Goal: Task Accomplishment & Management: Complete application form

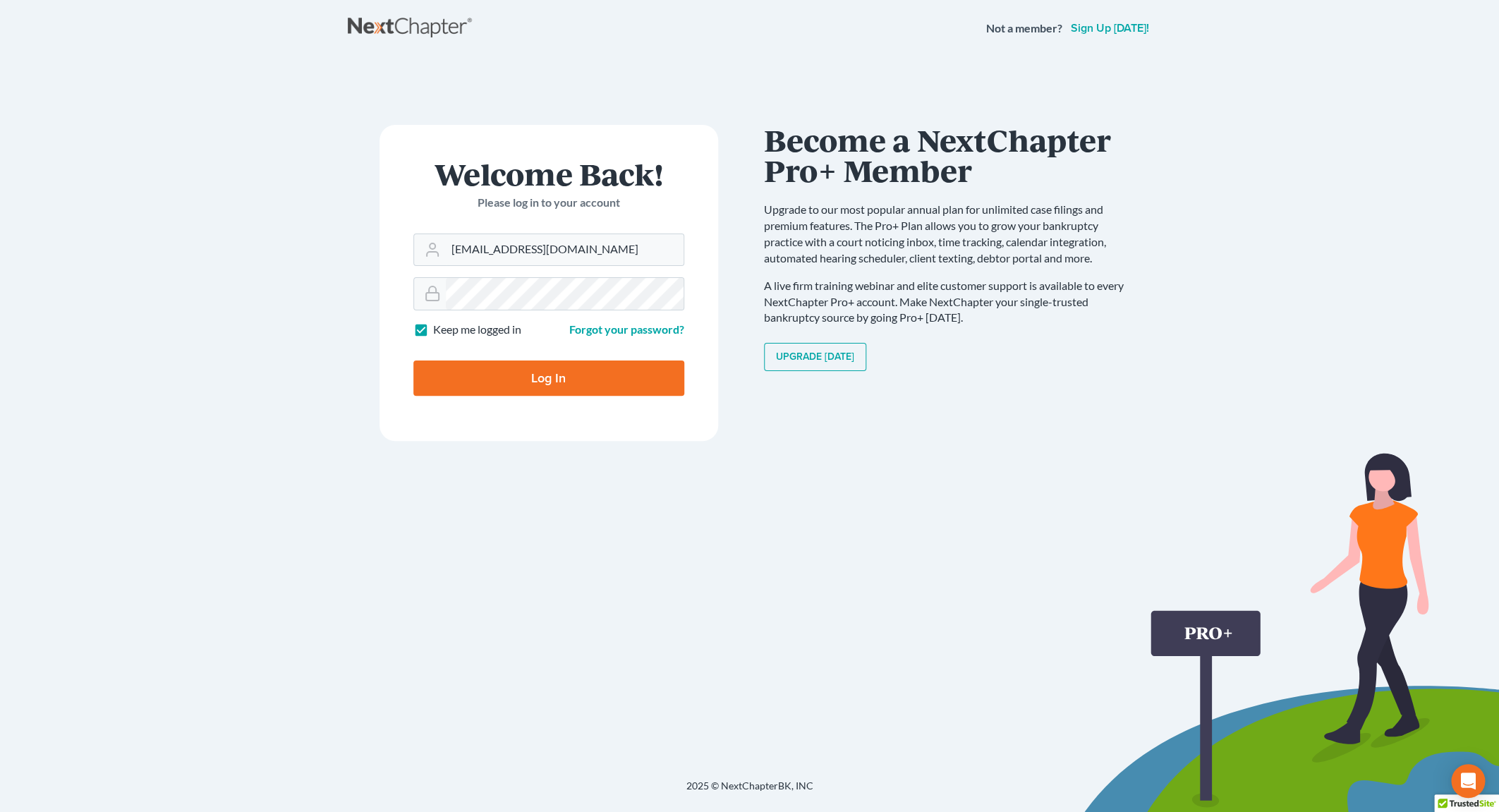
click at [515, 366] on input "Log In" at bounding box center [549, 378] width 271 height 35
type input "Thinking..."
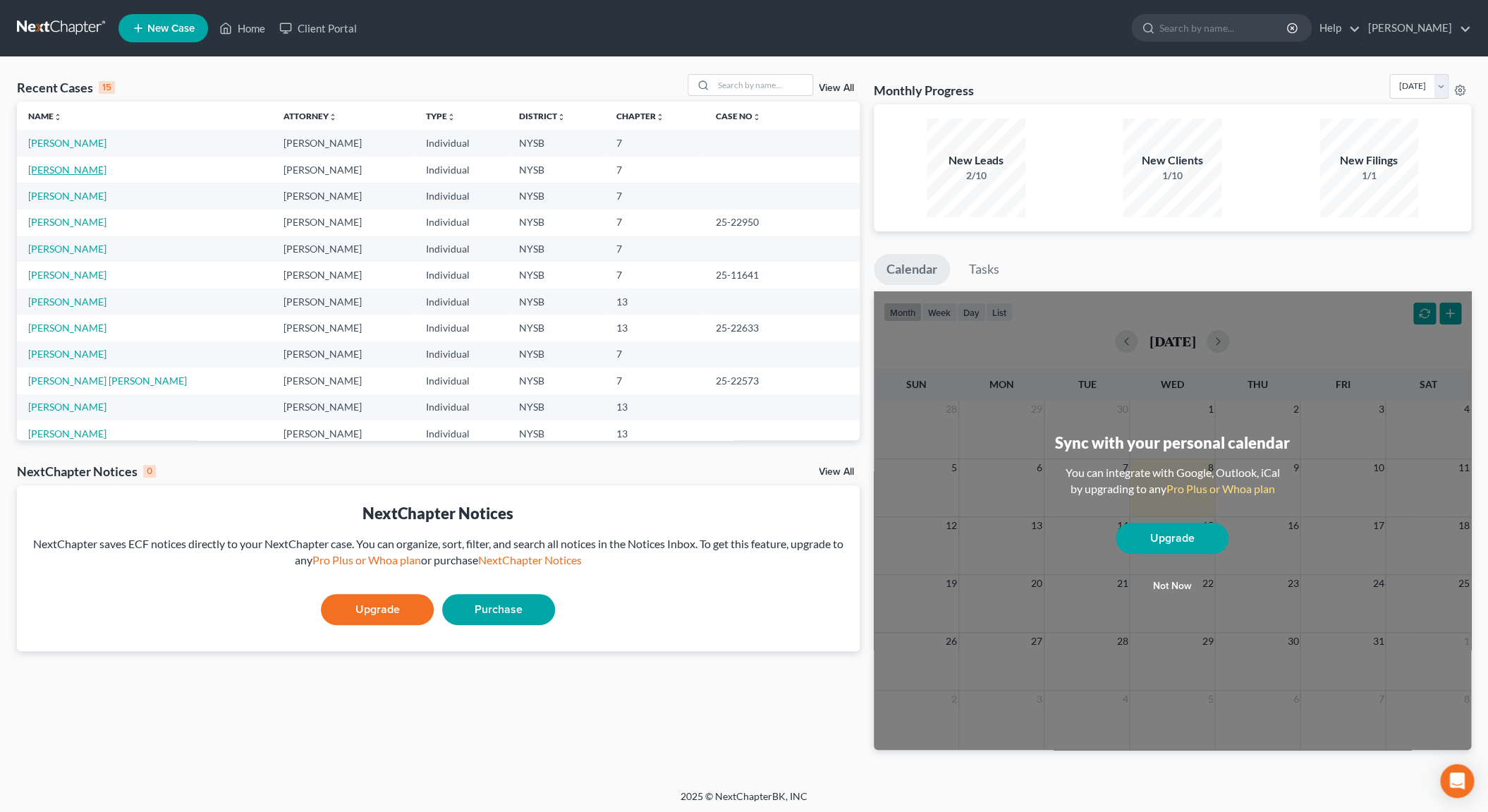
click at [92, 173] on link "[PERSON_NAME]" at bounding box center [67, 169] width 78 height 12
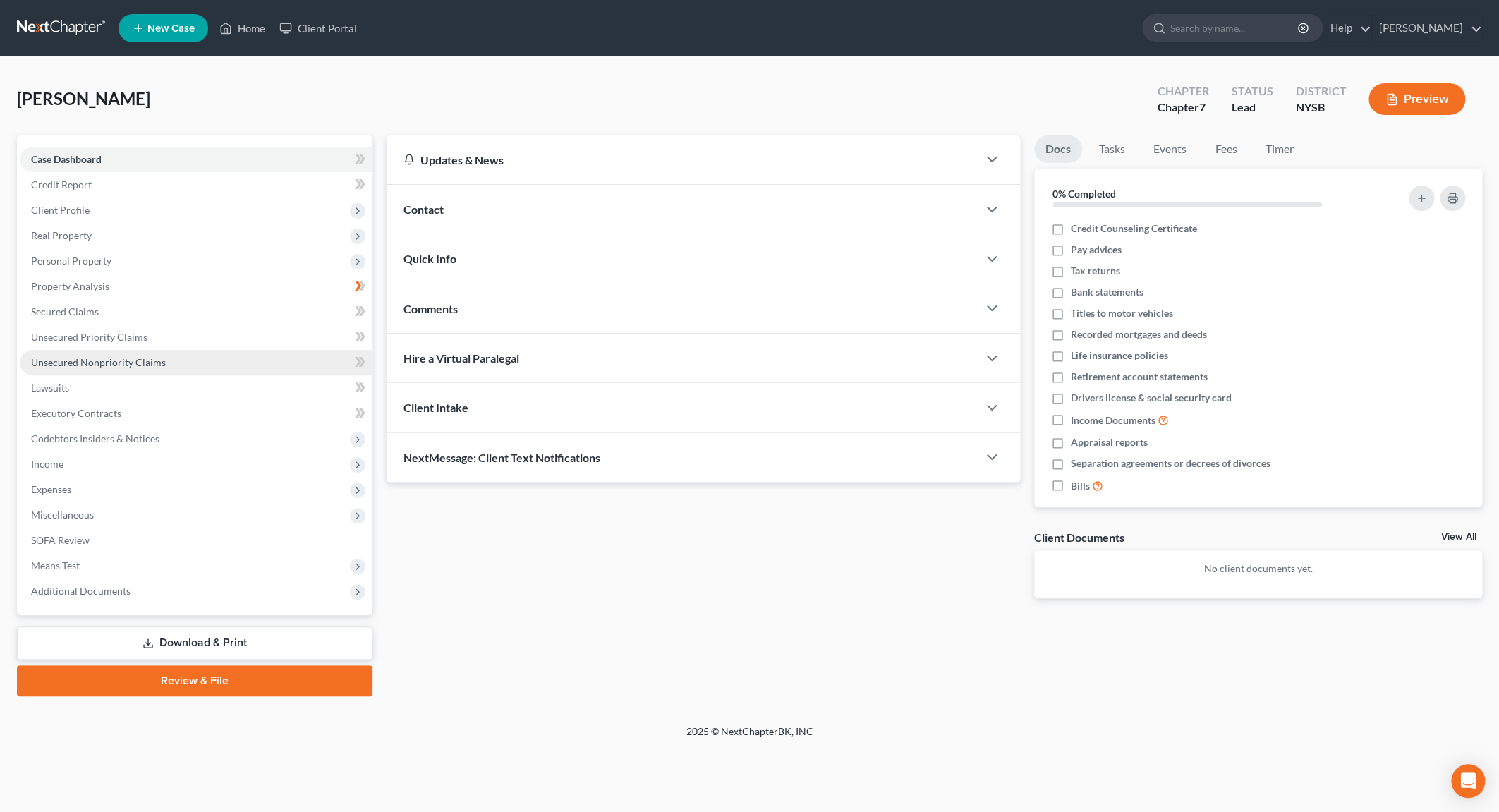
click at [148, 360] on span "Unsecured Nonpriority Claims" at bounding box center [98, 362] width 135 height 12
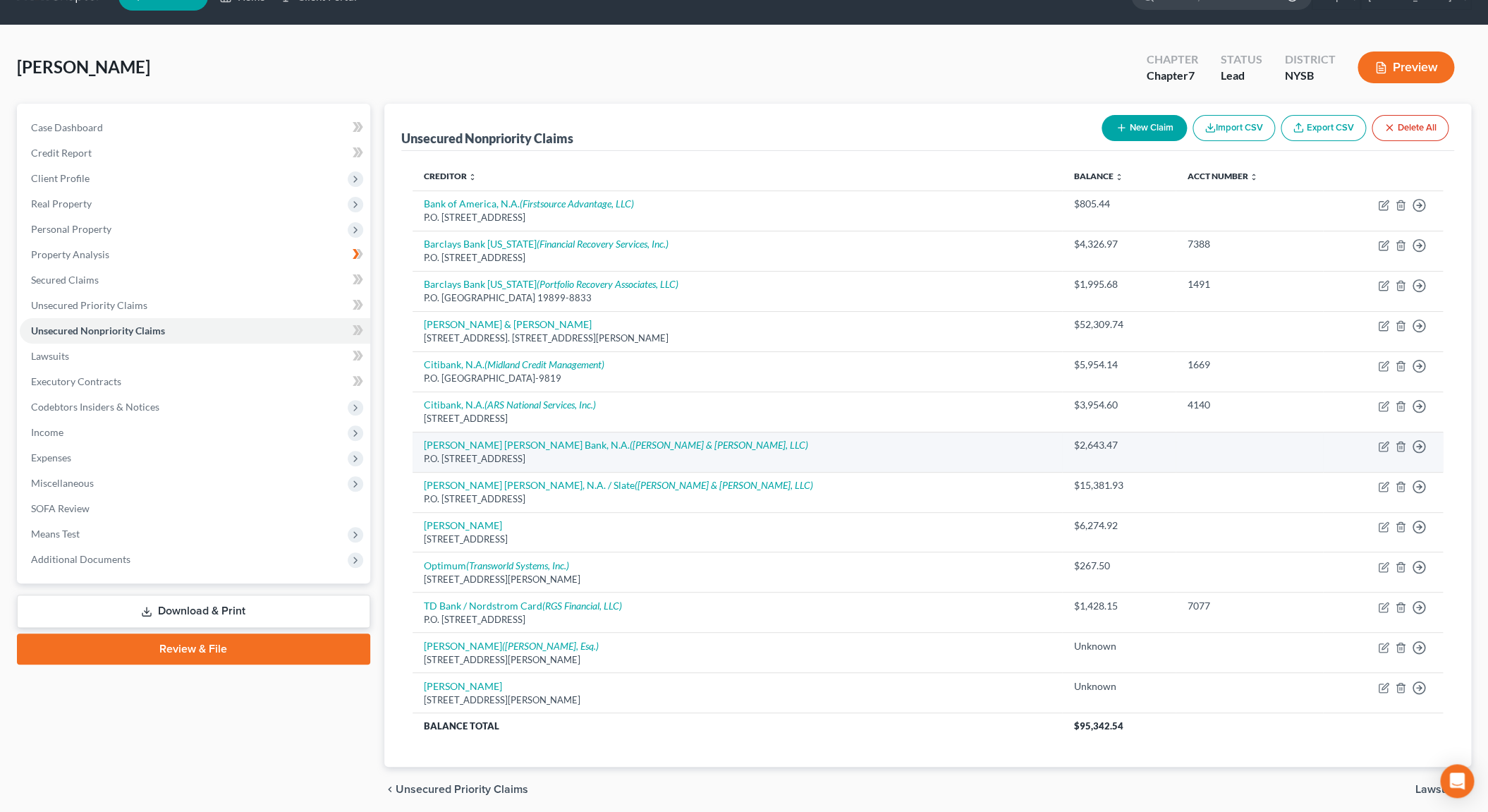
scroll to position [79, 0]
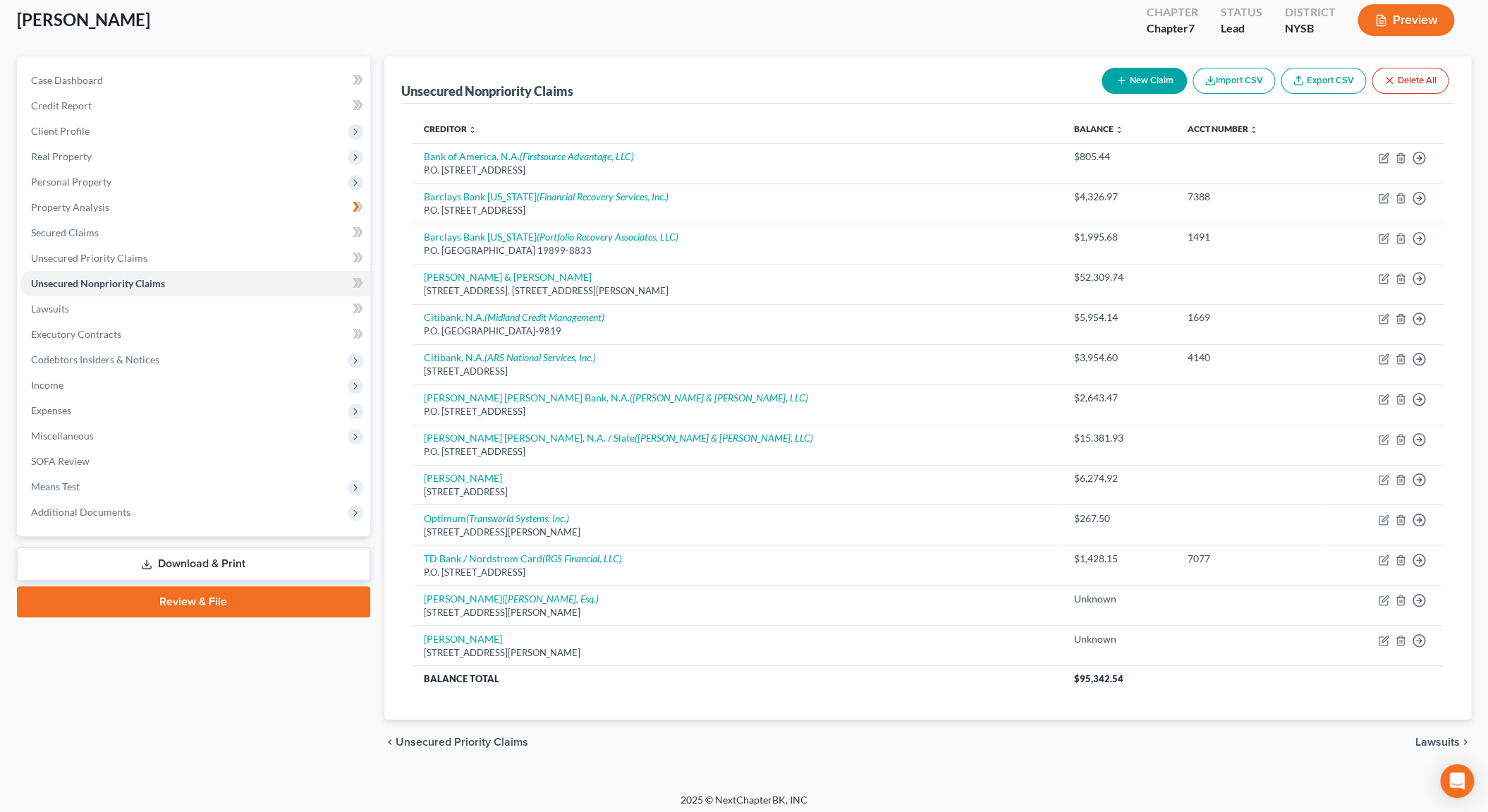
click at [1162, 74] on button "New Claim" at bounding box center [1144, 80] width 85 height 26
select select "0"
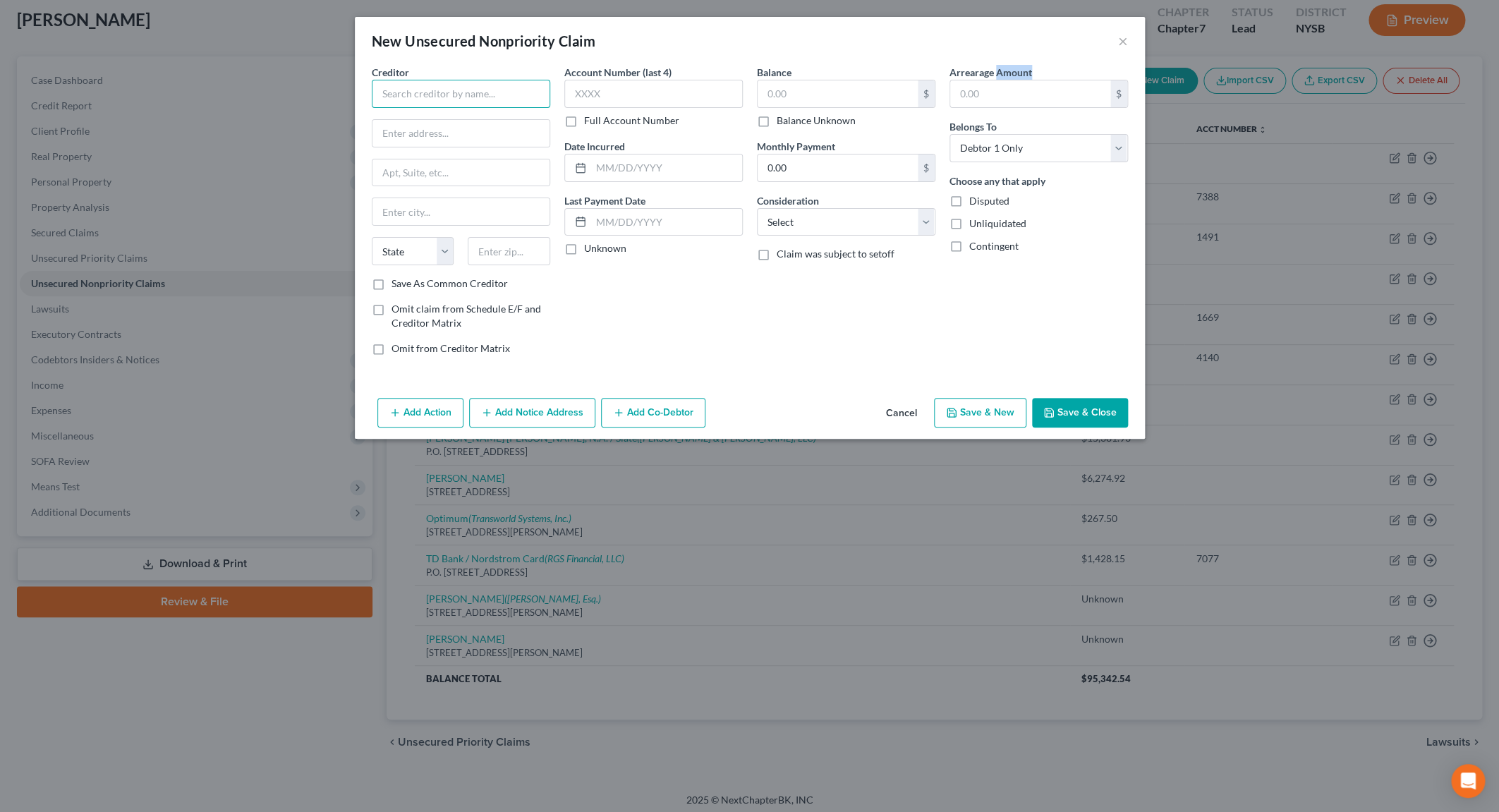
click at [389, 97] on input "text" at bounding box center [461, 93] width 179 height 28
click at [435, 97] on input "[PERSON_NAME]" at bounding box center [461, 93] width 179 height 28
type input "[PERSON_NAME]"
click at [427, 141] on input "text" at bounding box center [461, 133] width 177 height 27
type input "[STREET_ADDRESS][PERSON_NAME]"
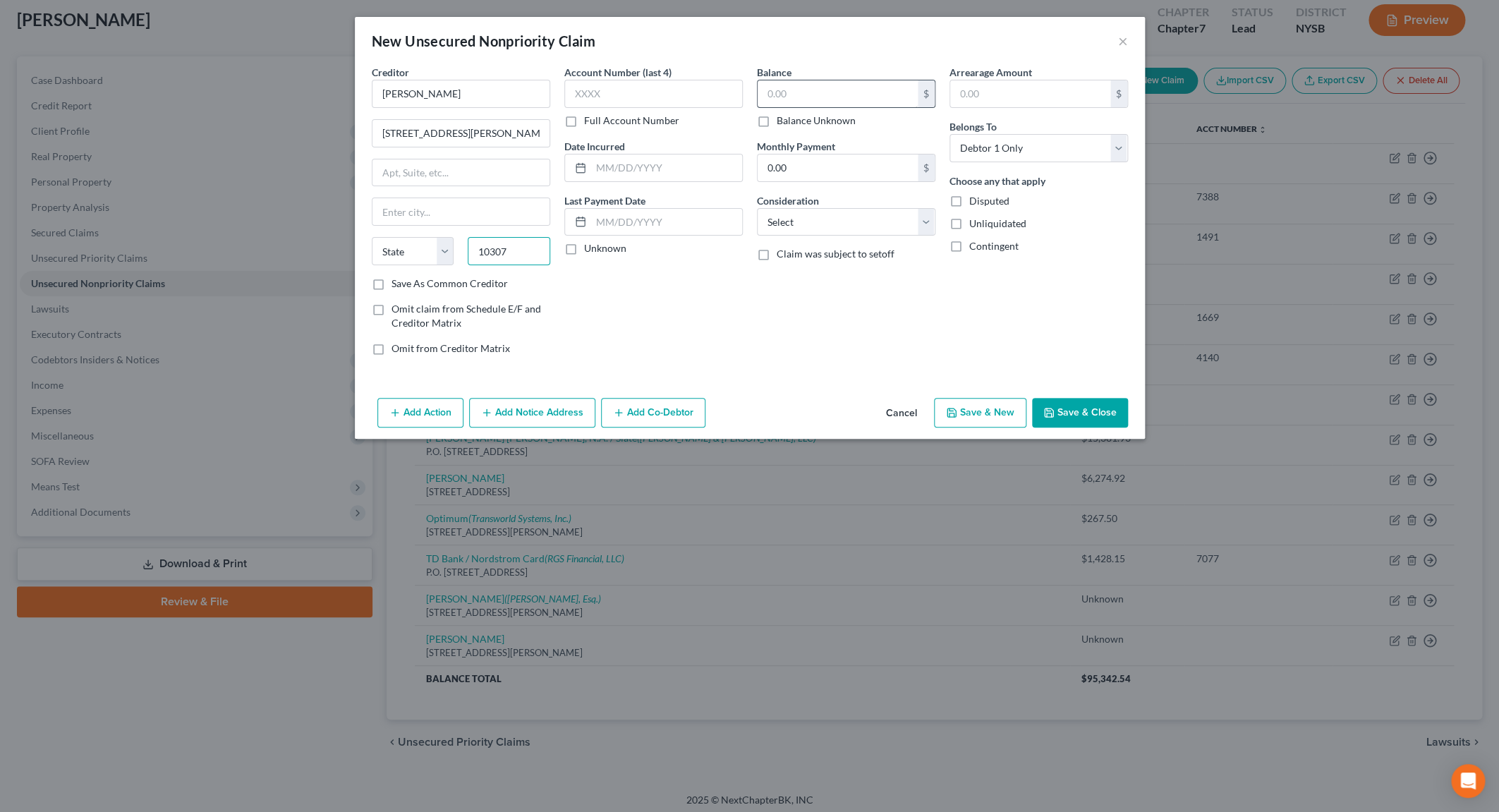
type input "10307"
type input "[GEOGRAPHIC_DATA]"
select select "35"
click at [828, 97] on input "text" at bounding box center [837, 93] width 160 height 27
type input "0"
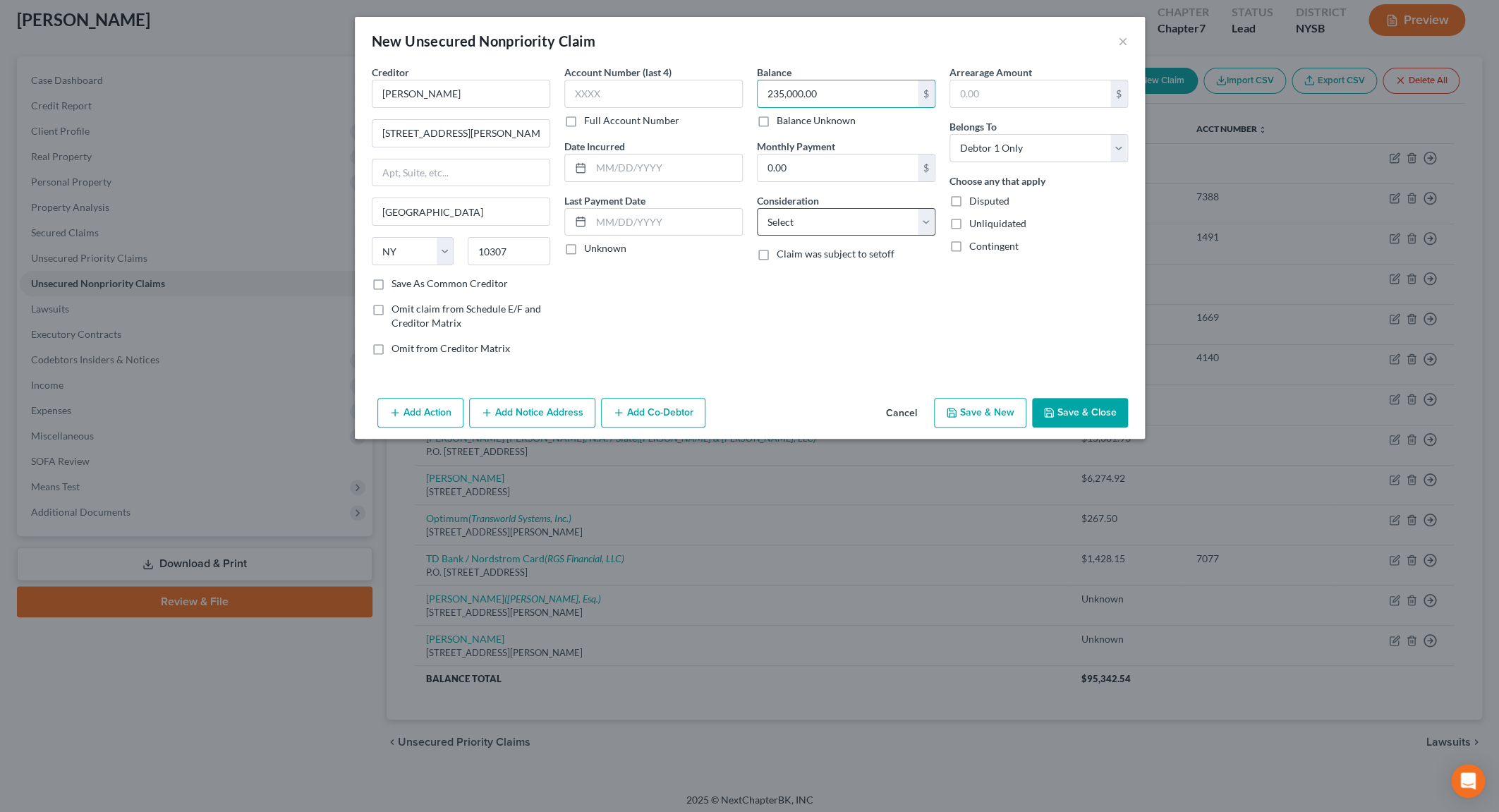
type input "235,000.00"
select select "10"
click option "Monies Loaned / Advanced" at bounding box center [0, 0] width 0 height 0
click at [1082, 408] on button "Save & Close" at bounding box center [1080, 412] width 96 height 29
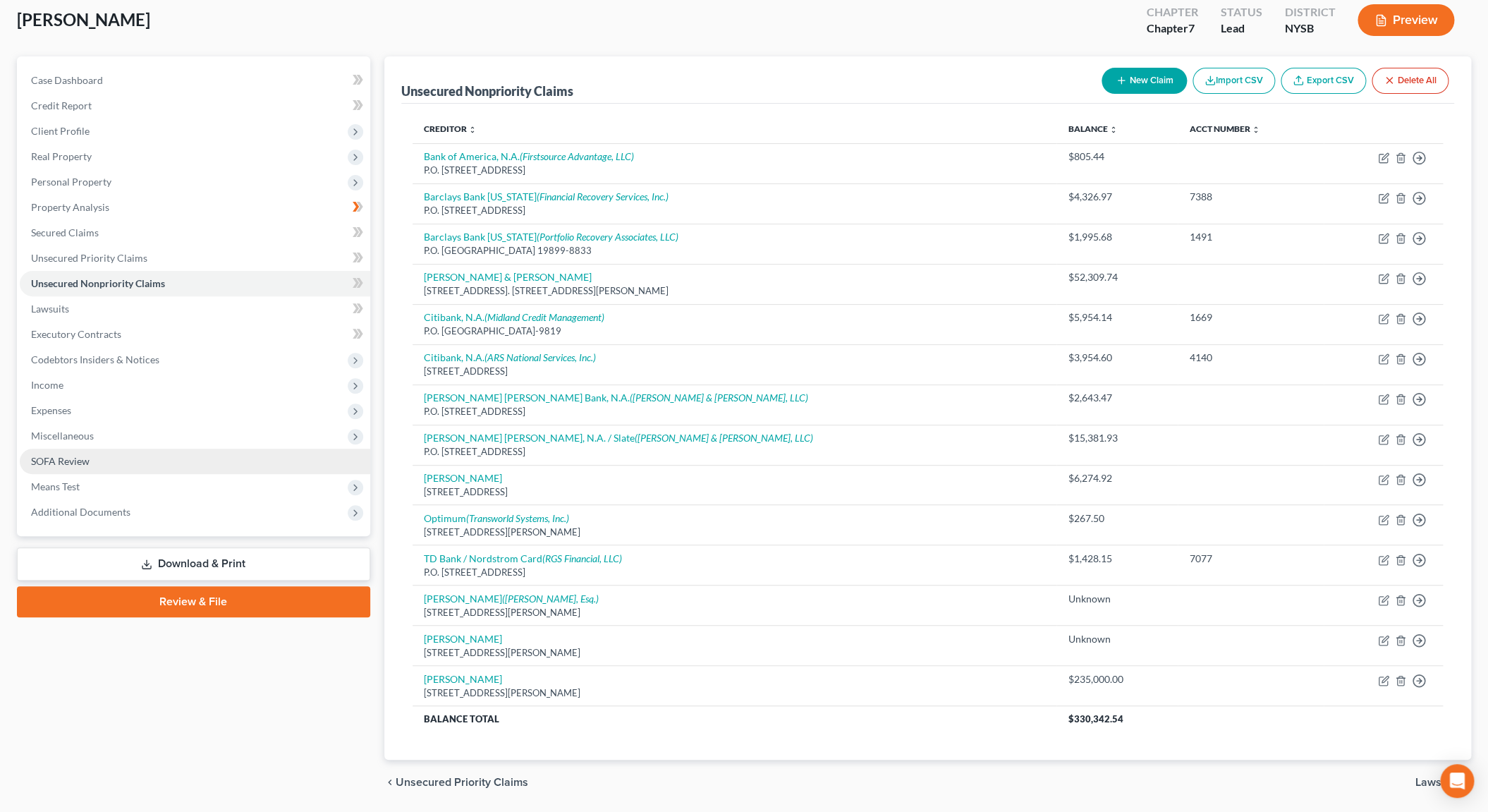
click at [78, 461] on span "SOFA Review" at bounding box center [60, 461] width 59 height 12
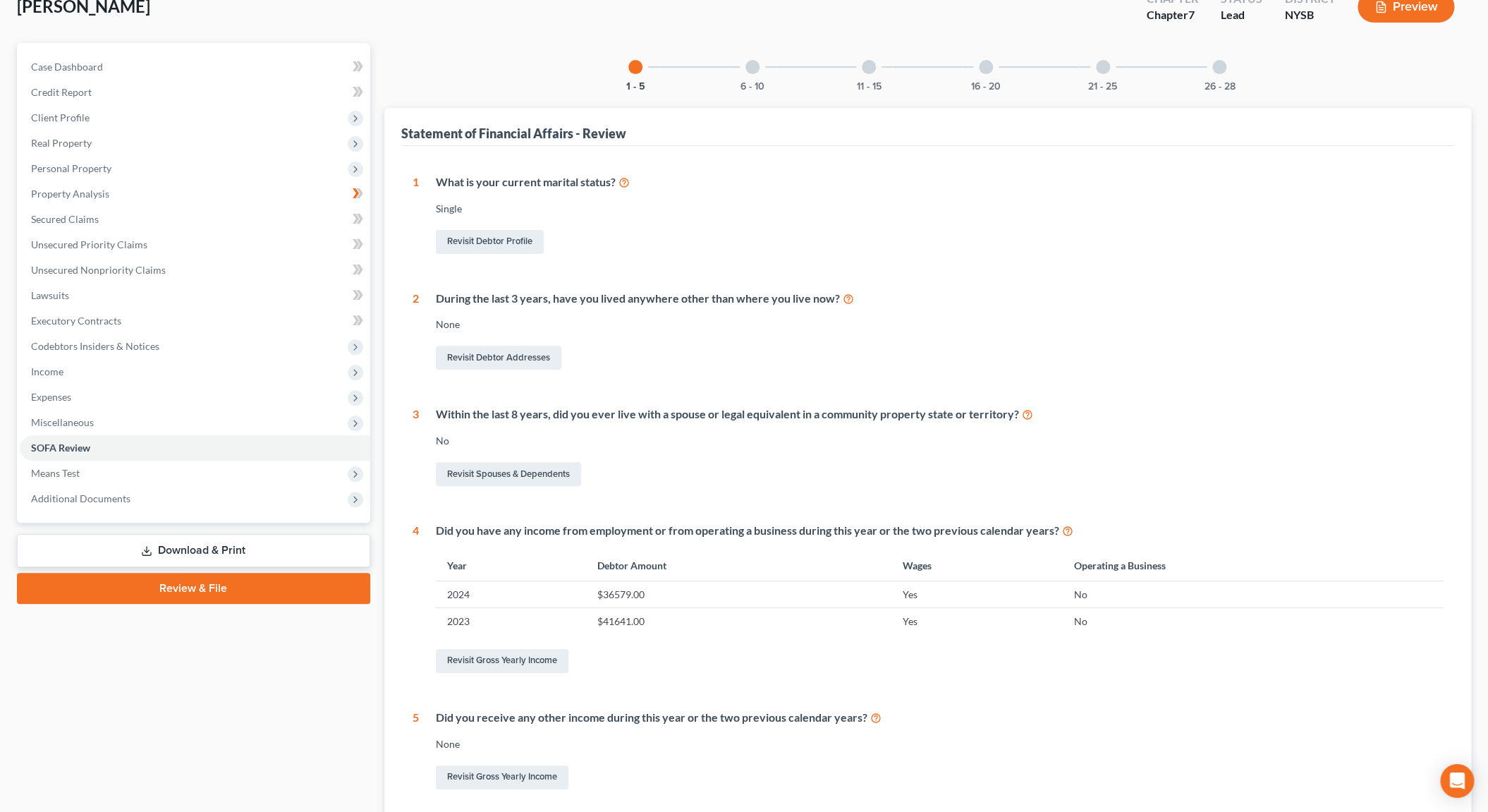
scroll to position [135, 0]
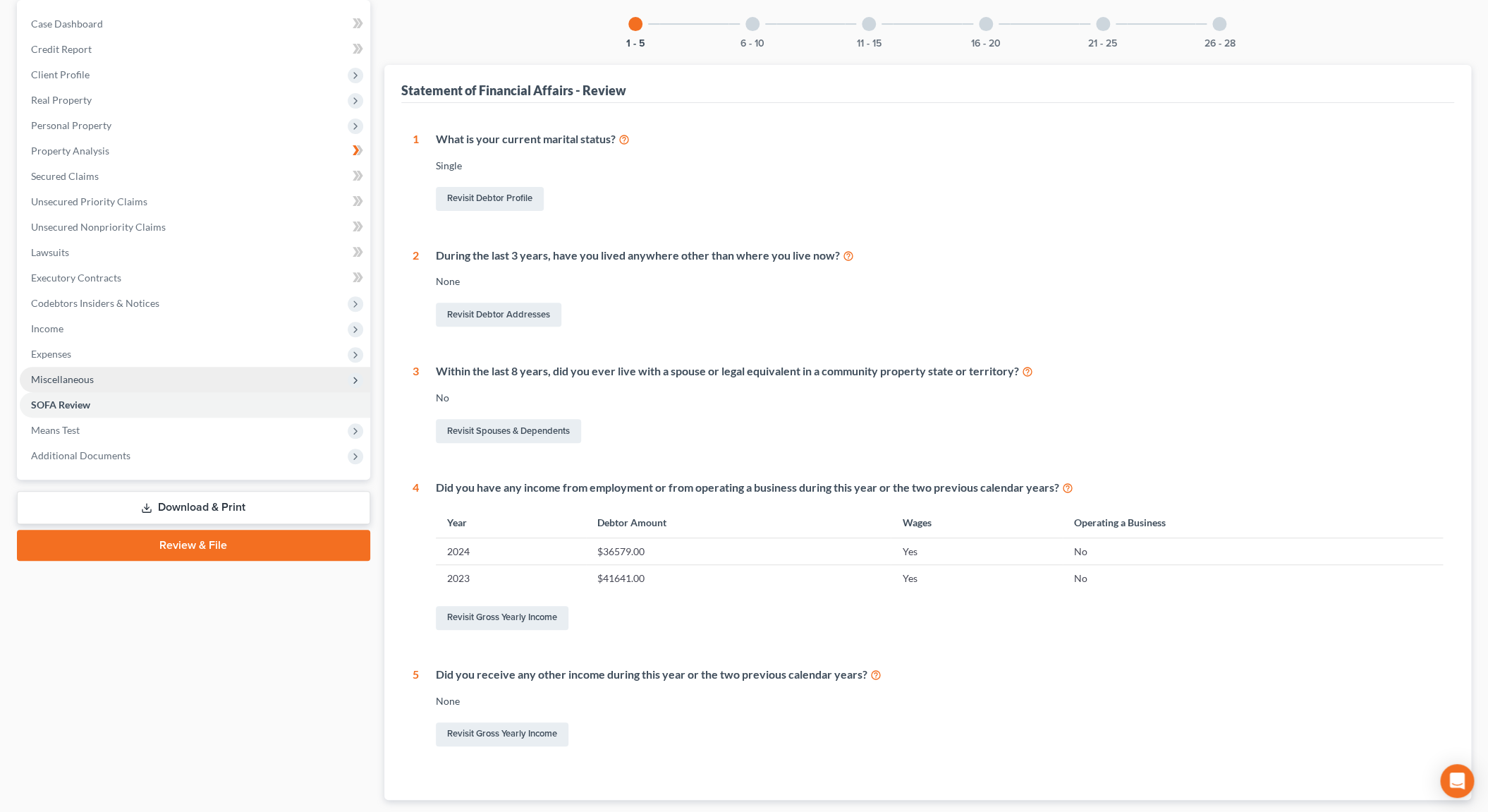
click at [352, 381] on icon at bounding box center [356, 381] width 11 height 11
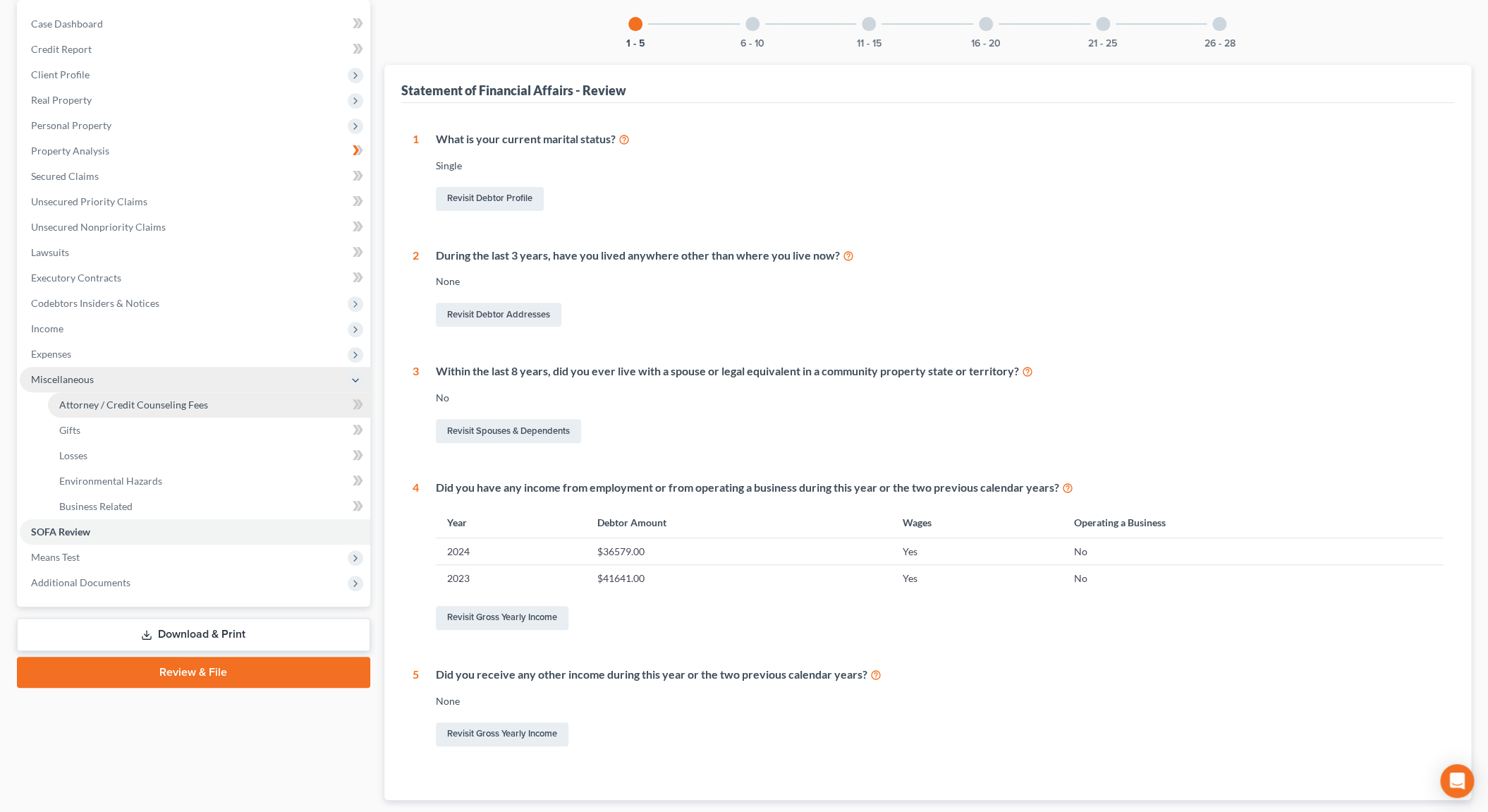
click at [234, 401] on link "Attorney / Credit Counseling Fees" at bounding box center [209, 404] width 323 height 25
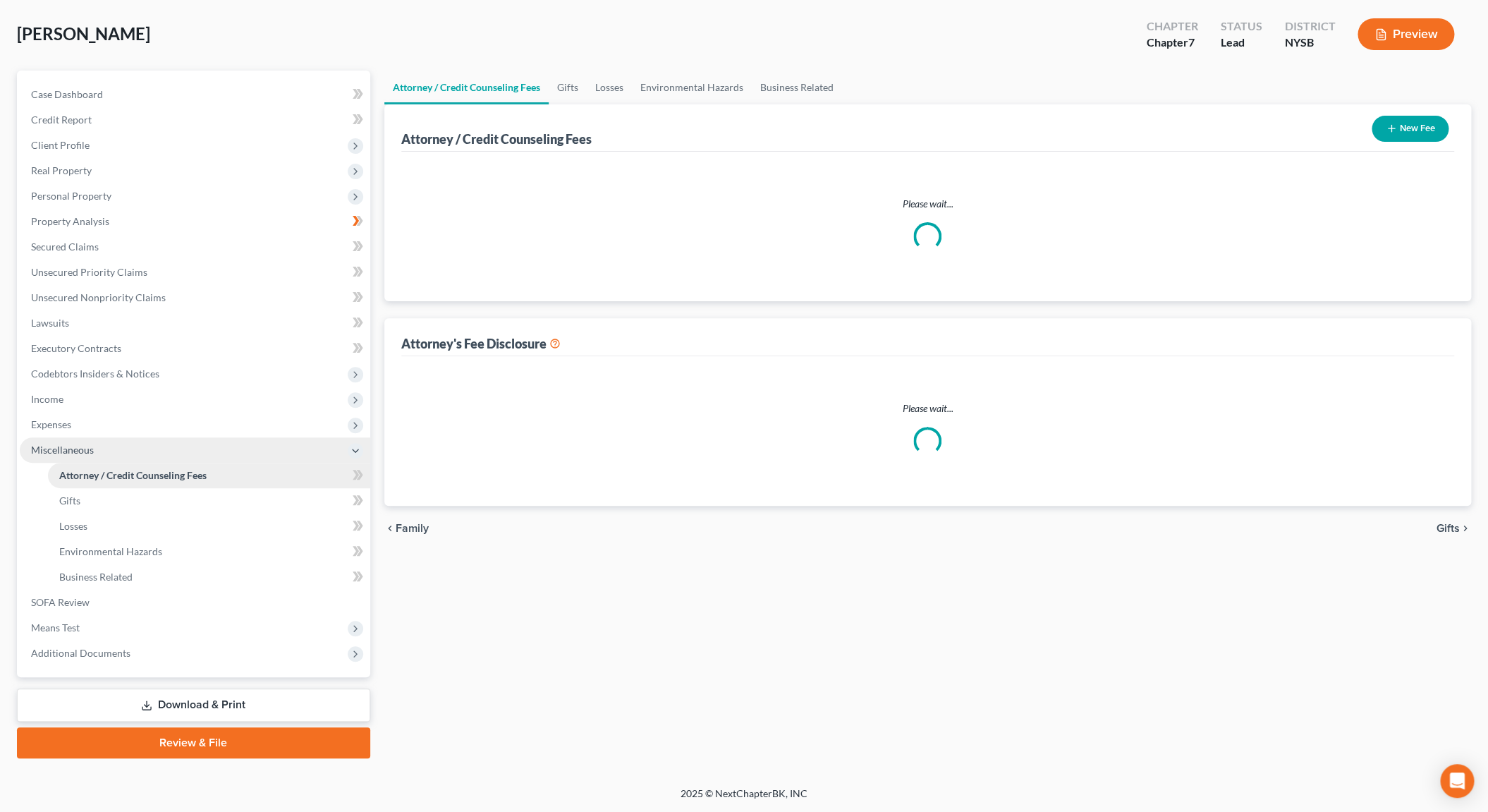
scroll to position [64, 0]
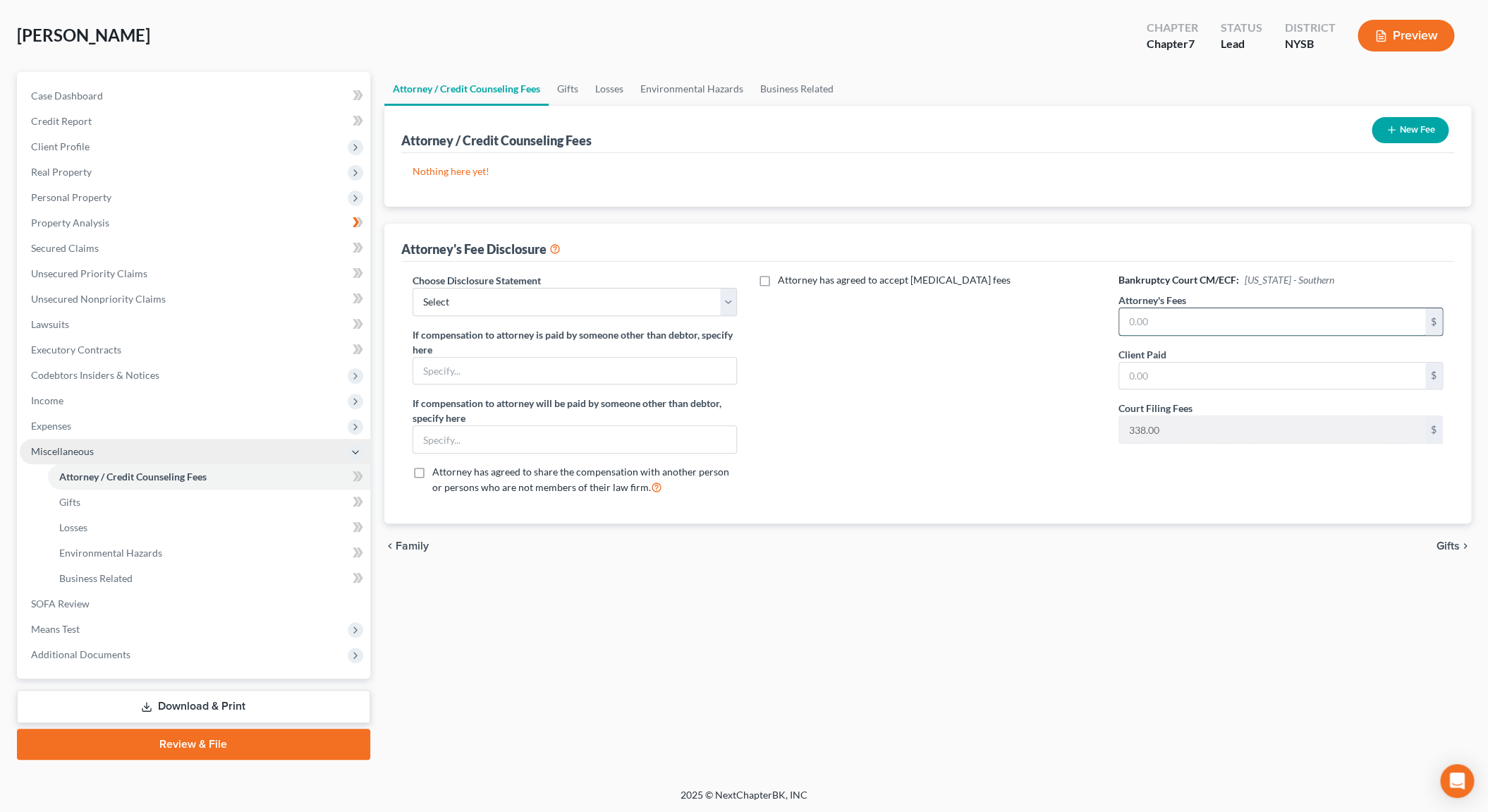
click at [1162, 315] on input "text" at bounding box center [1273, 321] width 307 height 27
type input "3,000.00"
click at [689, 440] on input "text" at bounding box center [576, 439] width 324 height 27
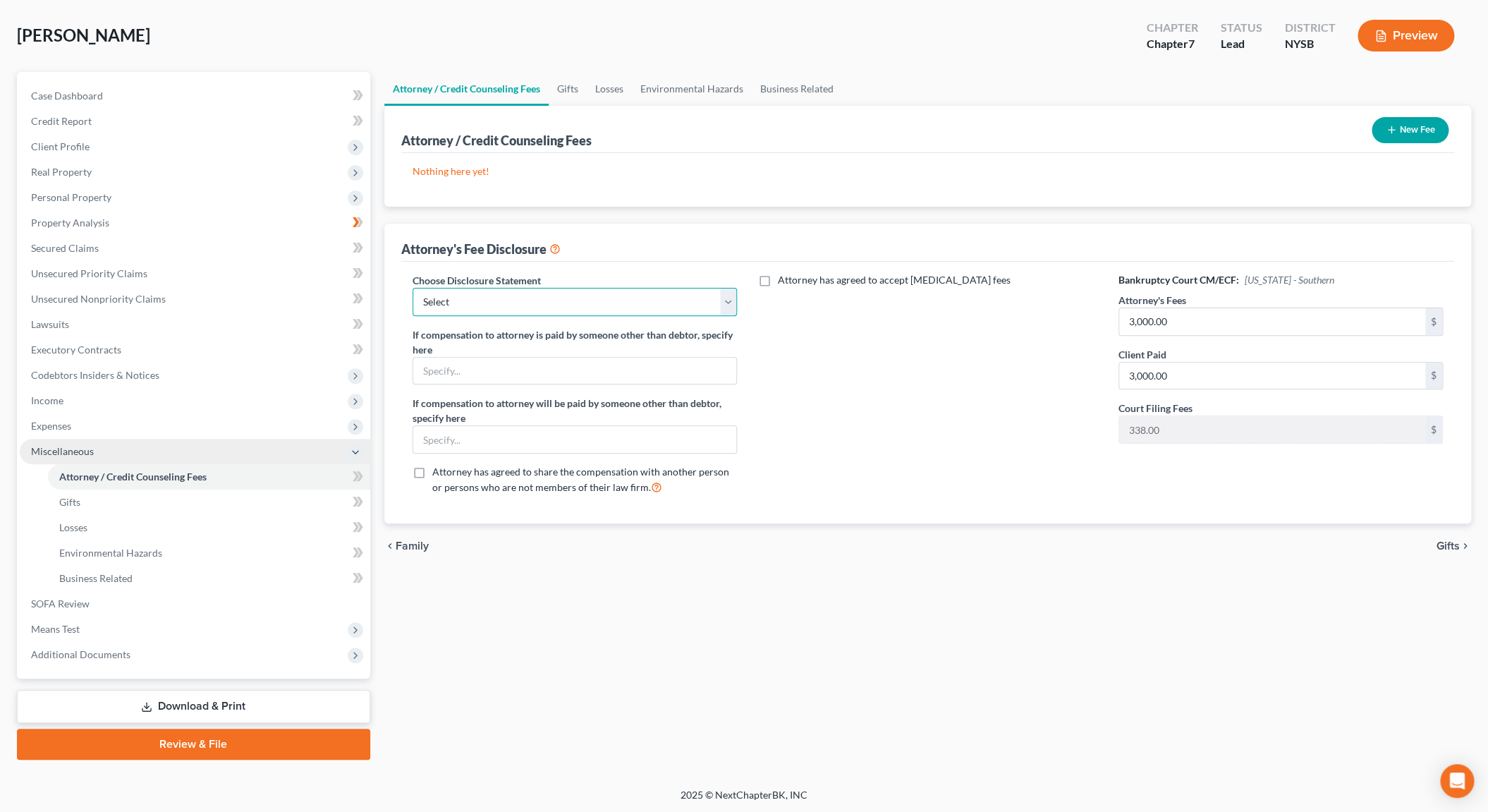
select select "0"
click option "Chapter 7 Default" at bounding box center [0, 0] width 0 height 0
click at [632, 372] on input "text" at bounding box center [576, 371] width 324 height 27
type input "Fee paid by [PERSON_NAME]'s mother"
click at [1414, 129] on button "New Fee" at bounding box center [1410, 130] width 77 height 26
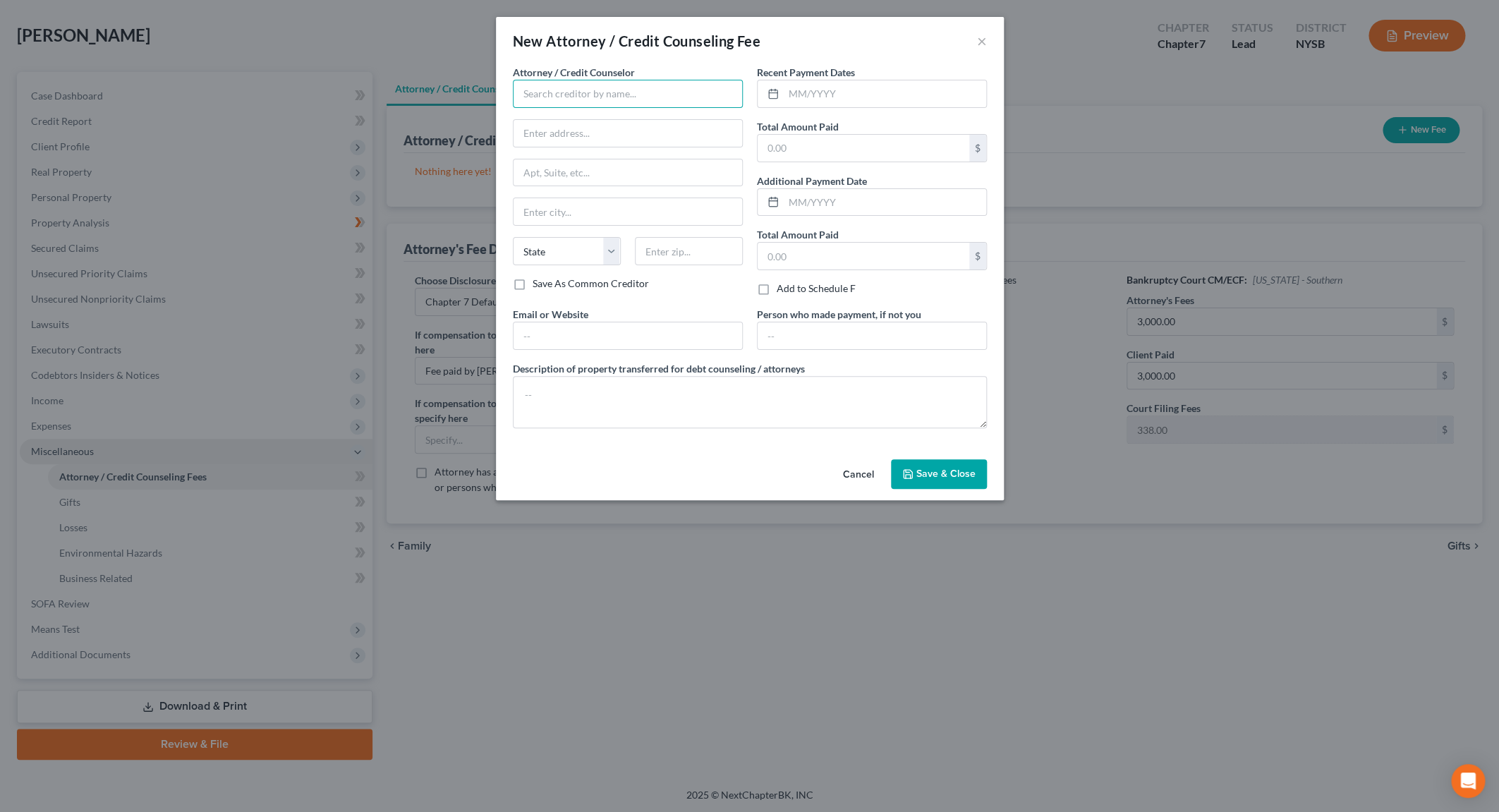
click at [657, 99] on input "text" at bounding box center [627, 93] width 230 height 28
click at [675, 93] on input "[PERSON_NAME]" at bounding box center [627, 93] width 230 height 28
type input "[PERSON_NAME]"
click at [799, 147] on input "text" at bounding box center [863, 148] width 211 height 27
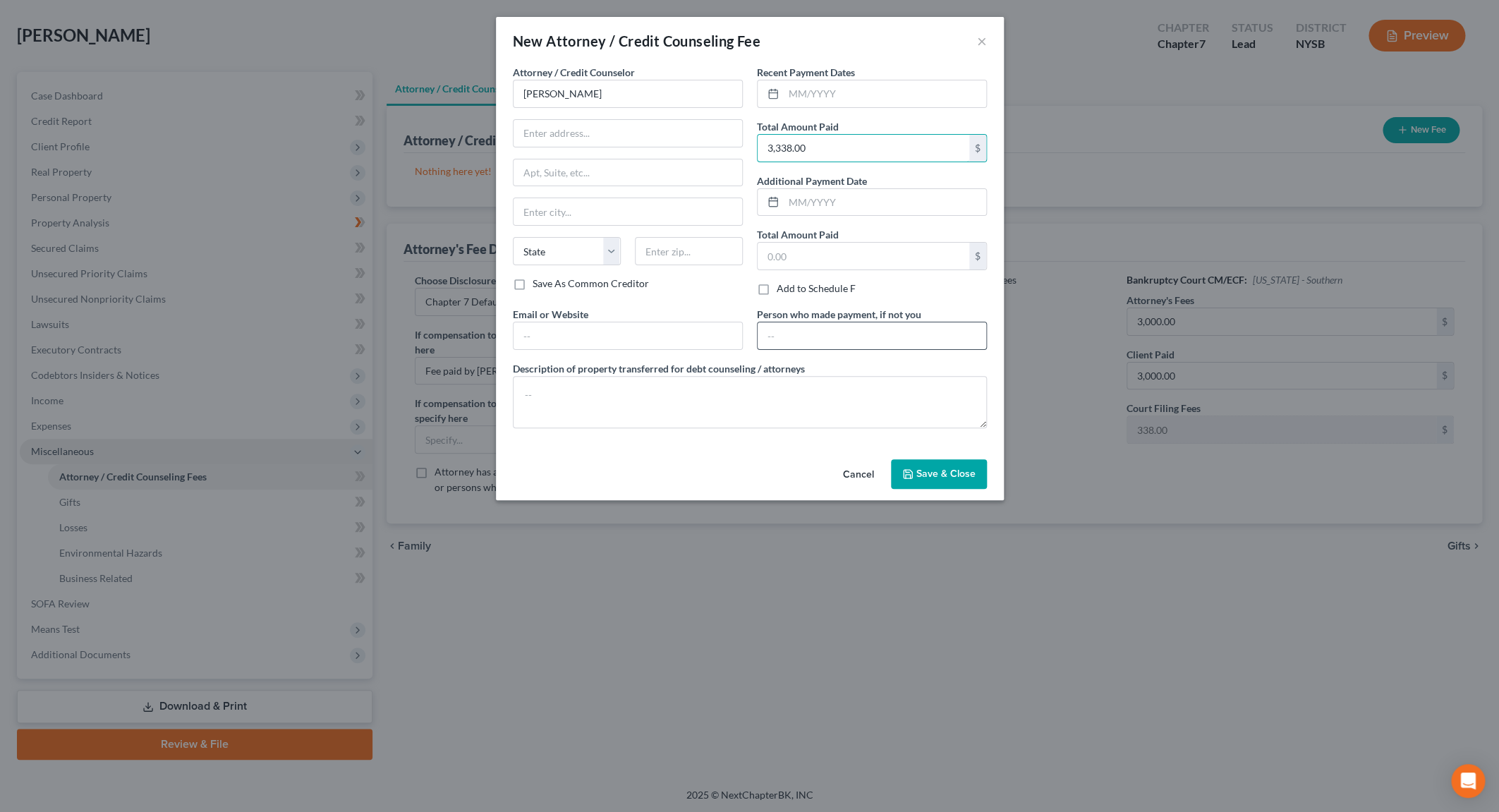
type input "3,338.00"
click at [799, 333] on input "text" at bounding box center [872, 335] width 229 height 27
type input "[PERSON_NAME]'s mother"
type textarea "Includes Chapter 7 Filing Fee"
click at [951, 477] on span "Save & Close" at bounding box center [946, 473] width 60 height 12
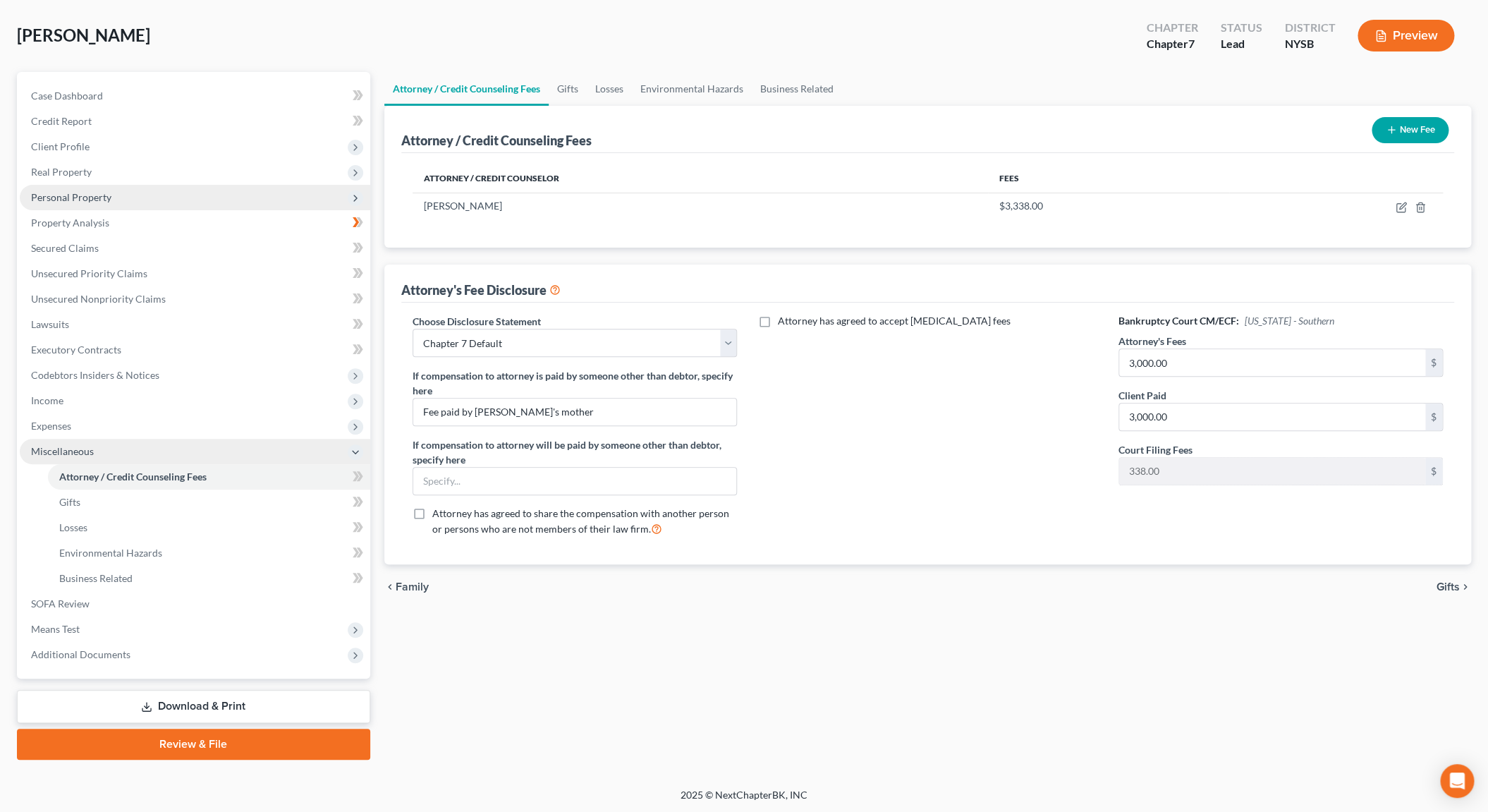
click at [116, 198] on span "Personal Property" at bounding box center [195, 197] width 350 height 25
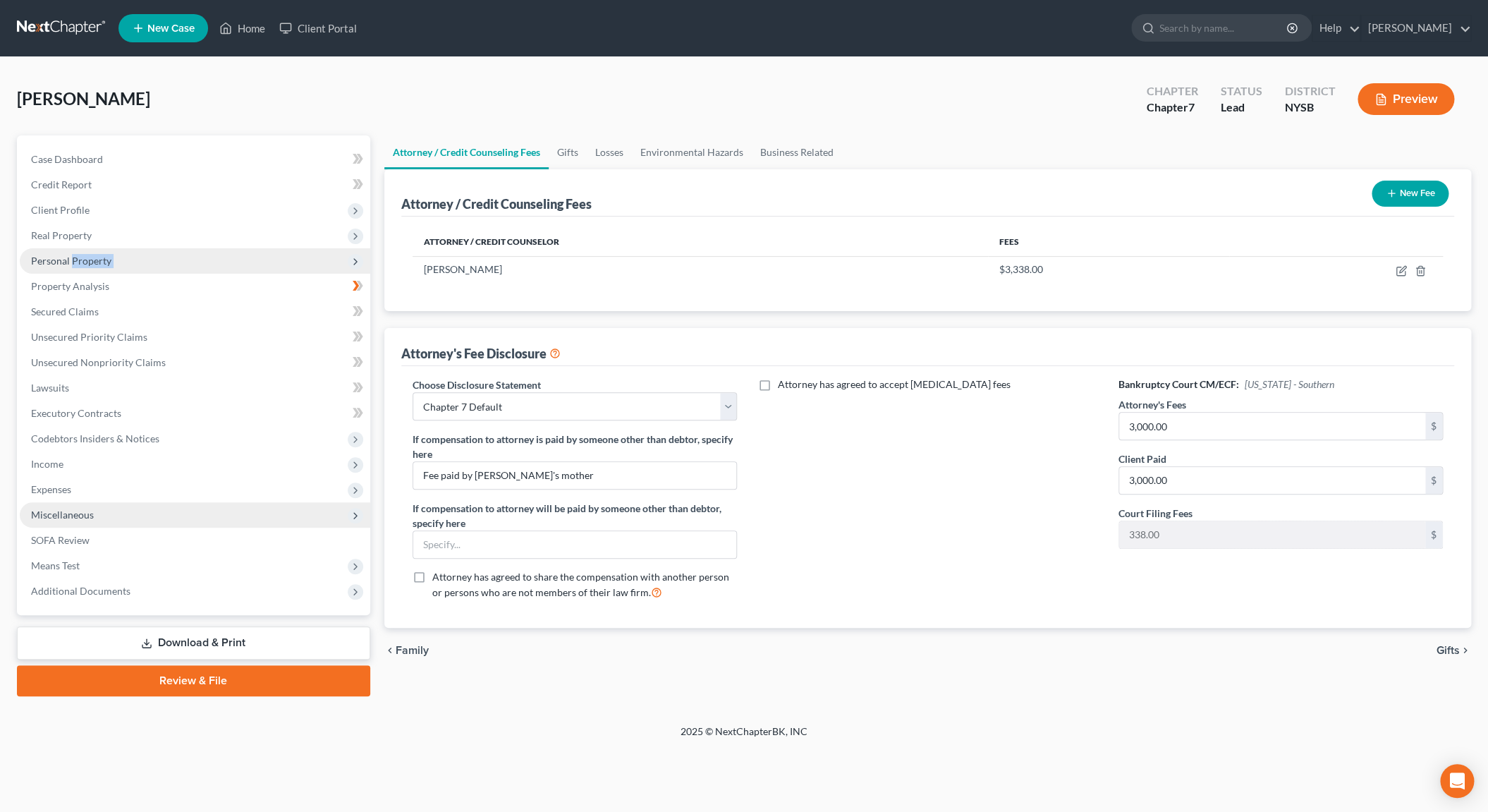
scroll to position [0, 0]
click at [355, 262] on icon at bounding box center [358, 262] width 11 height 11
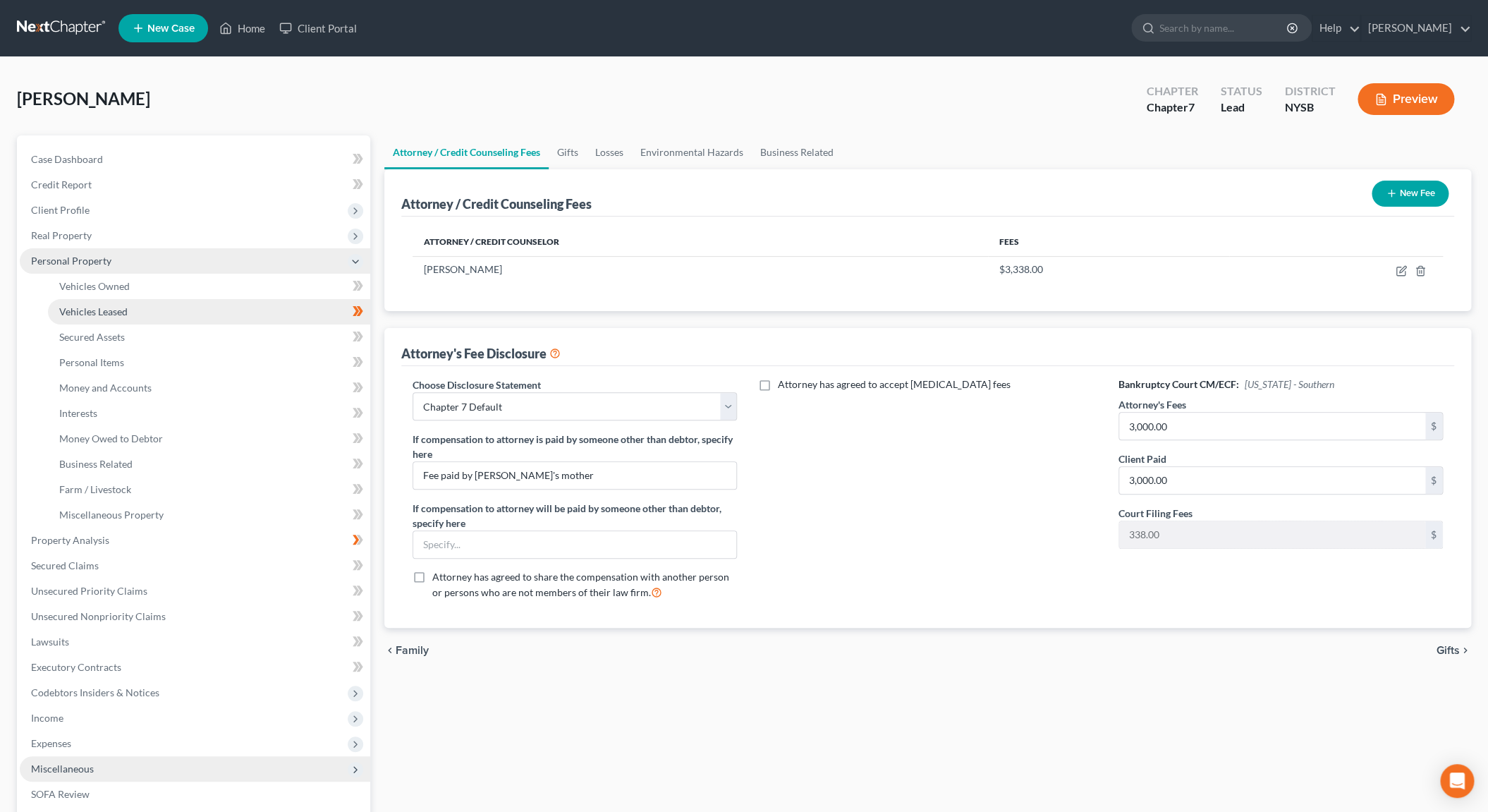
click at [181, 307] on link "Vehicles Leased" at bounding box center [209, 311] width 323 height 25
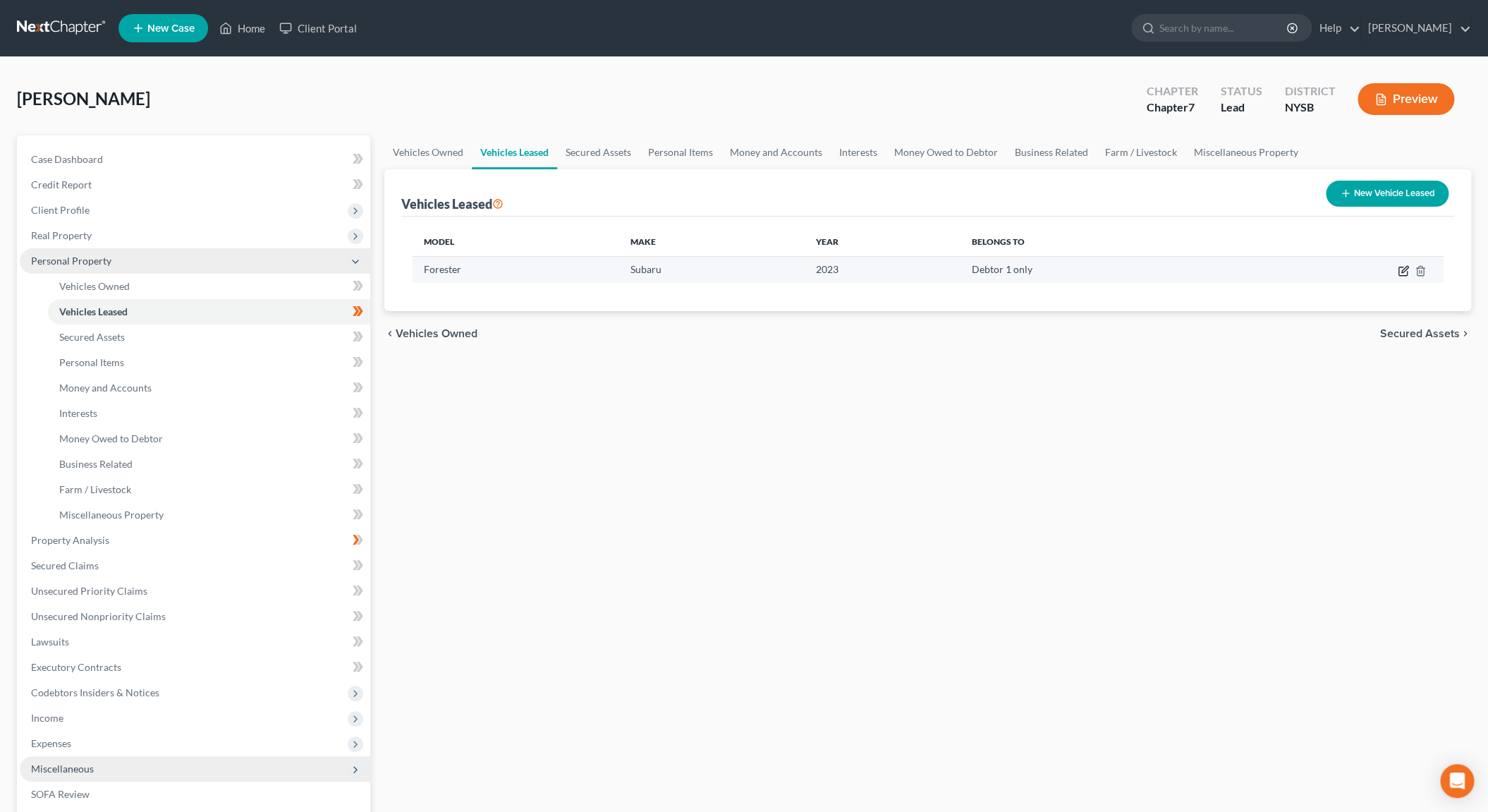
click at [1398, 271] on icon "button" at bounding box center [1403, 272] width 9 height 9
click at [1398, 271] on body "Home New Case Client Portal [PERSON_NAME] [EMAIL_ADDRESS][DOMAIN_NAME] My Accou…" at bounding box center [744, 502] width 1488 height 1003
select select "0"
select select "3"
select select "0"
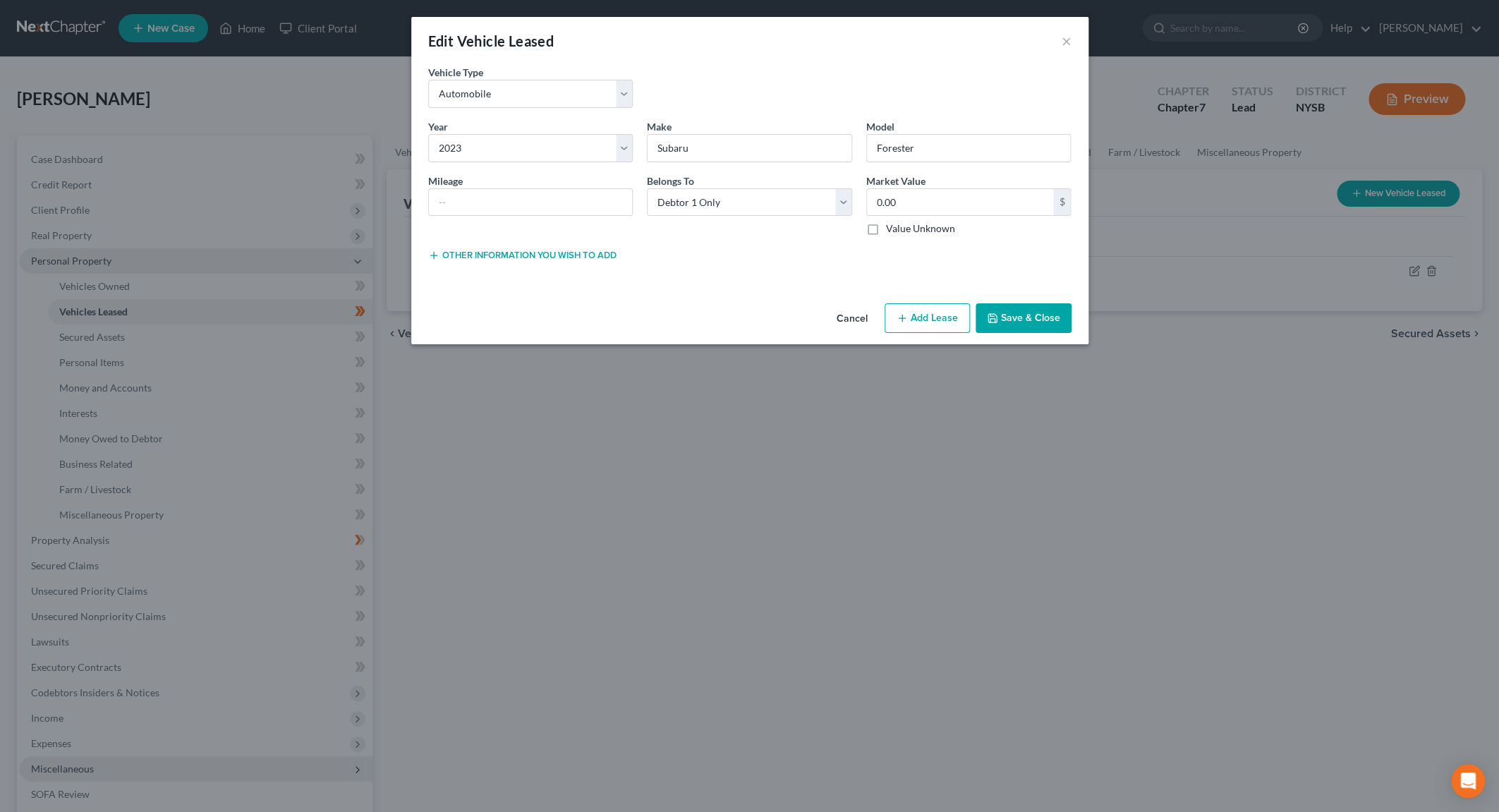
click at [1014, 315] on button "Save & Close" at bounding box center [1024, 317] width 96 height 29
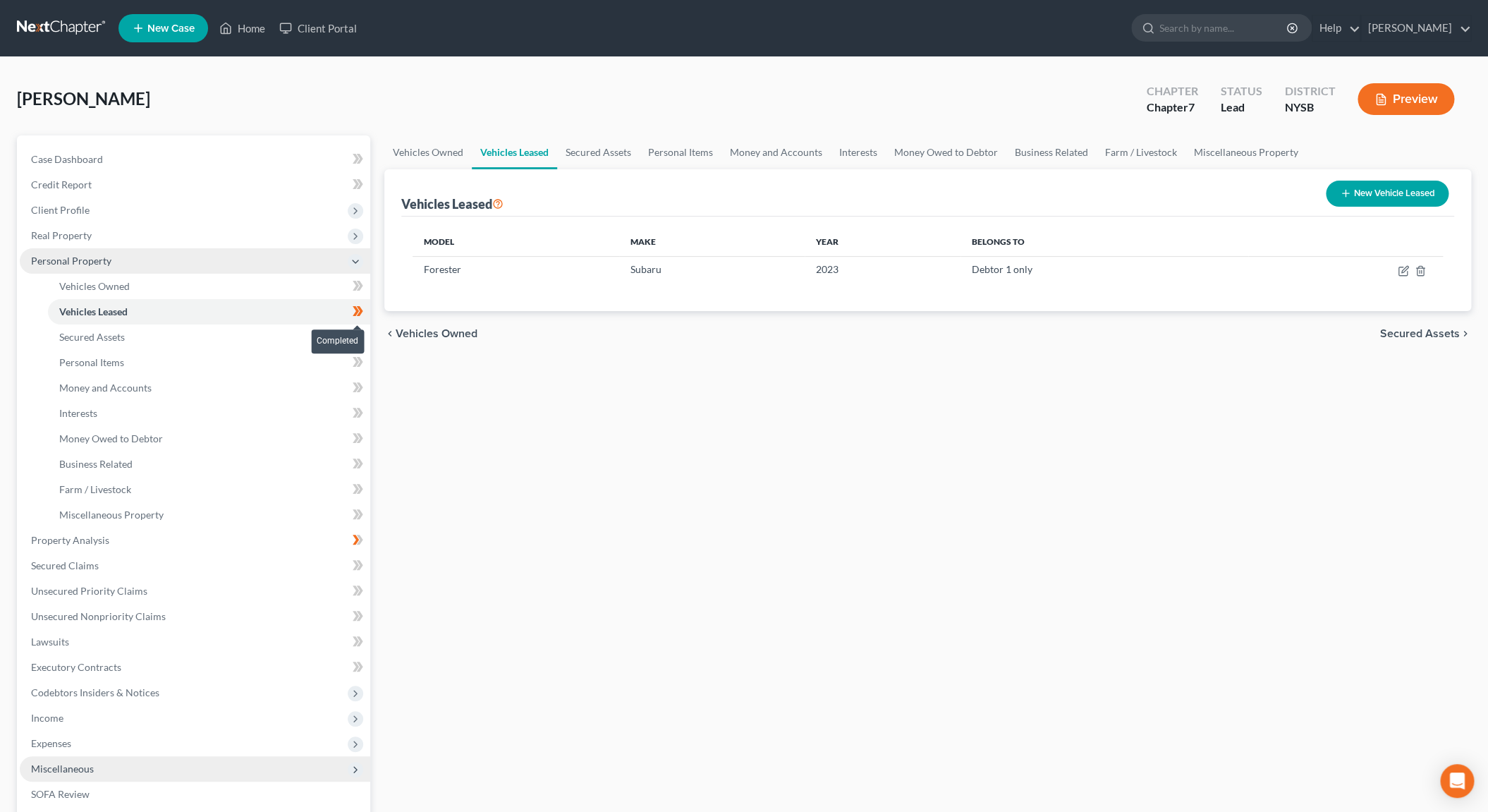
click at [354, 310] on icon at bounding box center [358, 311] width 11 height 18
click at [161, 308] on link "Vehicles Leased" at bounding box center [209, 311] width 323 height 25
click at [355, 312] on icon at bounding box center [358, 311] width 11 height 18
click at [1402, 271] on icon "button" at bounding box center [1404, 269] width 6 height 6
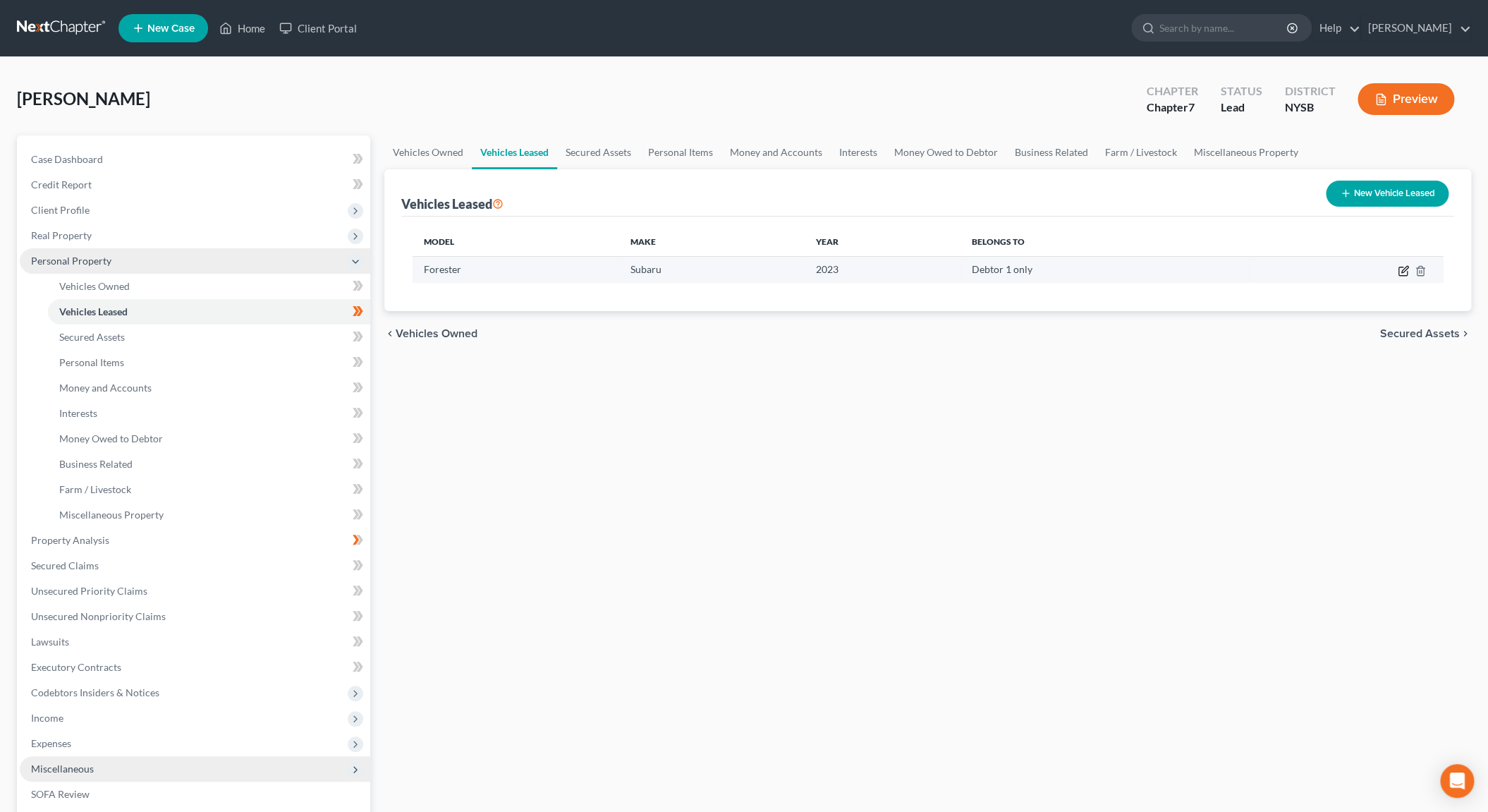
select select "0"
select select "3"
select select "0"
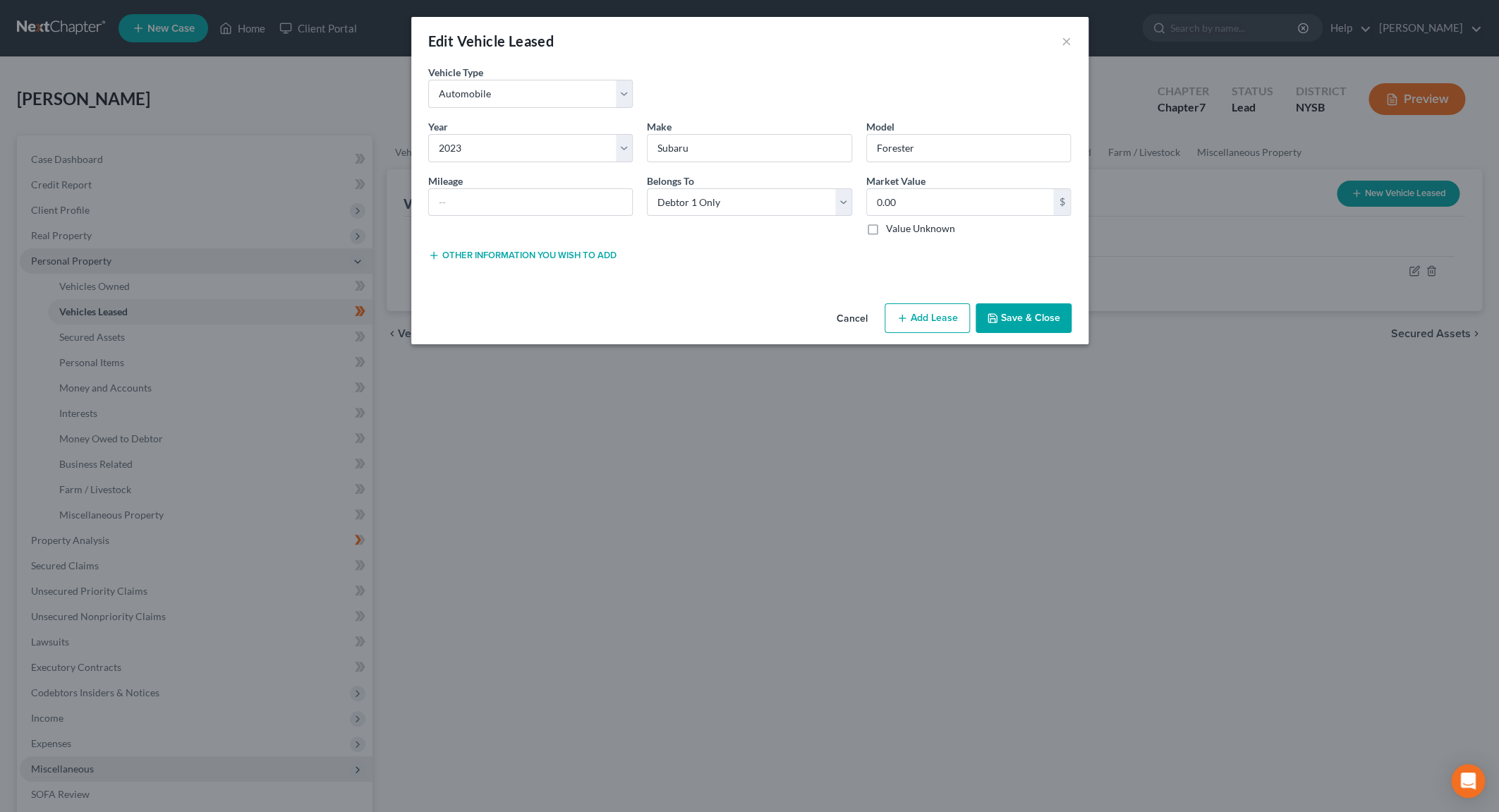
click at [923, 312] on button "Add Lease" at bounding box center [927, 317] width 85 height 29
select select "0"
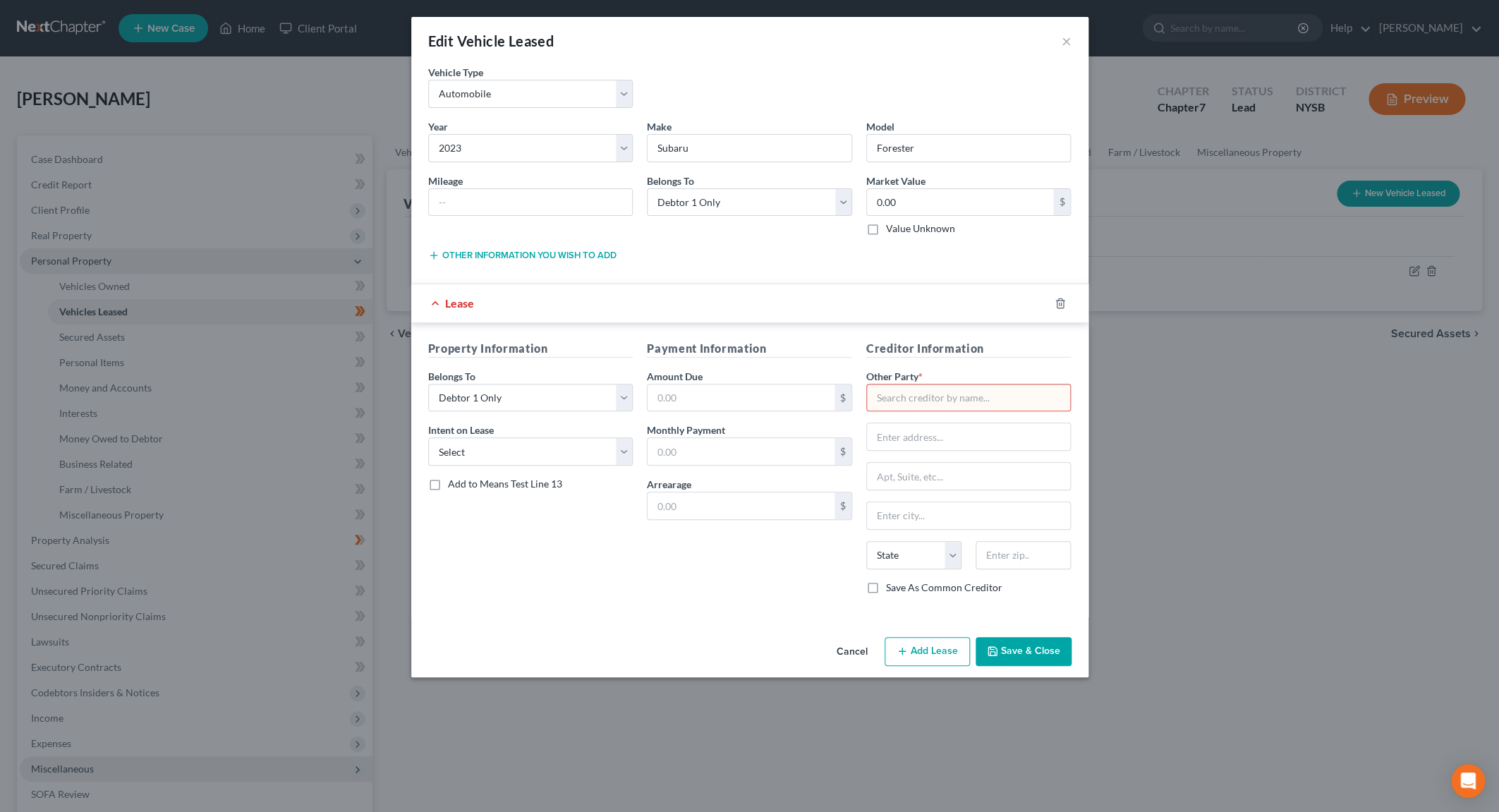
click at [667, 52] on div "Edit Vehicle Leased ×" at bounding box center [750, 41] width 677 height 48
click at [1039, 186] on div "Market Value 0.00 $ Value Unknown Balance Undetermined 0.00 $ Value Unknown" at bounding box center [969, 205] width 219 height 63
click at [946, 393] on input "text" at bounding box center [969, 397] width 205 height 28
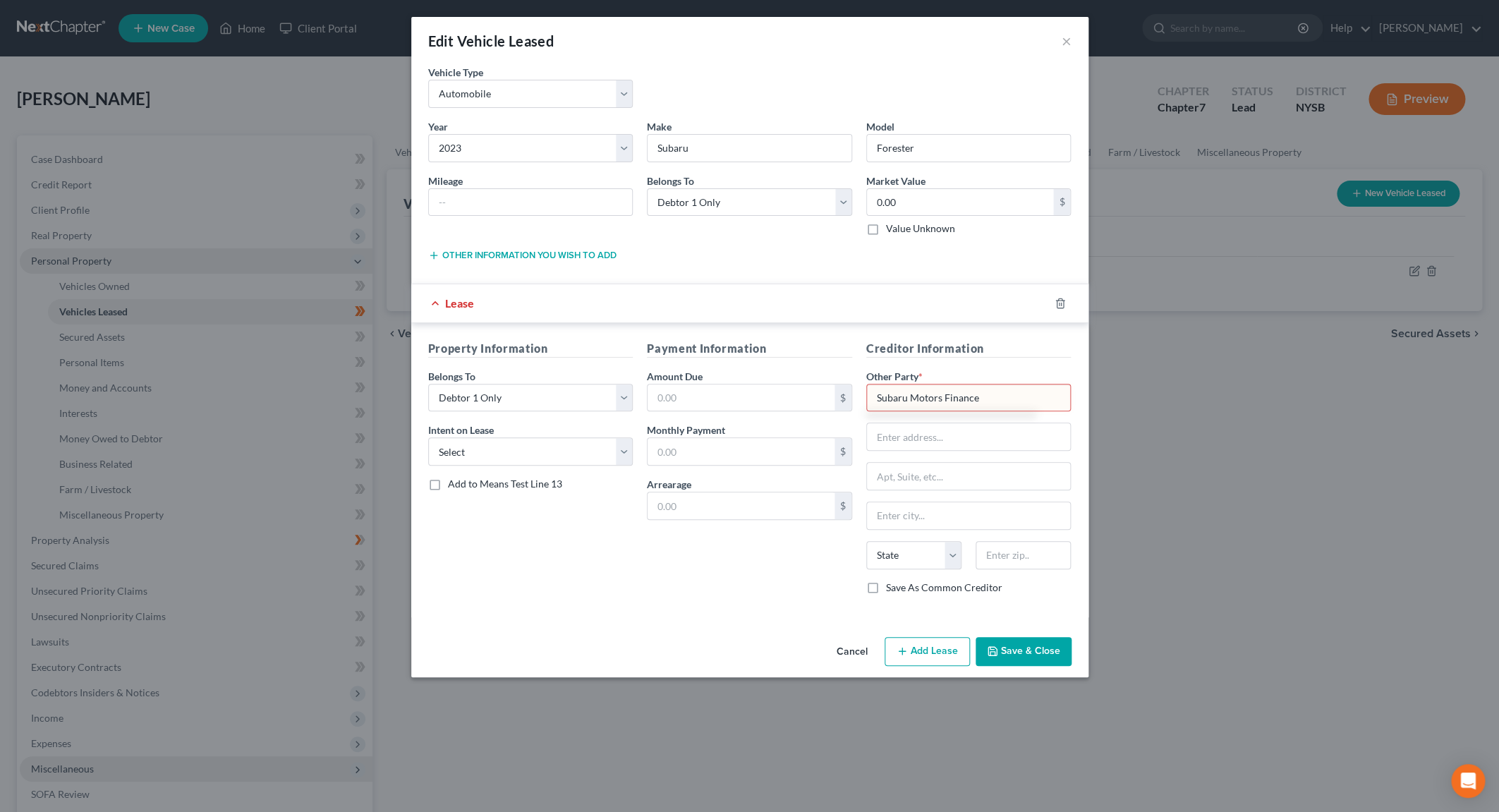
type input "Subaru Motors Finance"
click at [993, 553] on input "text" at bounding box center [1023, 555] width 95 height 28
type input "65"
click at [1008, 439] on input "text" at bounding box center [969, 436] width 204 height 27
type input "P.O. Box 650546"
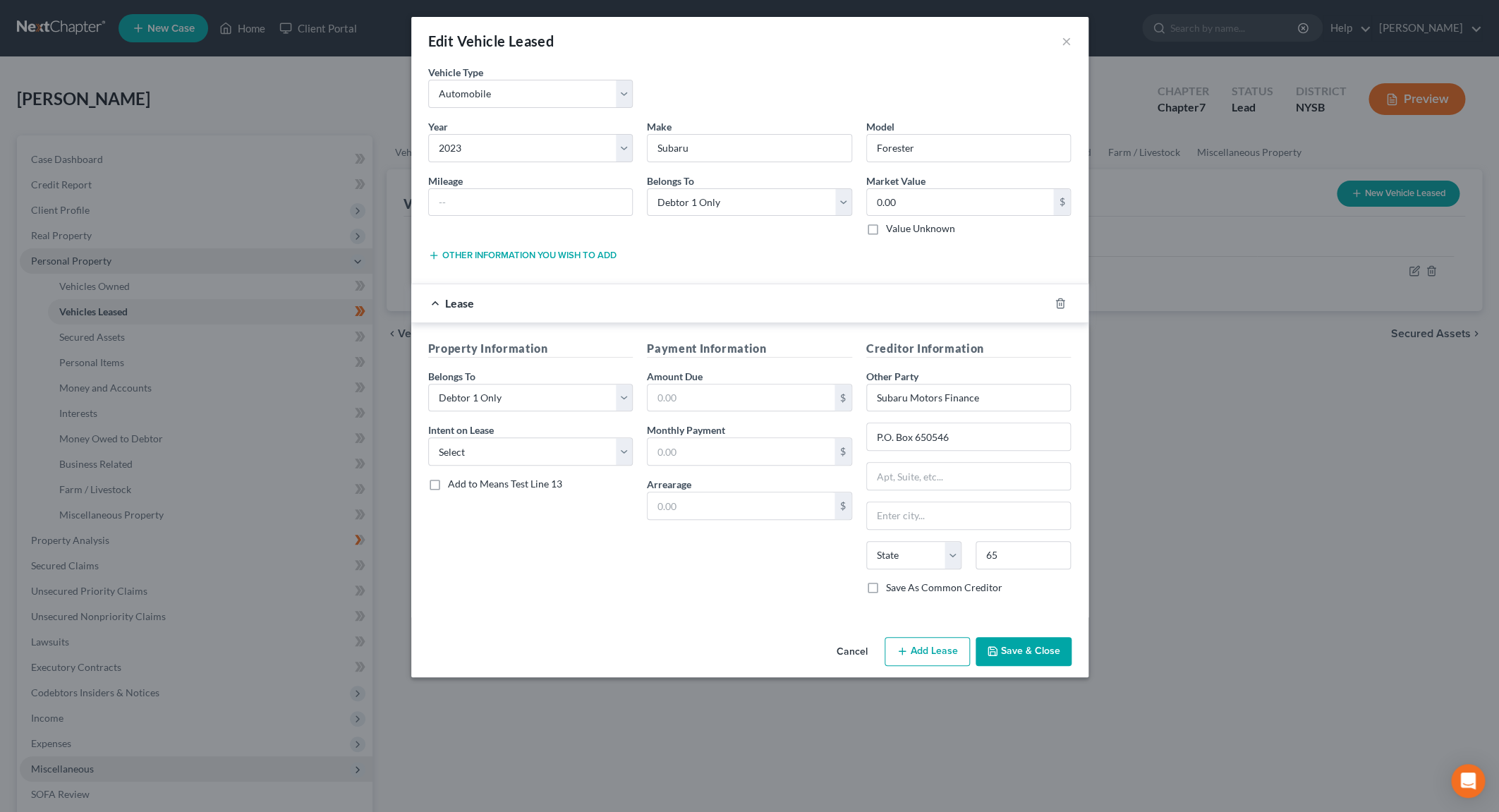
click at [1227, 468] on div "Edit Vehicle Leased × Vehicle Type * Select Automobile Truck Trailer Watercraft…" at bounding box center [749, 406] width 1499 height 812
click at [1009, 559] on input "65" at bounding box center [1023, 555] width 95 height 28
type input "6"
type input "75265"
type input "[GEOGRAPHIC_DATA]"
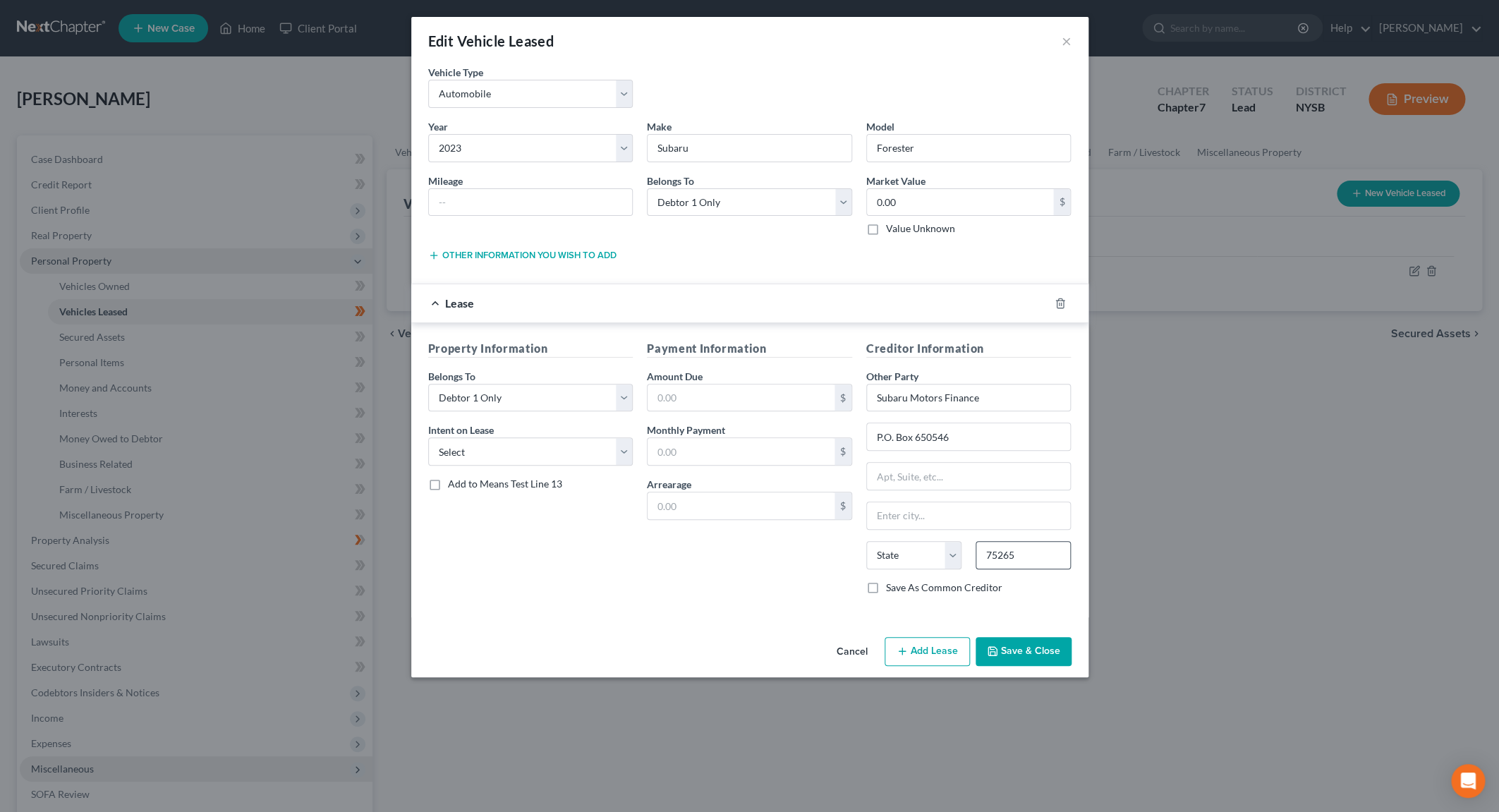
select select "45"
click at [1024, 558] on input "75265" at bounding box center [1023, 555] width 95 height 28
type input "75265-0546"
click at [683, 457] on input "text" at bounding box center [741, 451] width 187 height 27
type input "456.59"
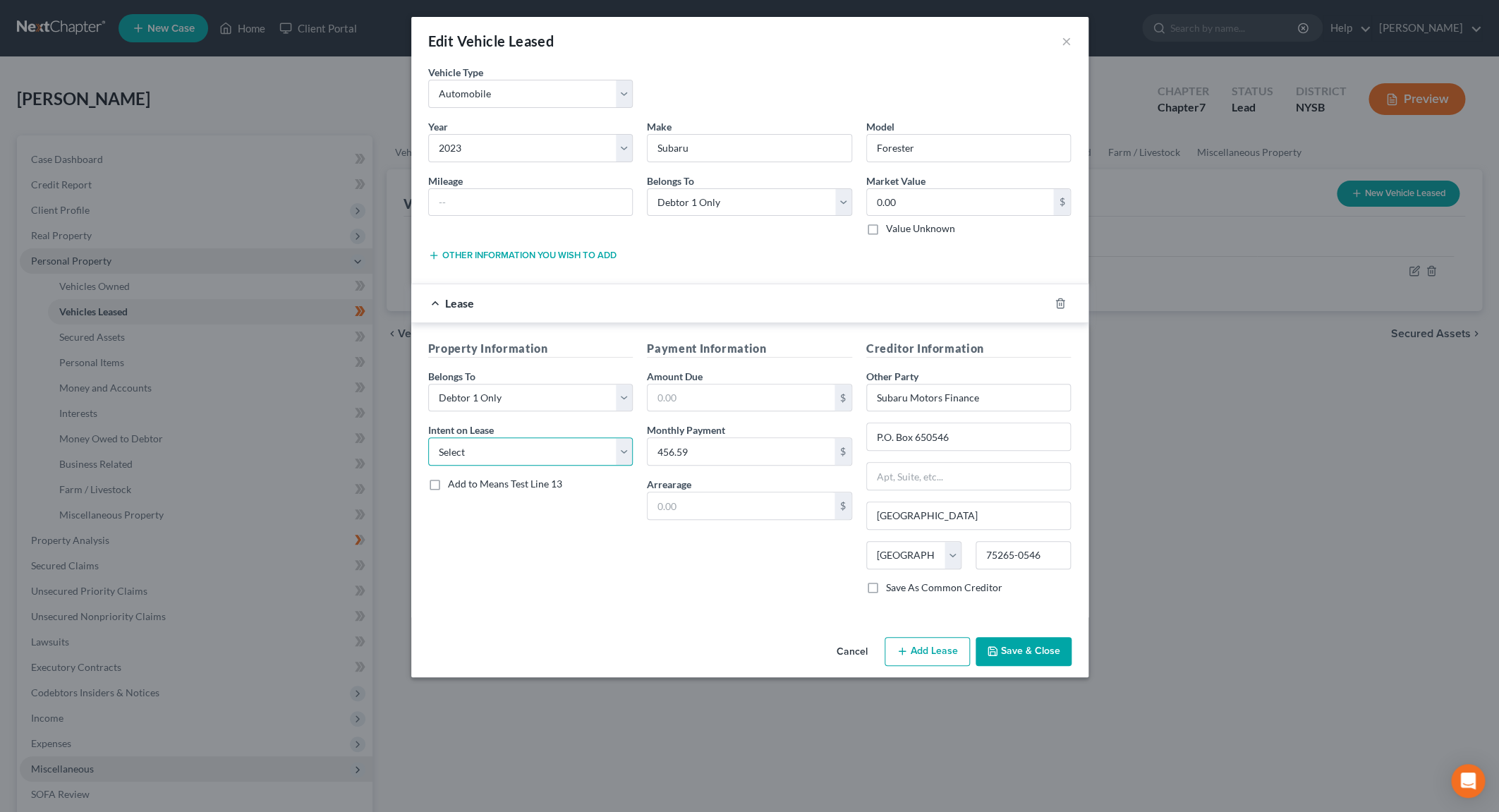
select select "0"
click option "None" at bounding box center [0, 0] width 0 height 0
click at [1004, 657] on button "Save & Close" at bounding box center [1024, 651] width 96 height 29
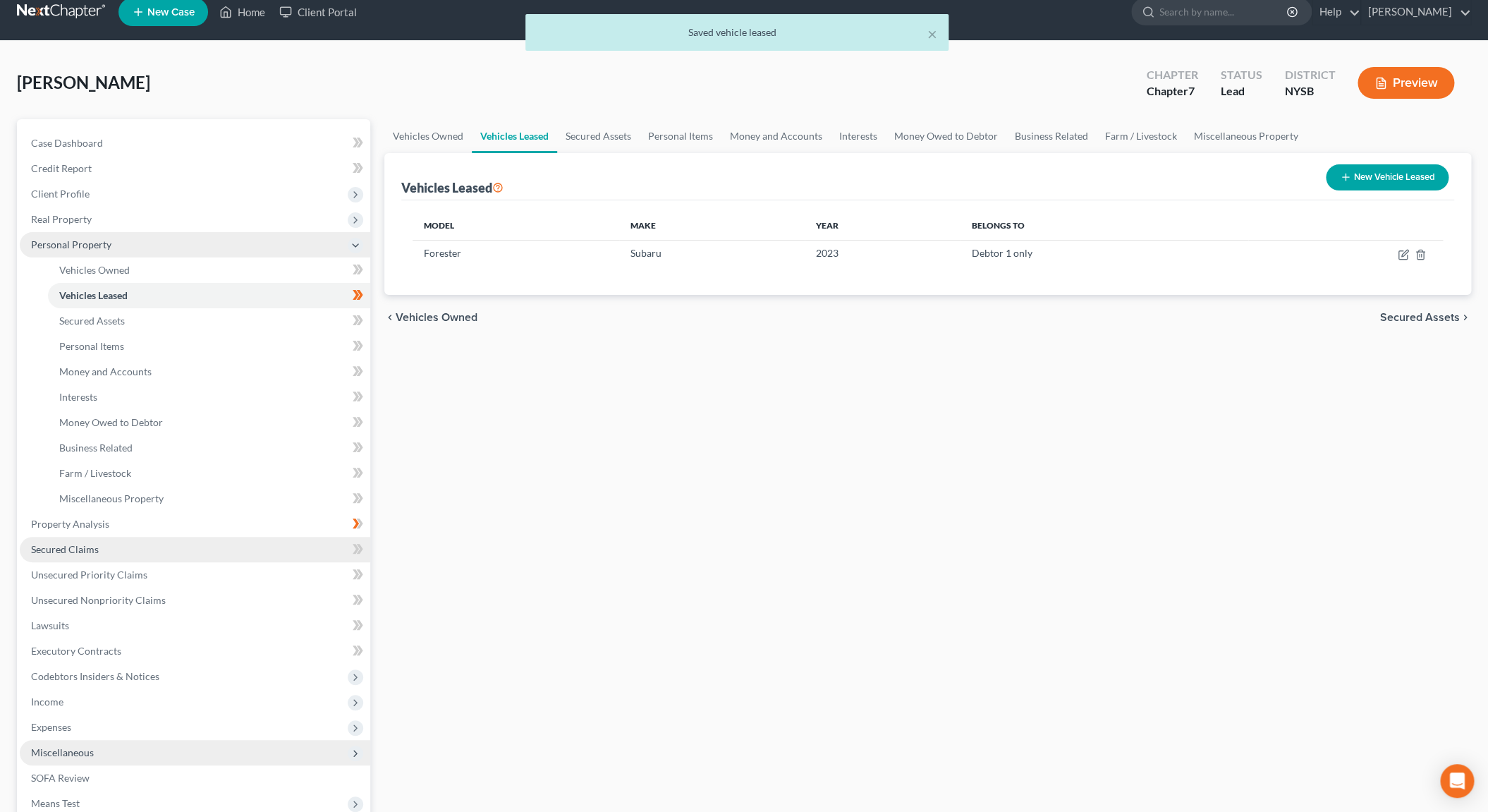
scroll to position [57, 0]
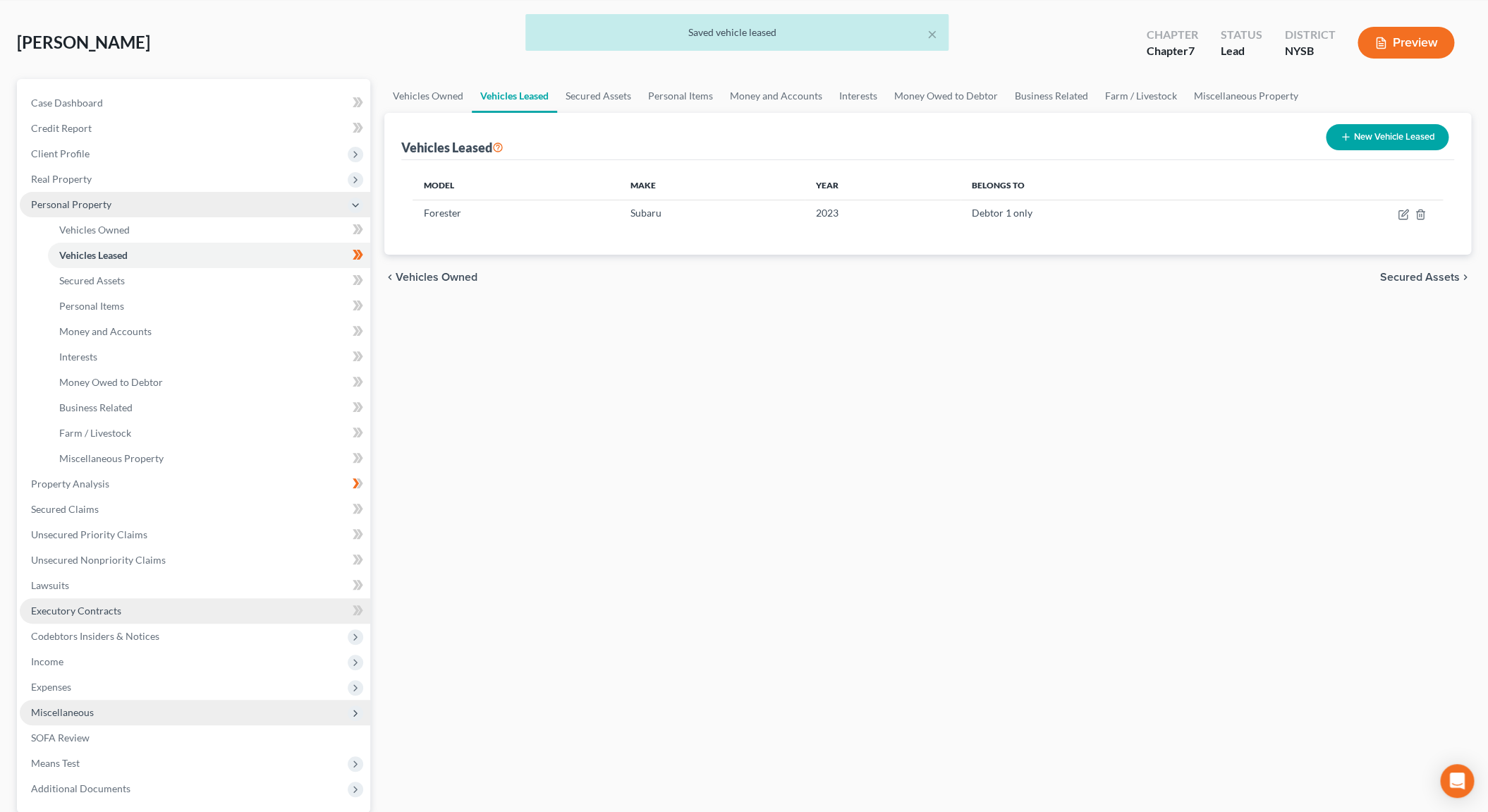
click at [111, 614] on span "Executory Contracts" at bounding box center [76, 610] width 90 height 12
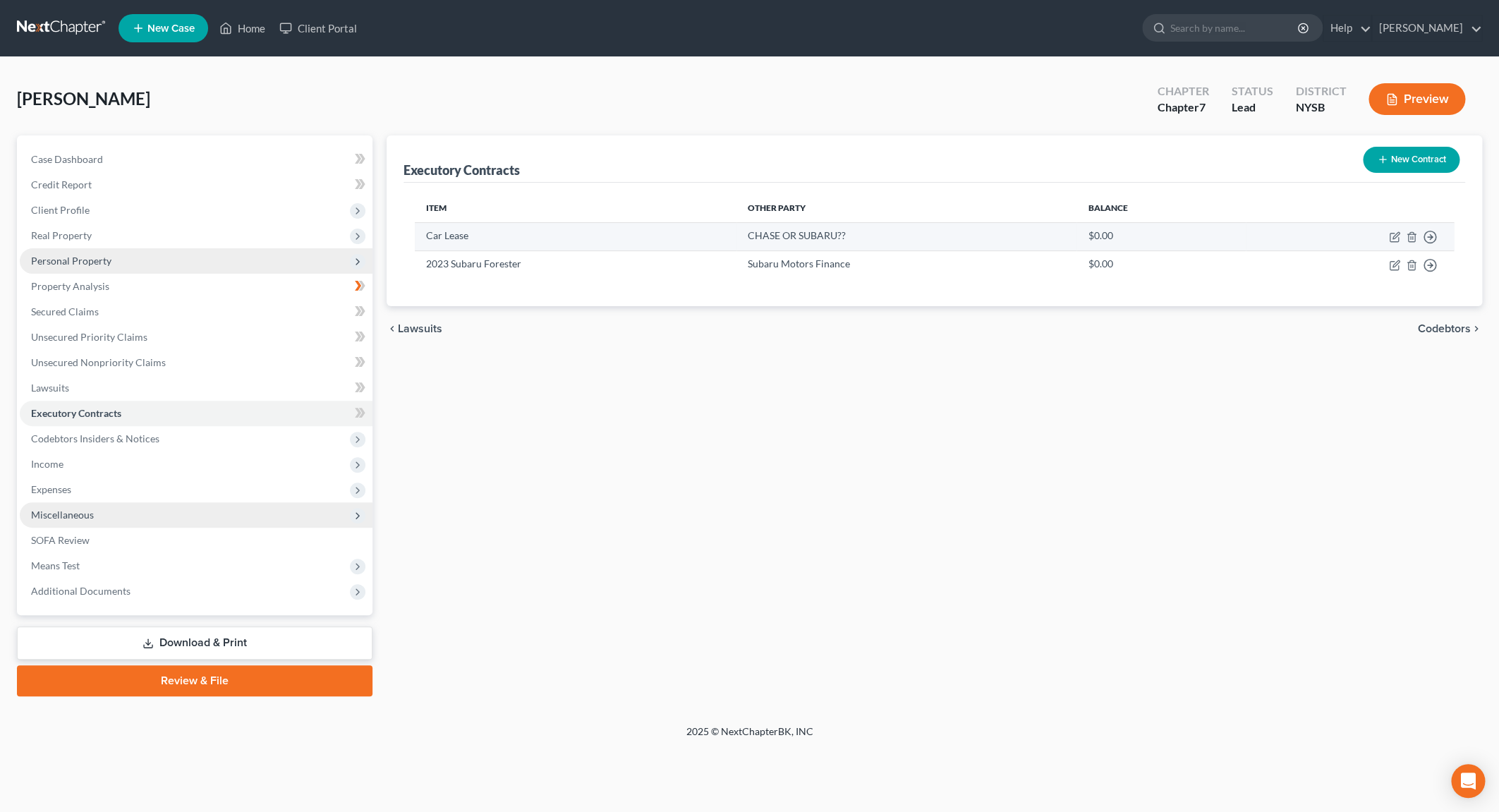
click at [1409, 243] on td "Move to D Move to E Move to F Move to Notice Only" at bounding box center [1350, 236] width 208 height 28
click at [1411, 238] on icon "button" at bounding box center [1412, 237] width 11 height 11
click at [1411, 236] on icon "button" at bounding box center [1412, 237] width 11 height 11
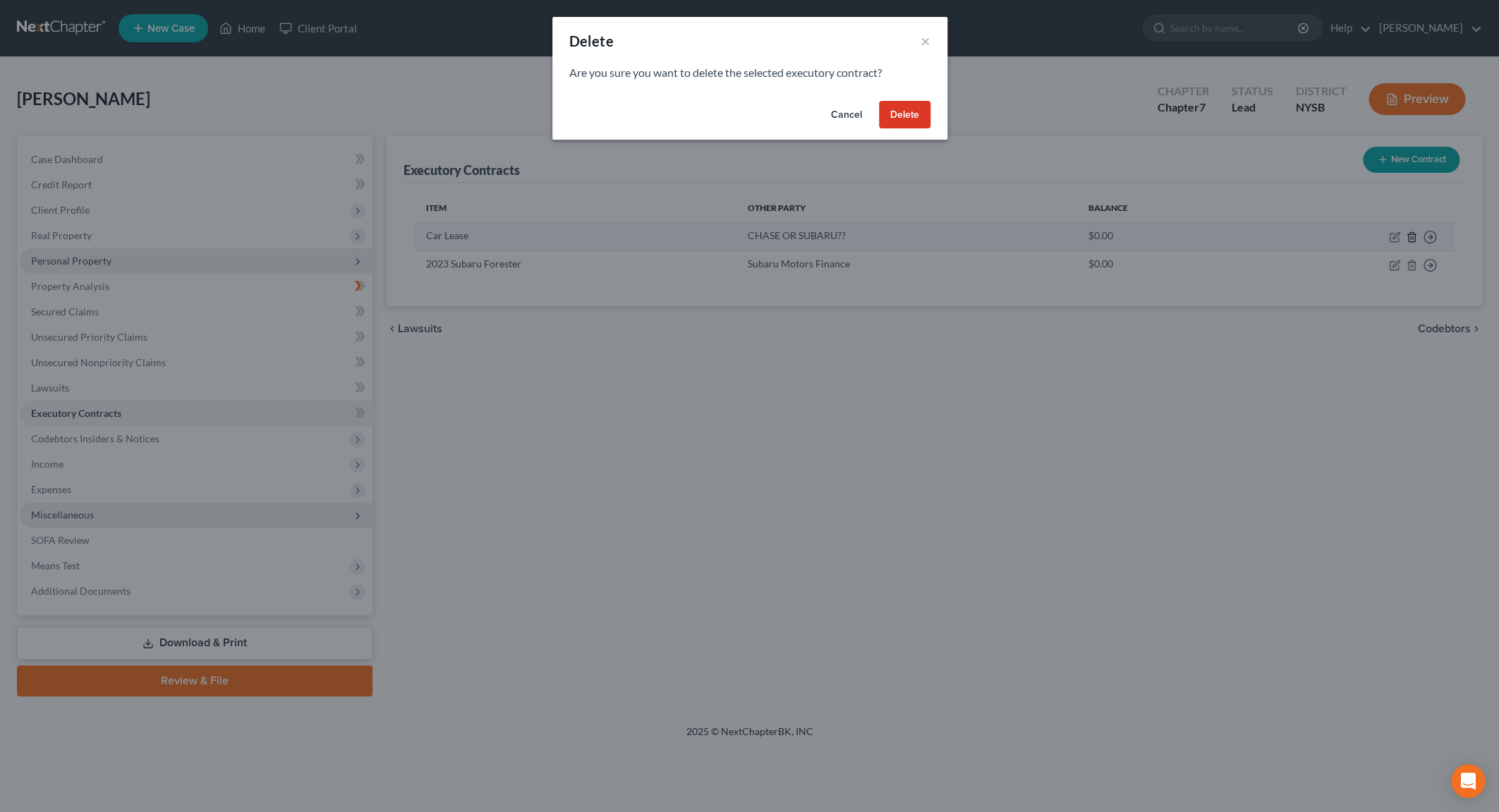
click at [1411, 236] on div "Delete × Are you sure you want to delete the selected executory contract? Cance…" at bounding box center [749, 406] width 1499 height 812
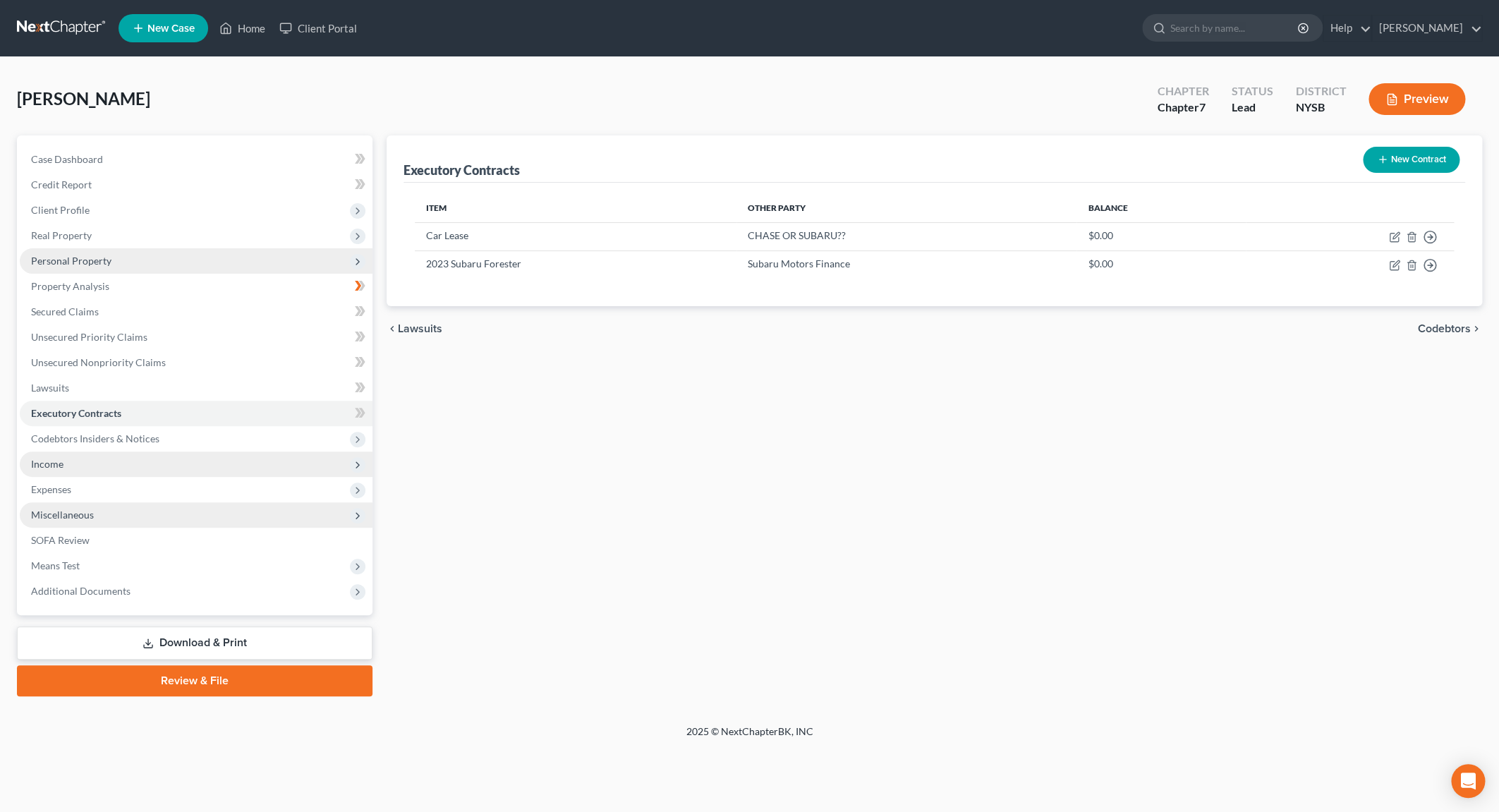
click at [91, 462] on span "Income" at bounding box center [196, 464] width 353 height 25
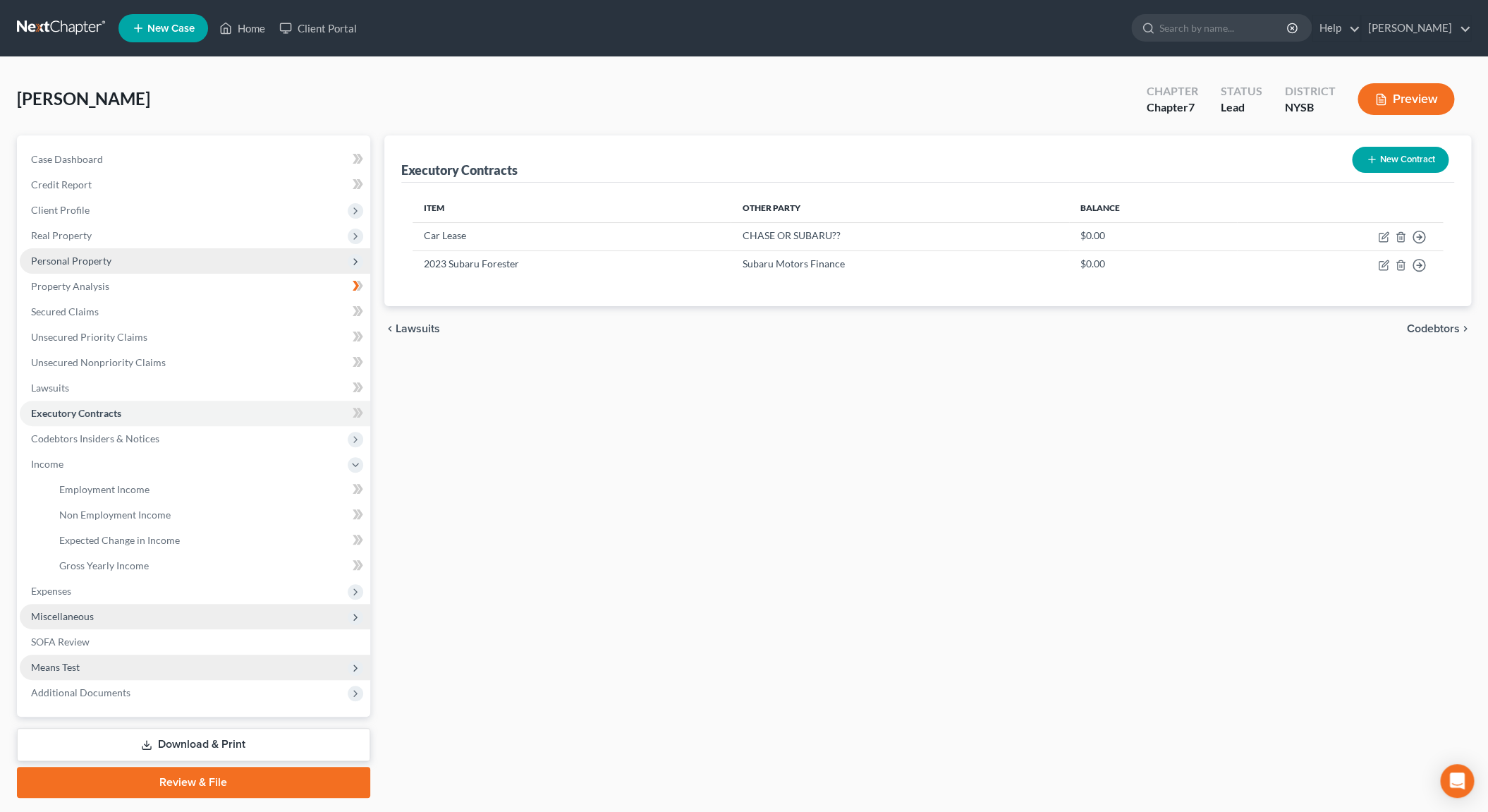
click at [97, 674] on span "Means Test" at bounding box center [195, 667] width 350 height 25
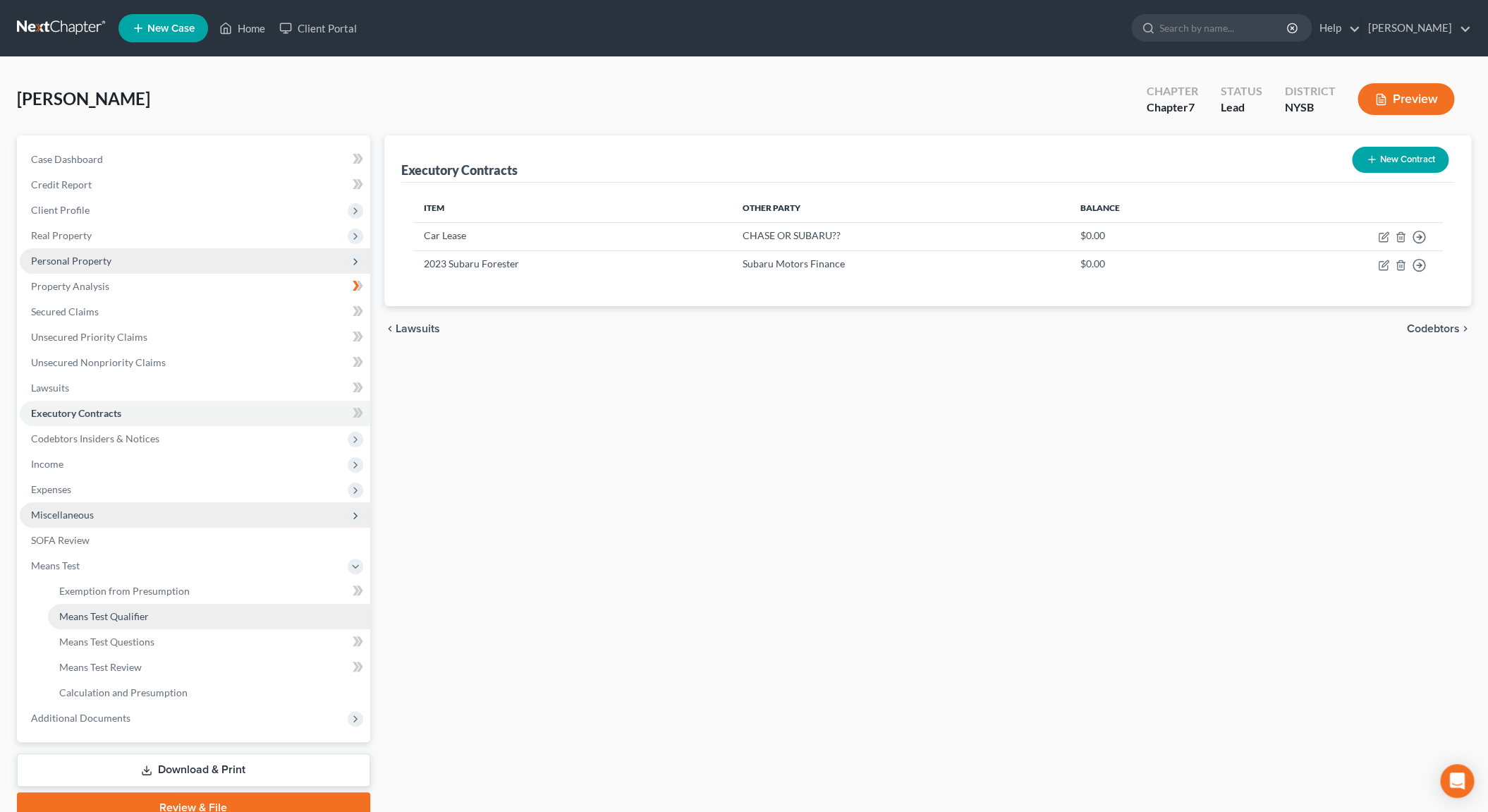
click at [128, 619] on span "Means Test Qualifier" at bounding box center [104, 616] width 90 height 12
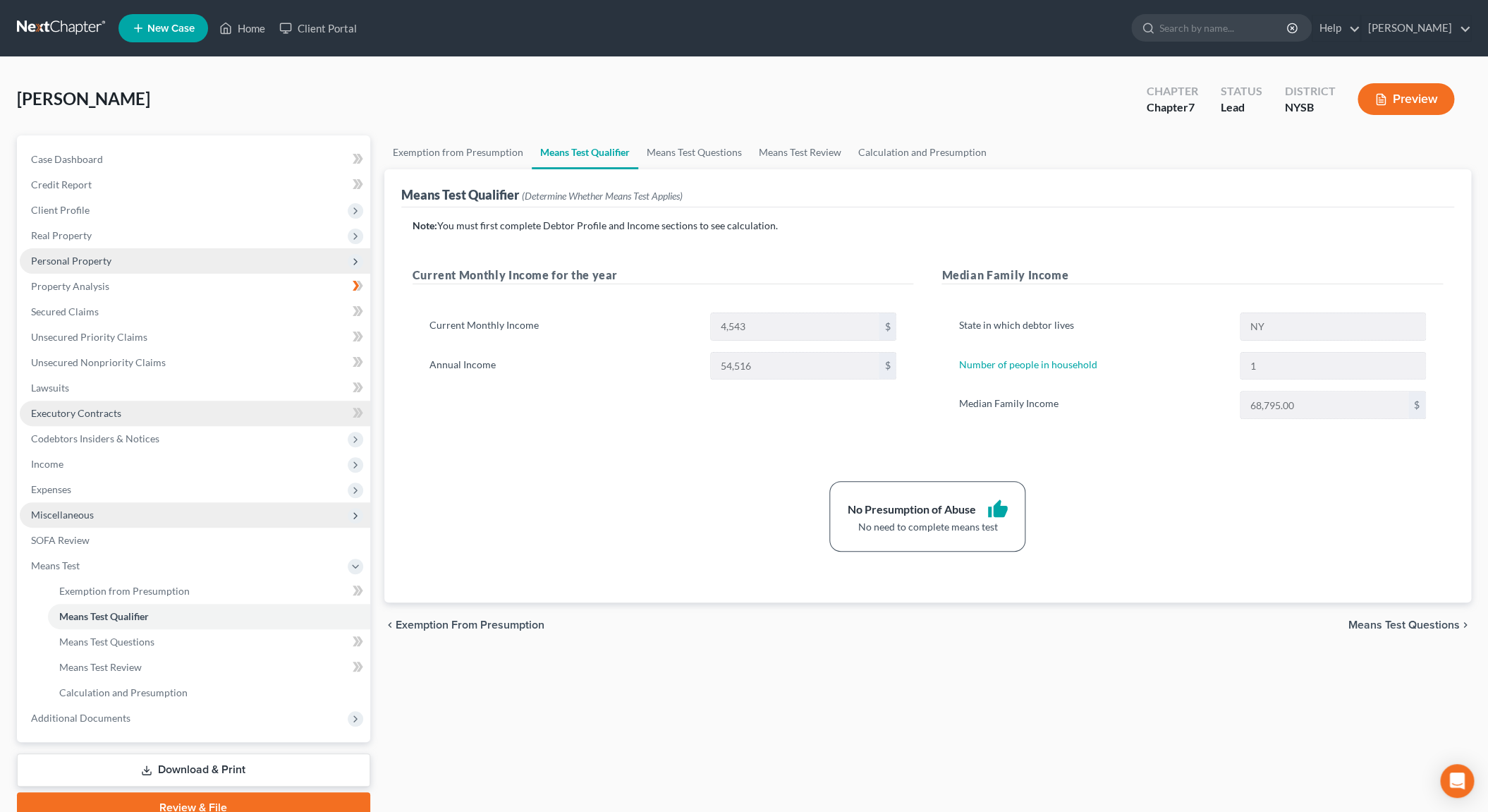
click at [75, 419] on span "Executory Contracts" at bounding box center [76, 413] width 90 height 12
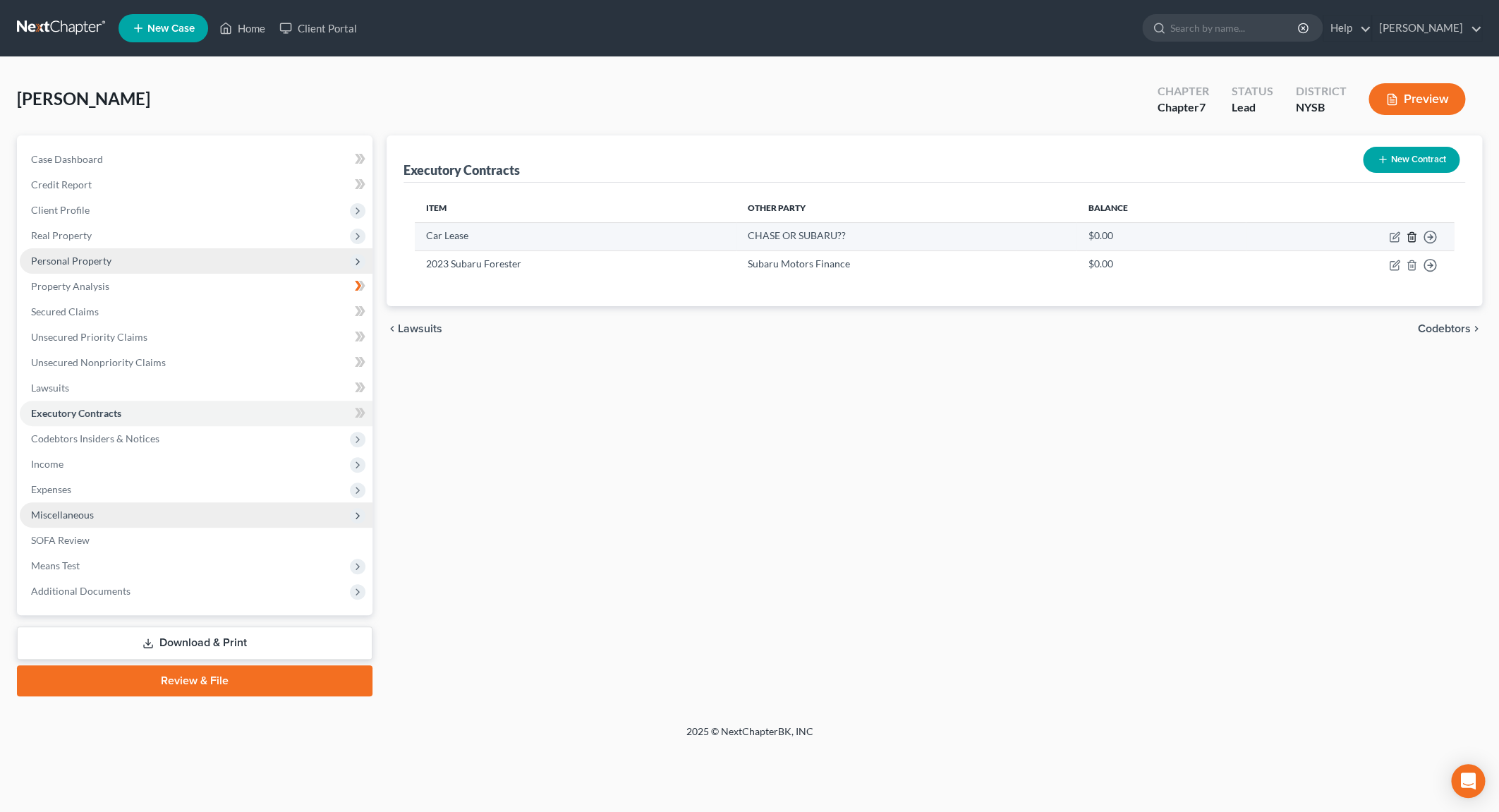
click at [1412, 239] on line "button" at bounding box center [1412, 238] width 0 height 3
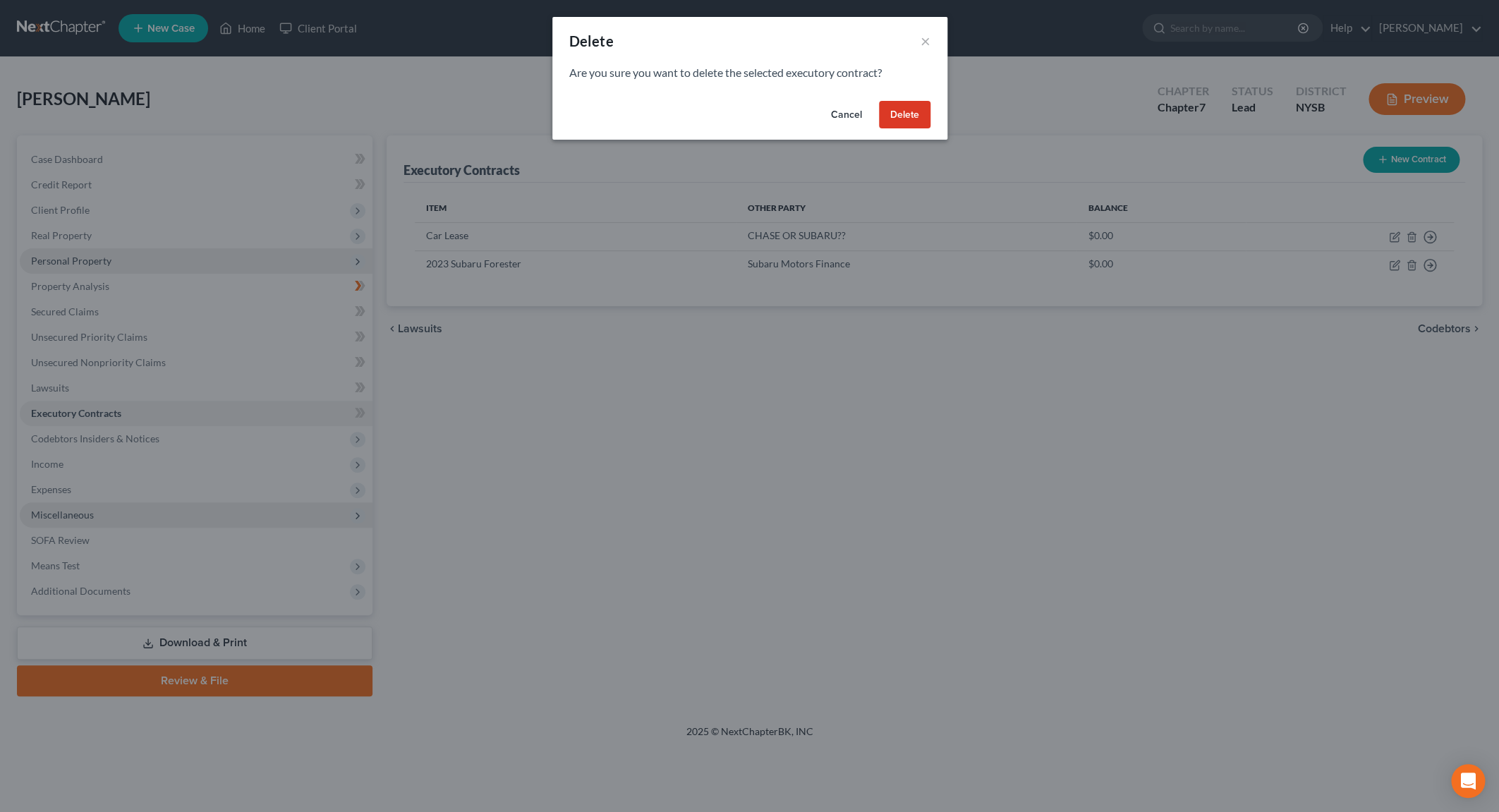
click at [905, 108] on button "Delete" at bounding box center [905, 115] width 52 height 28
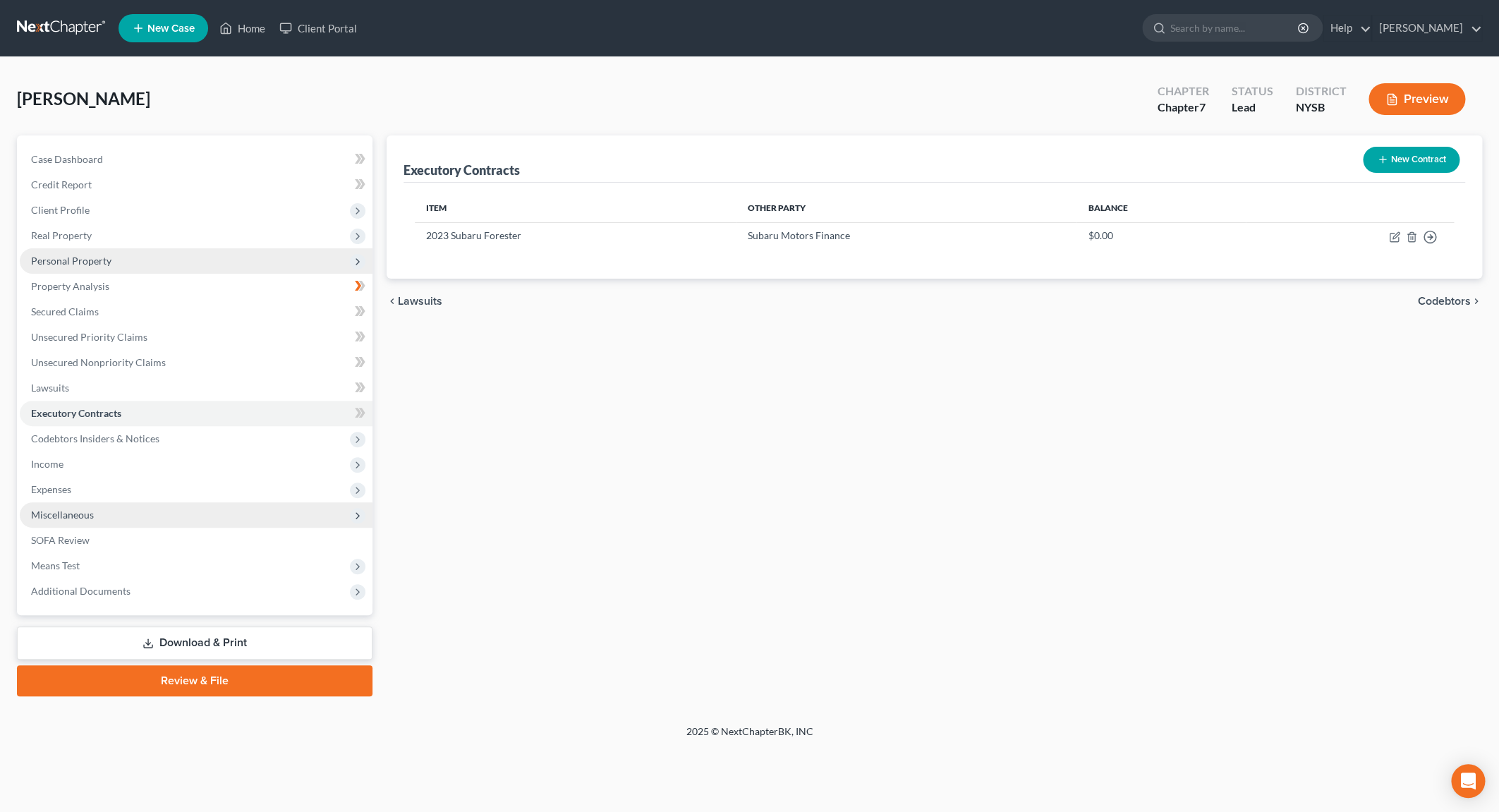
click at [238, 630] on link "Download & Print" at bounding box center [195, 643] width 356 height 33
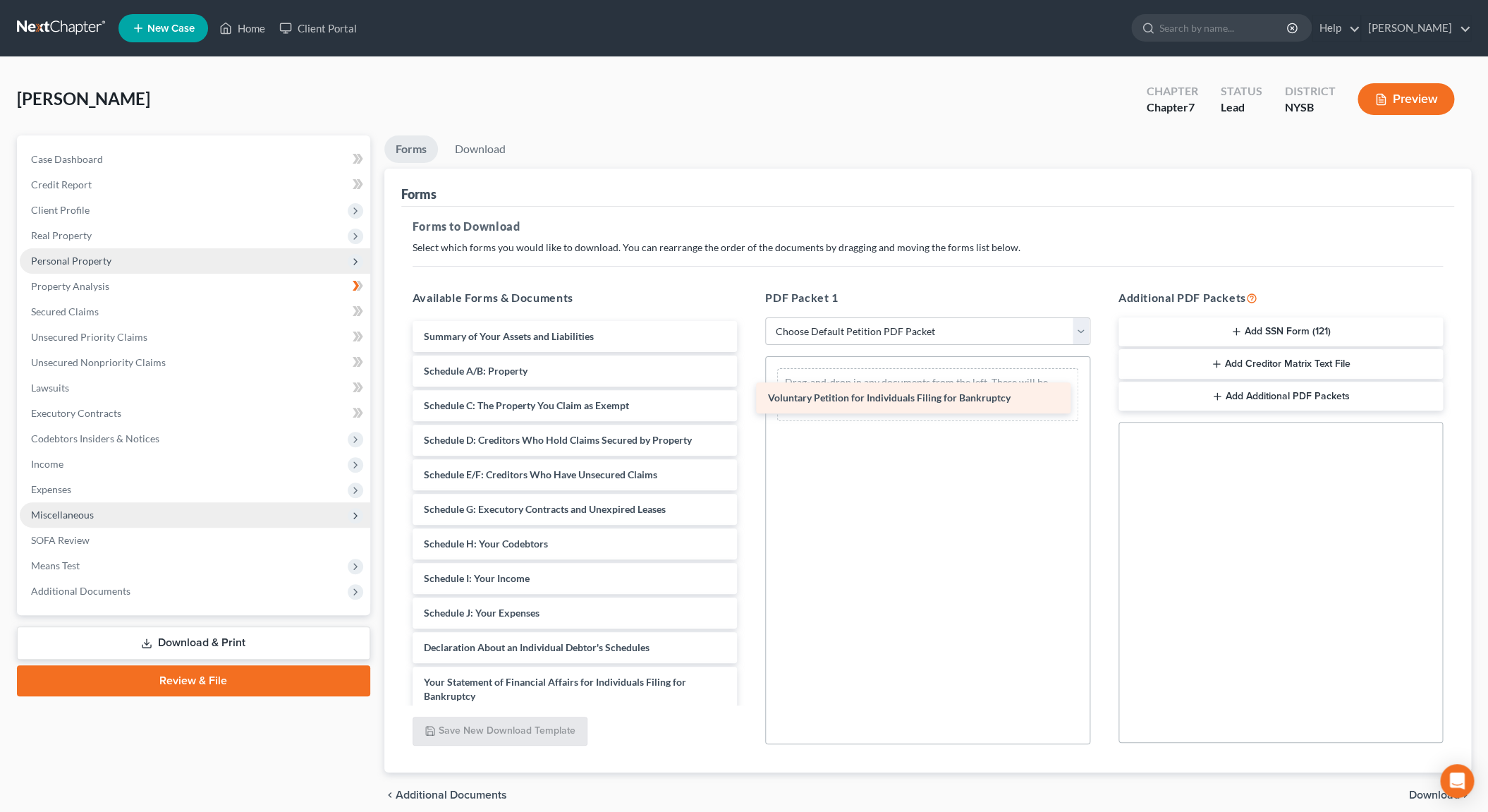
drag, startPoint x: 491, startPoint y: 334, endPoint x: 835, endPoint y: 397, distance: 349.7
click at [749, 397] on div "Voluntary Petition for Individuals Filing for Bankruptcy Voluntary Petition for…" at bounding box center [575, 634] width 348 height 626
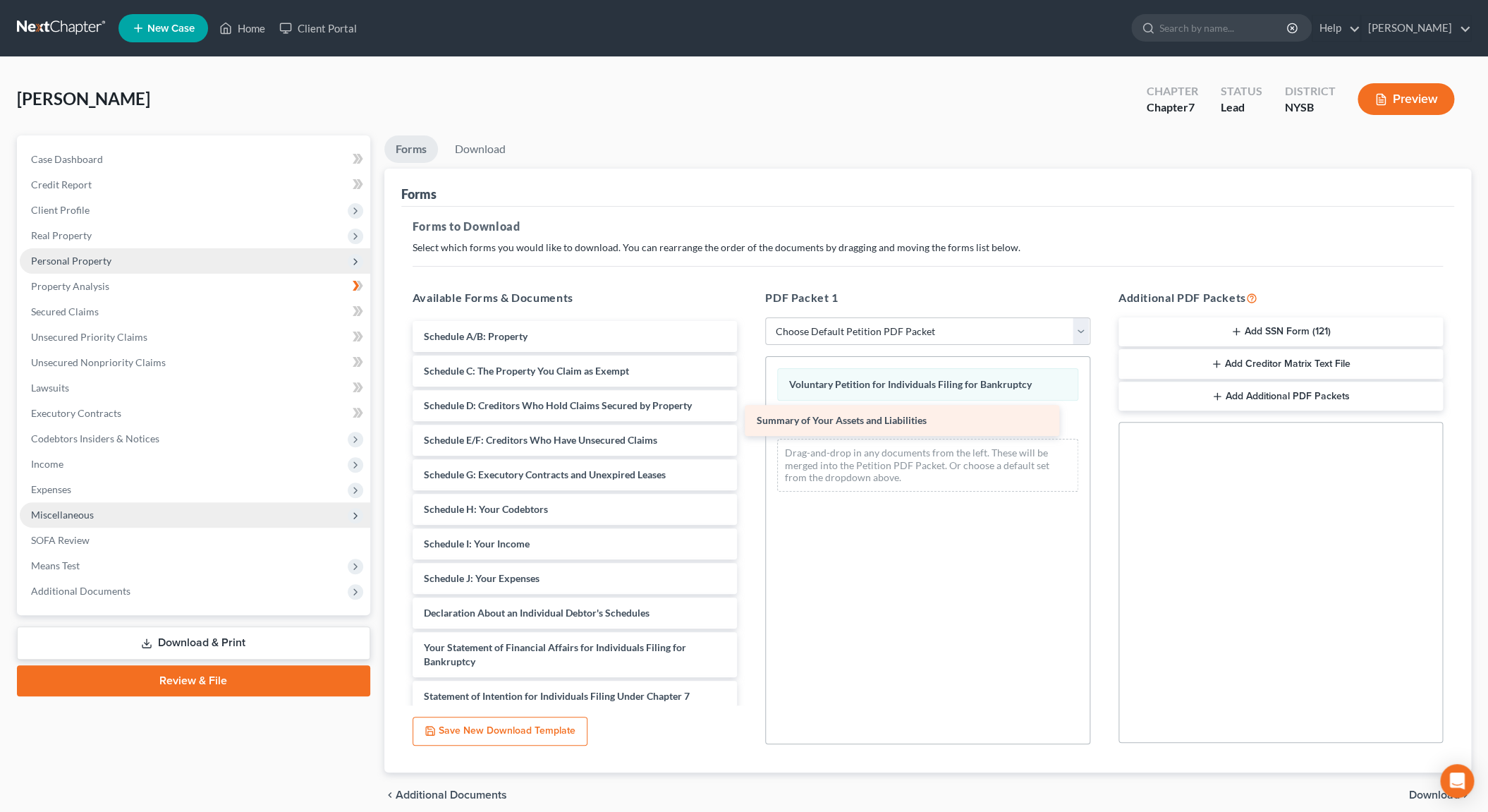
drag, startPoint x: 525, startPoint y: 329, endPoint x: 859, endPoint y: 414, distance: 344.6
click at [749, 414] on div "Summary of Your Assets and Liabilities Summary of Your Assets and Liabilities S…" at bounding box center [575, 617] width 348 height 592
click at [859, 414] on div "Summary of Your Assets and Liabilities" at bounding box center [902, 420] width 314 height 31
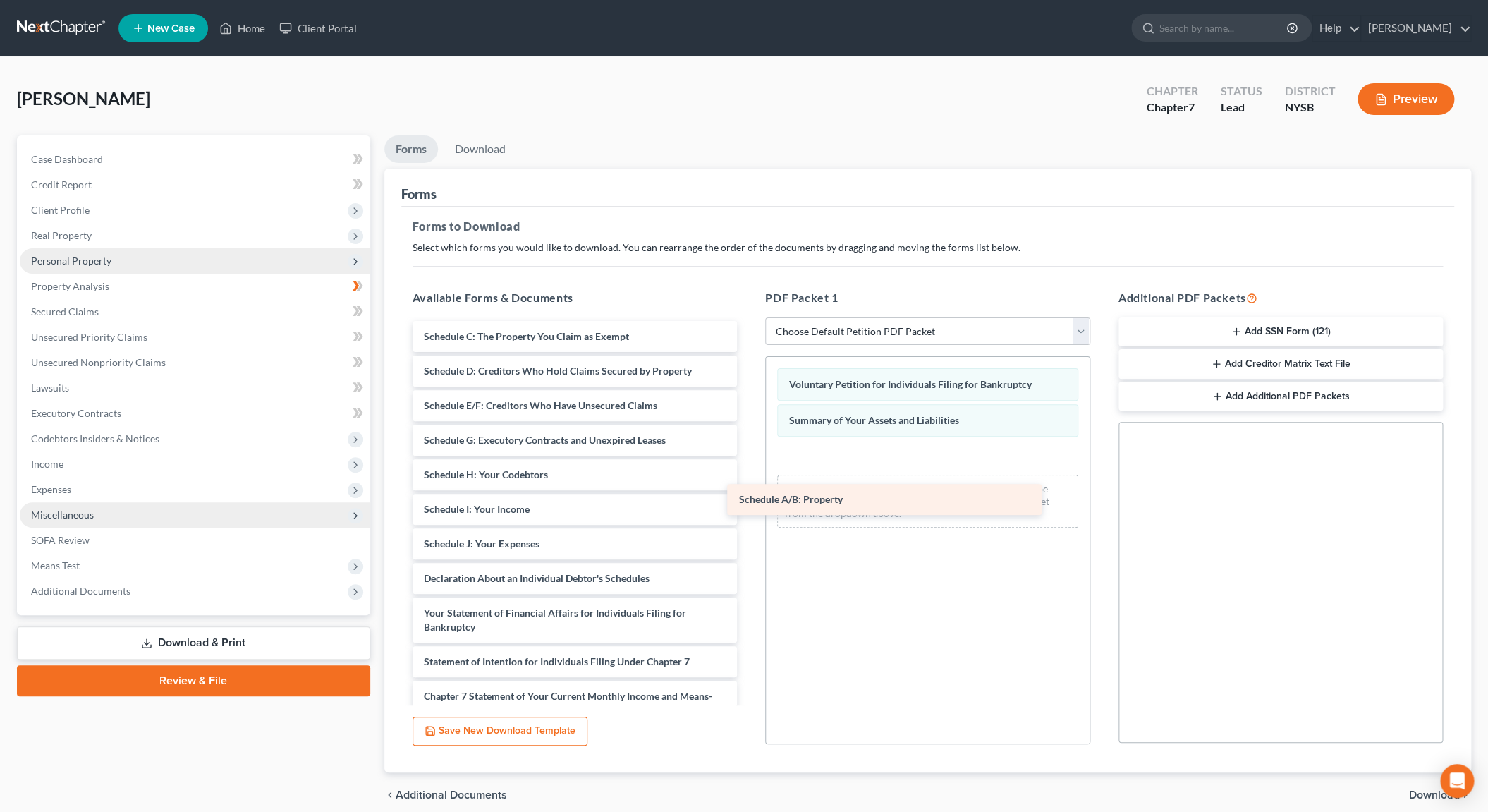
drag, startPoint x: 568, startPoint y: 330, endPoint x: 889, endPoint y: 477, distance: 353.1
click at [749, 482] on div "Schedule A/B: Property Schedule A/B: Property Schedule C: The Property You Clai…" at bounding box center [575, 599] width 348 height 557
click at [893, 468] on div "Voluntary Petition for Individuals Filing for Bankruptcy Summary of Your Assets…" at bounding box center [928, 448] width 324 height 182
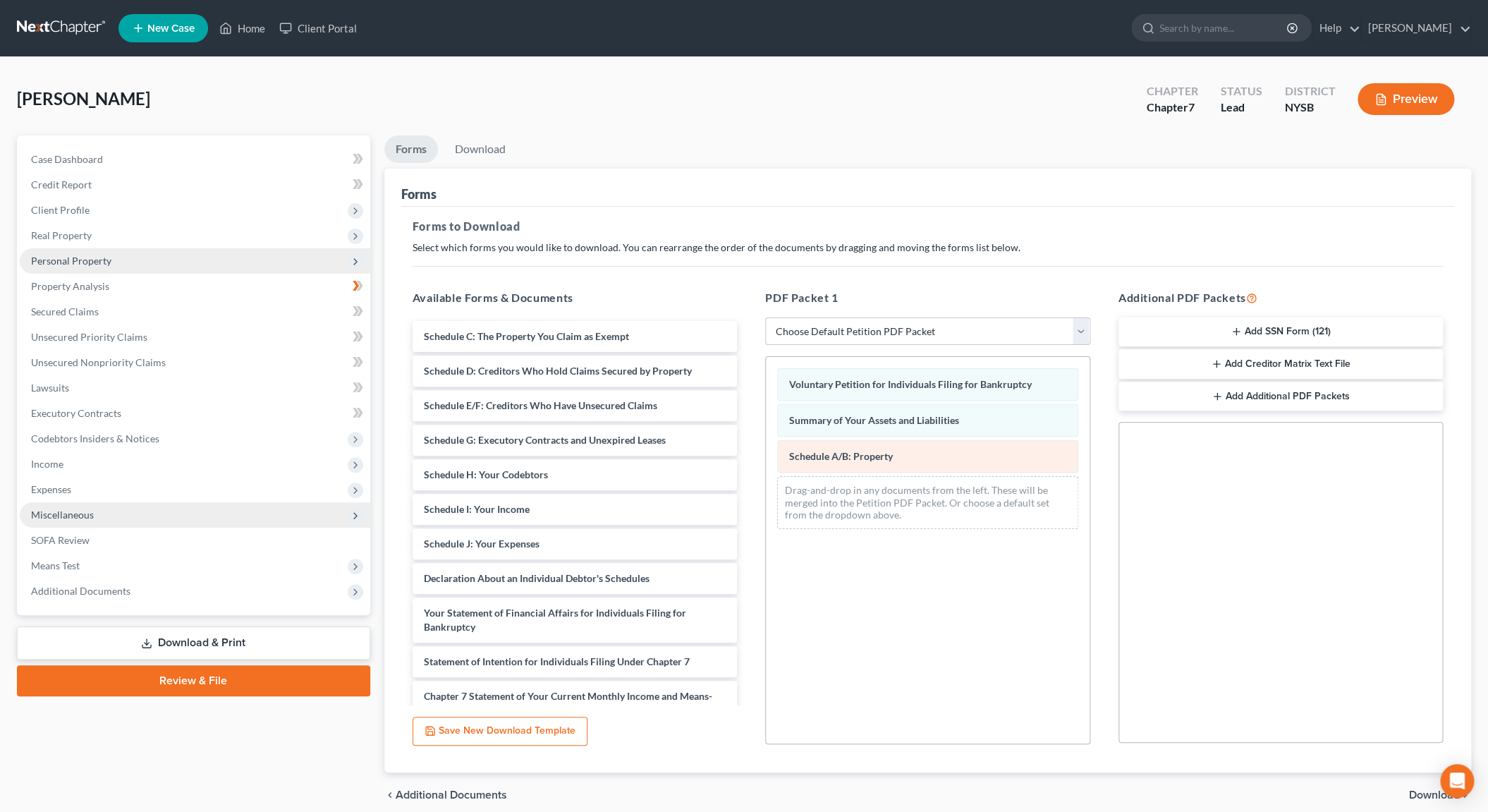
click at [895, 467] on div "Voluntary Petition for Individuals Filing for Bankruptcy Summary of Your Assets…" at bounding box center [928, 449] width 324 height 183
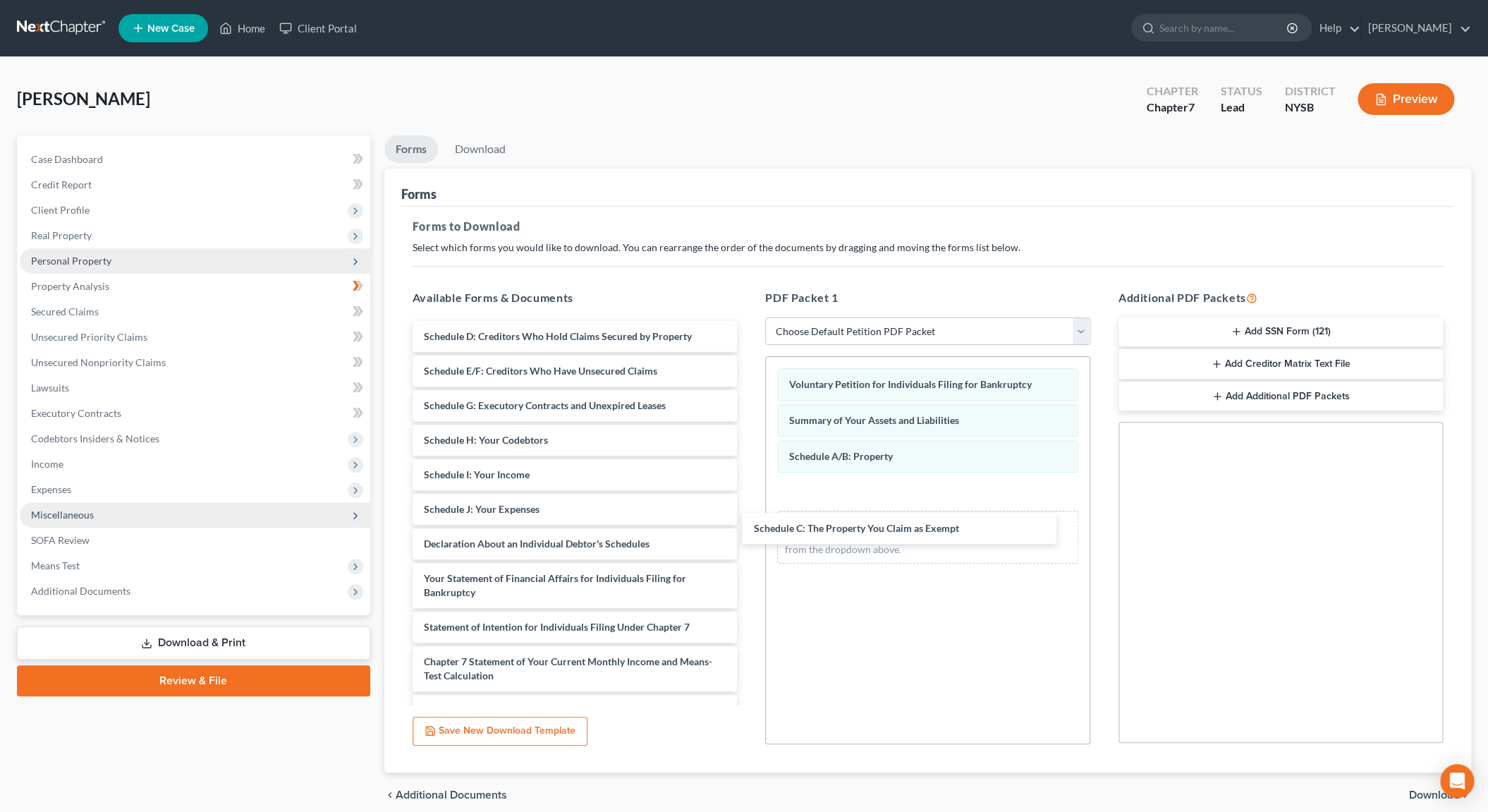
drag, startPoint x: 495, startPoint y: 332, endPoint x: 832, endPoint y: 521, distance: 386.4
click at [749, 522] on div "Schedule C: The Property You Claim as Exempt Schedule C: The Property You Claim…" at bounding box center [575, 582] width 348 height 522
drag, startPoint x: 832, startPoint y: 521, endPoint x: 837, endPoint y: 513, distance: 9.4
click at [838, 509] on div "Voluntary Petition for Individuals Filing for Bankruptcy Summary of Your Assets…" at bounding box center [928, 467] width 324 height 219
click at [838, 508] on div "Schedule C: The Property You Claim as Exempt" at bounding box center [927, 492] width 301 height 32
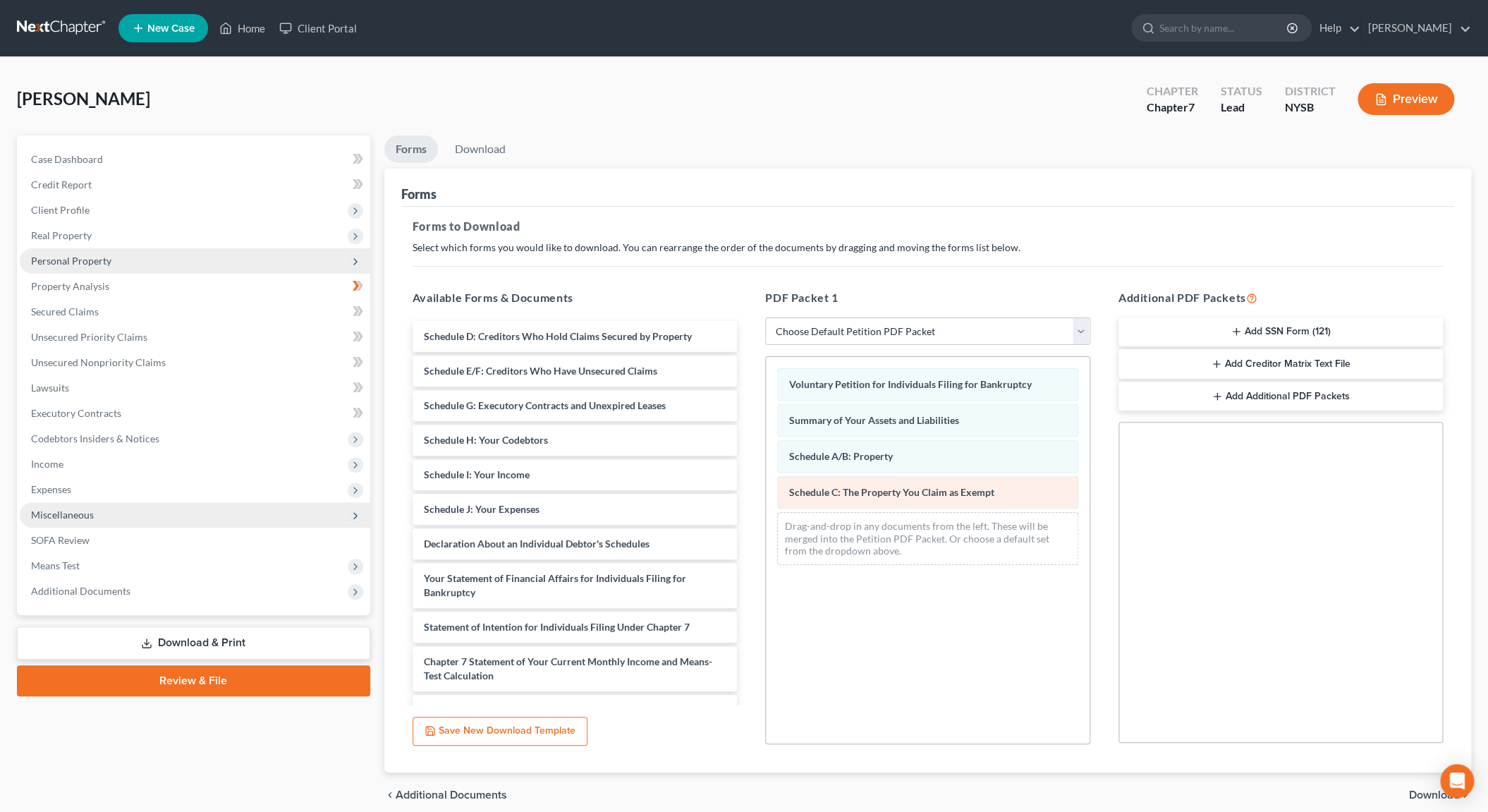
click at [838, 508] on div "Schedule C: The Property You Claim as Exempt" at bounding box center [927, 492] width 301 height 32
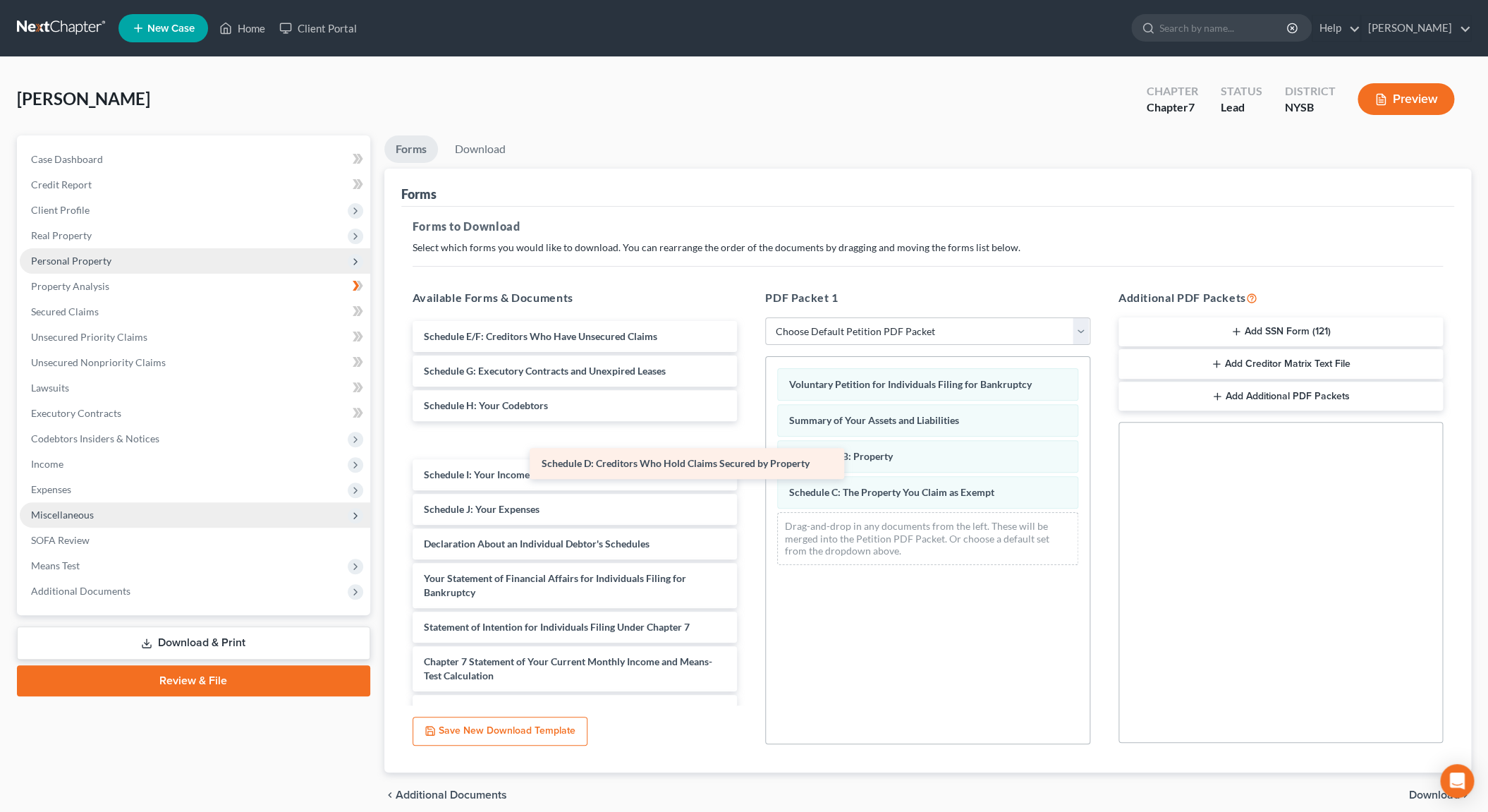
drag, startPoint x: 604, startPoint y: 335, endPoint x: 895, endPoint y: 578, distance: 379.1
click at [749, 580] on div "Schedule D: Creditors Who Hold Claims Secured by Property Schedule D: Creditors…" at bounding box center [575, 582] width 348 height 522
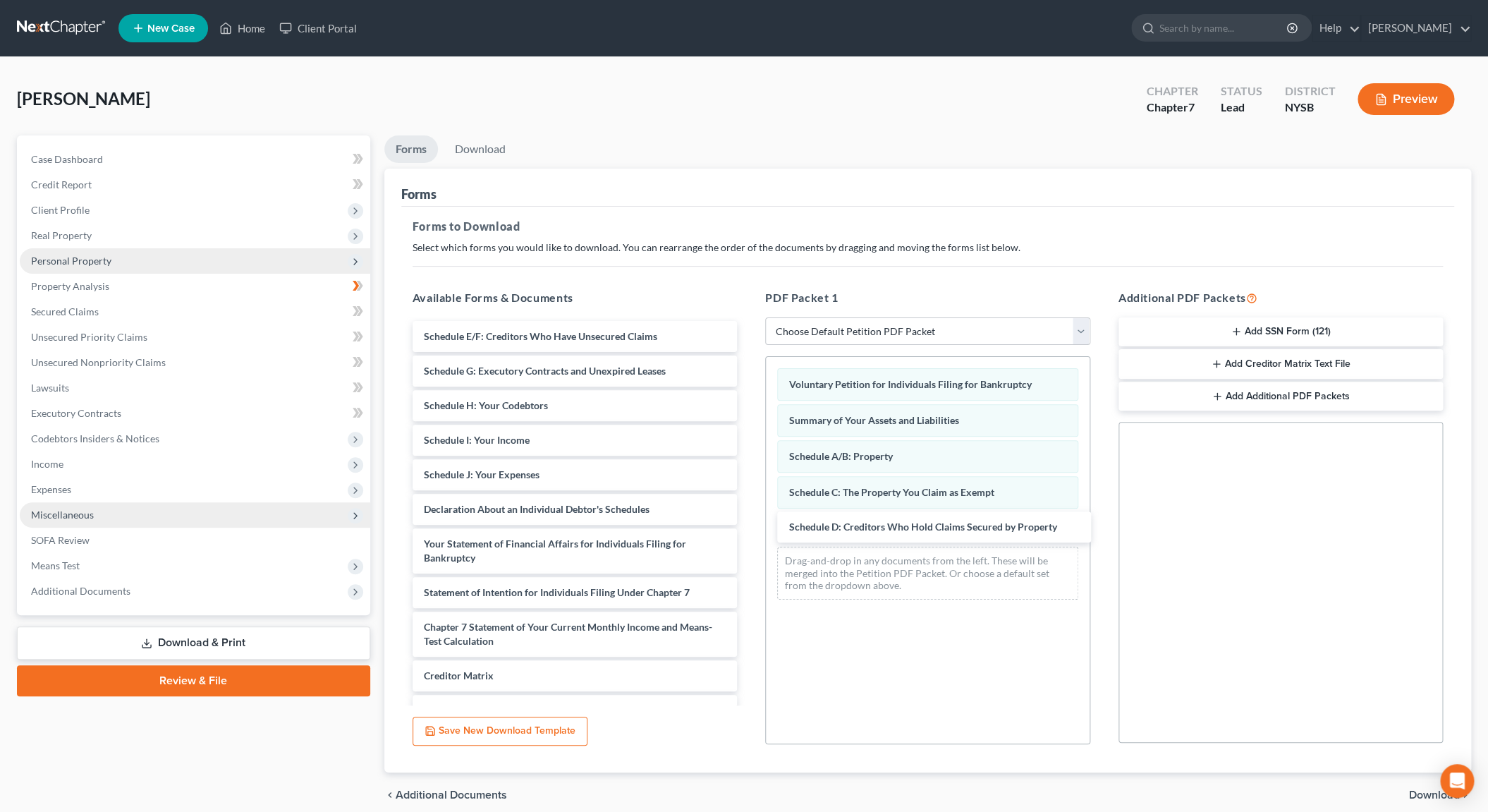
click at [909, 566] on div "Drag-and-drop in any documents from the left. These will be merged into the Pet…" at bounding box center [927, 573] width 301 height 53
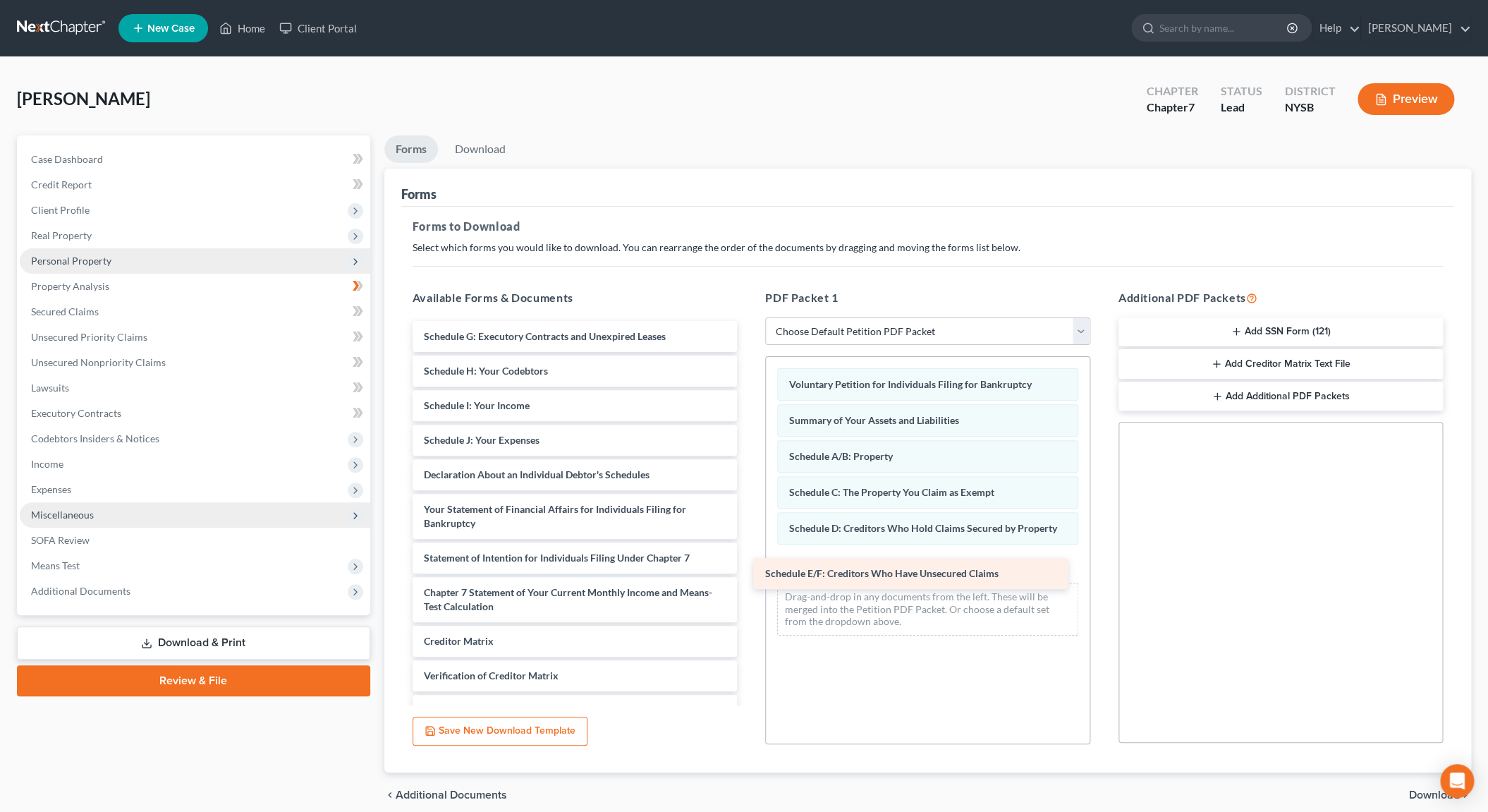
drag, startPoint x: 570, startPoint y: 336, endPoint x: 911, endPoint y: 574, distance: 415.8
click at [749, 574] on div "Schedule E/F: Creditors Who Have Unsecured Claims Schedule E/F: Creditors Who H…" at bounding box center [575, 548] width 348 height 454
click at [911, 574] on span "Schedule E/F: Creditors Who Have Unsecured Claims" at bounding box center [882, 573] width 234 height 12
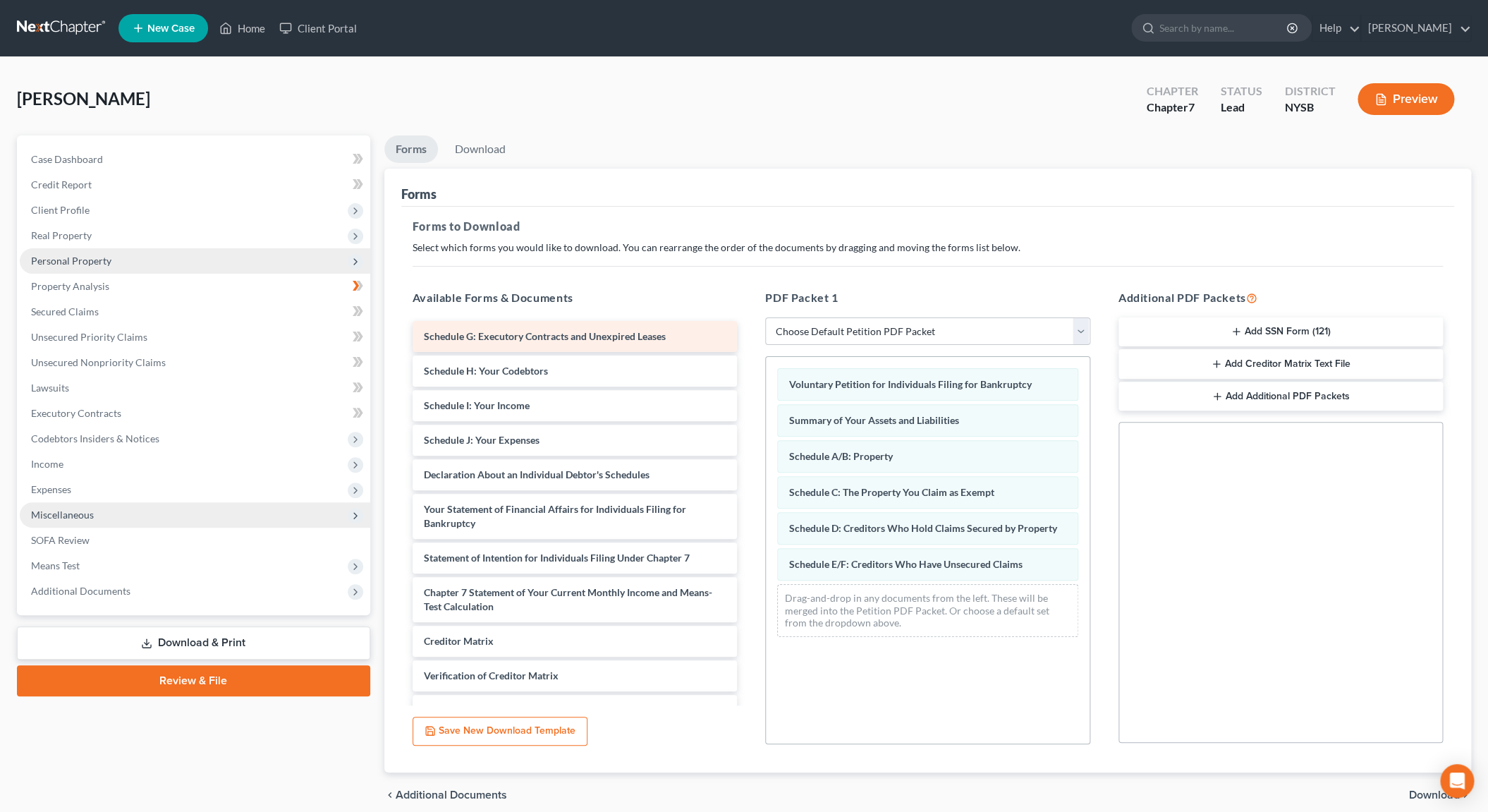
click at [495, 327] on div "Schedule G: Executory Contracts and Unexpired Leases" at bounding box center [576, 336] width 325 height 31
click at [569, 379] on div "Schedule G: Executory Contracts and Unexpired Leases Schedule H: Your Codebtors…" at bounding box center [575, 548] width 348 height 454
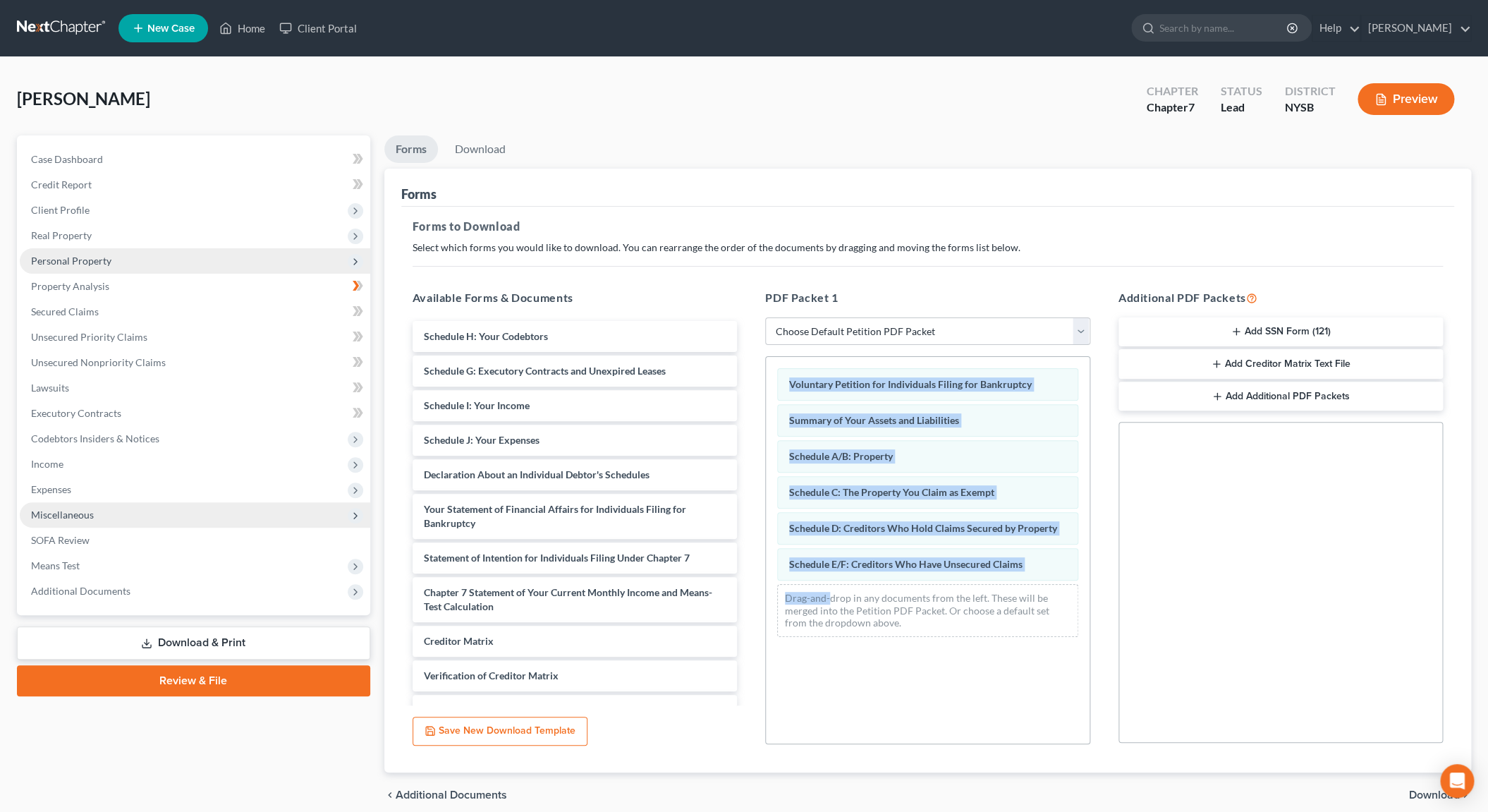
drag, startPoint x: 495, startPoint y: 327, endPoint x: 828, endPoint y: 596, distance: 428.1
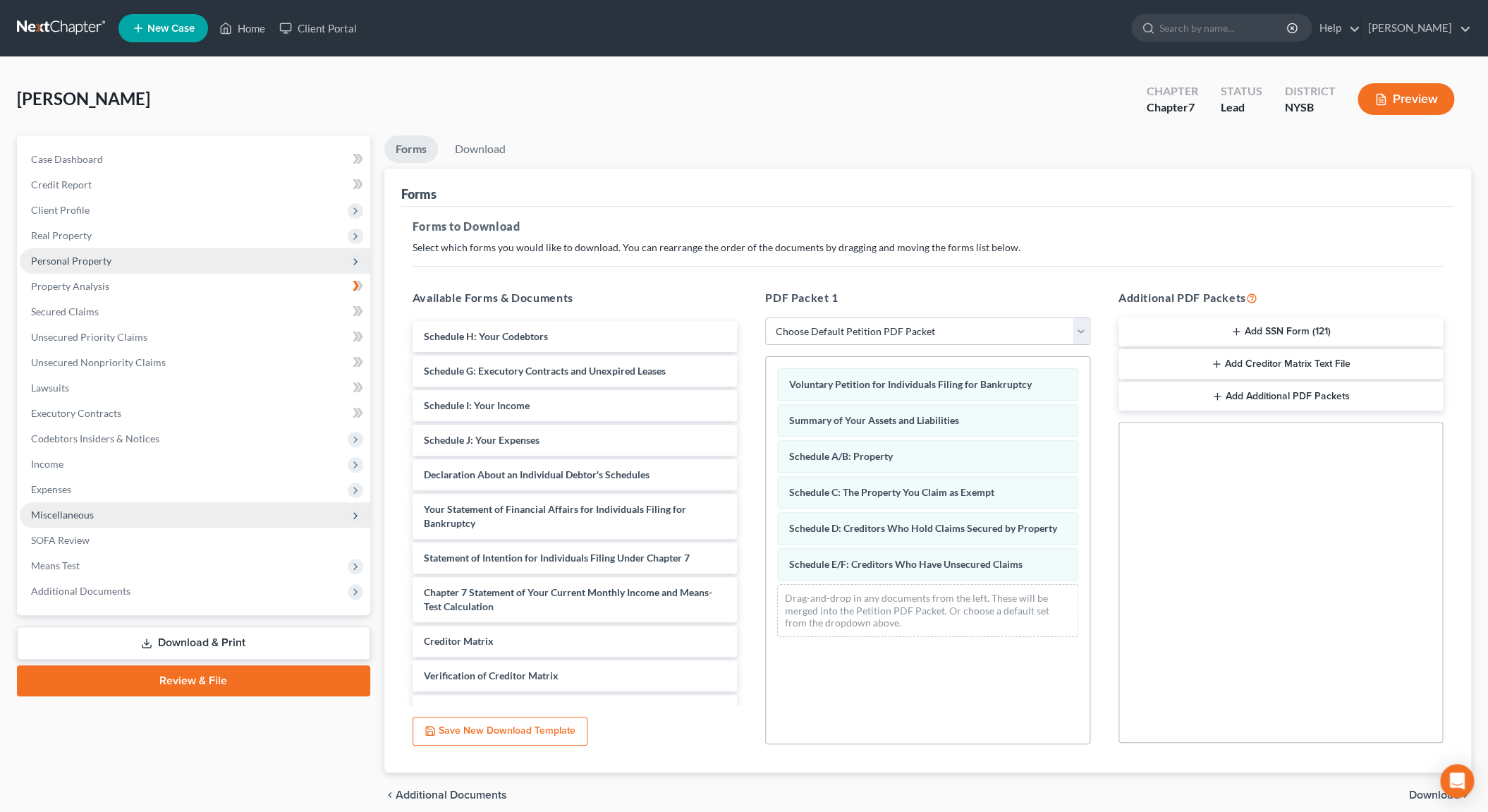
click at [868, 701] on div "Voluntary Petition for Individuals Filing for Bankruptcy Summary of Your Assets…" at bounding box center [928, 550] width 325 height 388
click at [566, 375] on span "Schedule G: Executory Contracts and Unexpired Leases" at bounding box center [545, 371] width 242 height 12
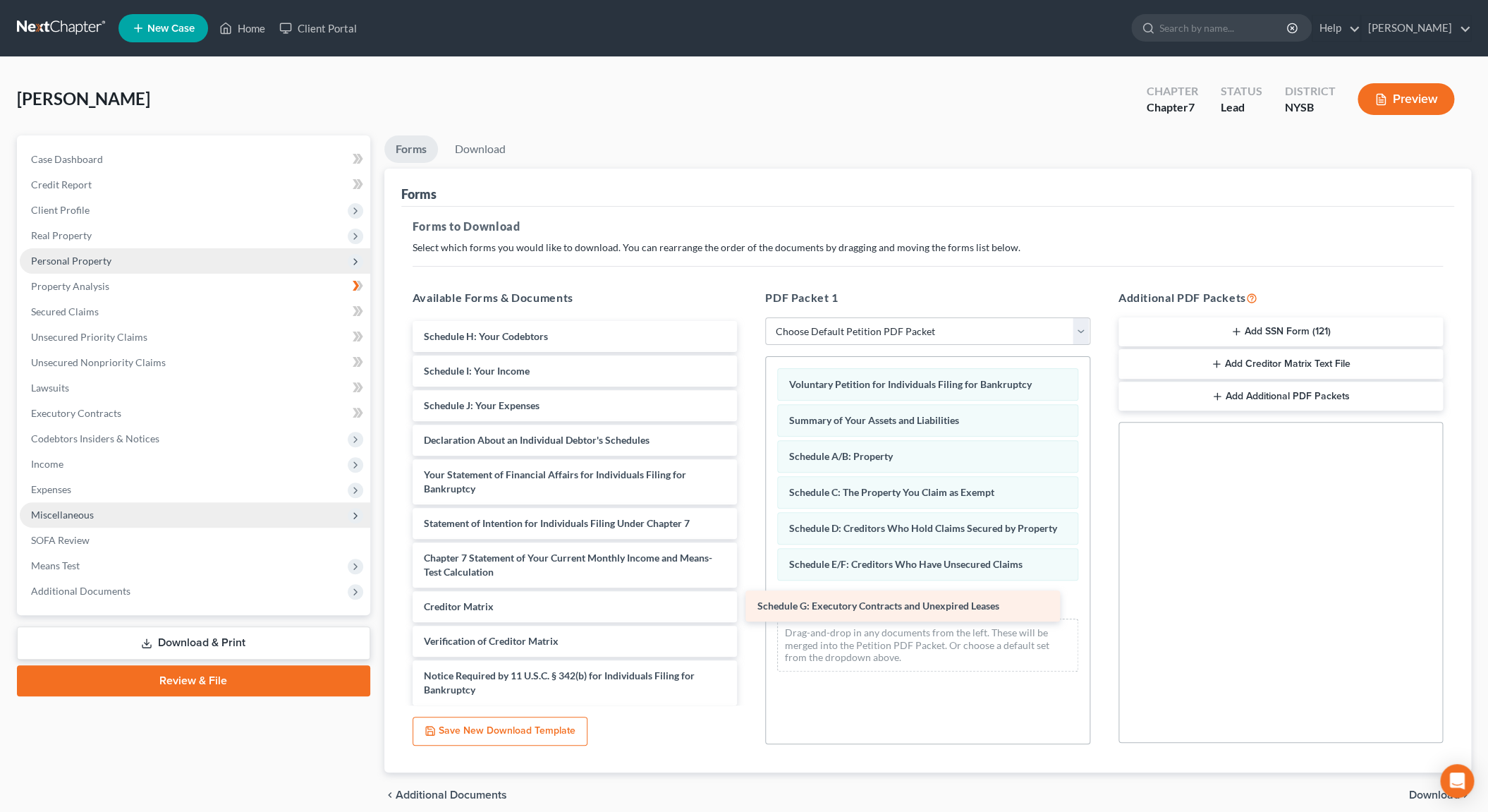
drag, startPoint x: 566, startPoint y: 375, endPoint x: 900, endPoint y: 611, distance: 409.0
click at [749, 611] on div "Schedule G: Executory Contracts and Unexpired Leases Schedule H: Your Codebtors…" at bounding box center [575, 530] width 348 height 419
click at [900, 611] on span "Schedule G: Executory Contracts and Unexpired Leases" at bounding box center [878, 605] width 242 height 12
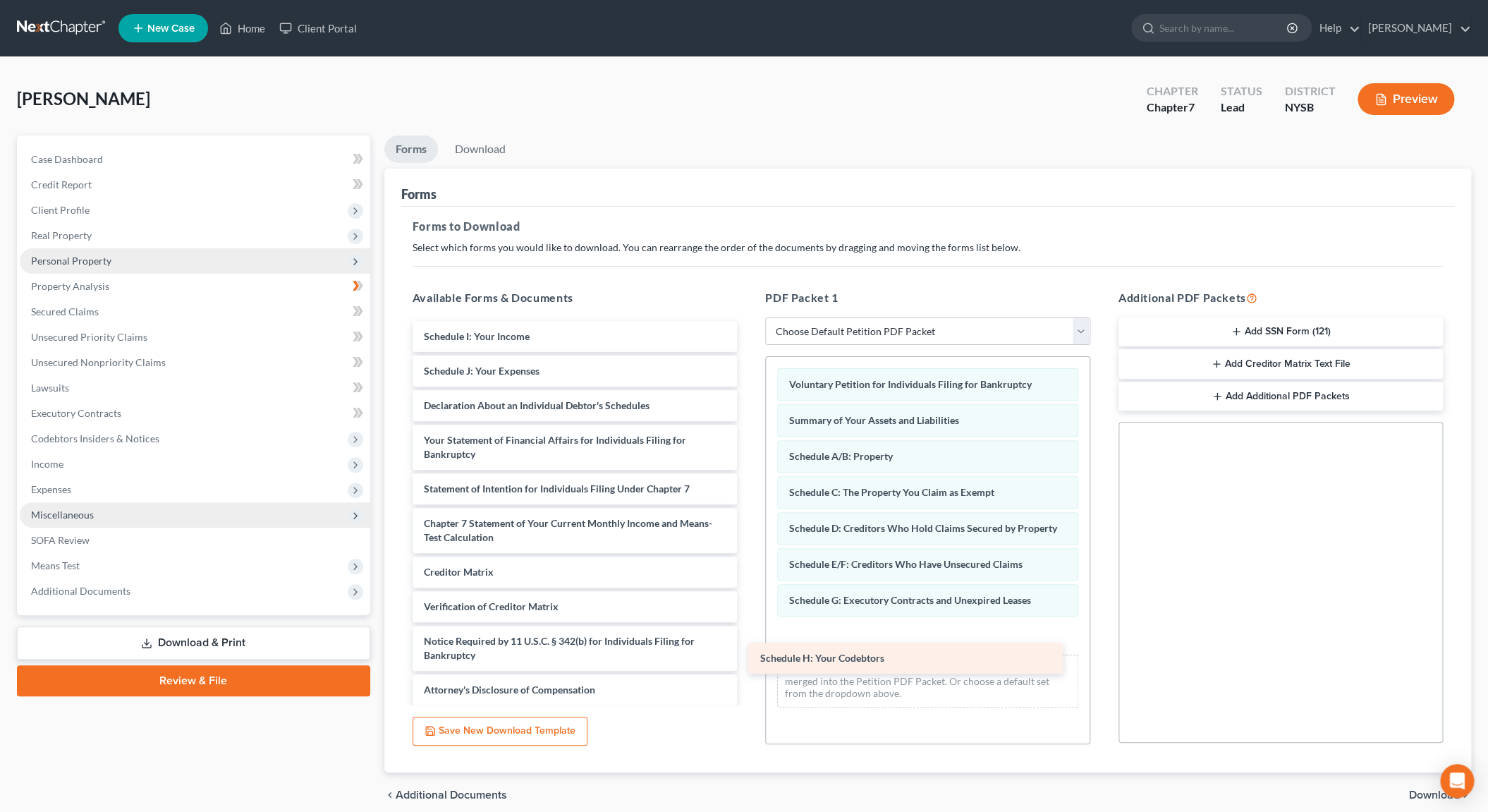
drag, startPoint x: 548, startPoint y: 330, endPoint x: 887, endPoint y: 644, distance: 462.1
click at [749, 644] on div "Schedule H: Your Codebtors Schedule H: Your Codebtors Schedule I: Your Income S…" at bounding box center [575, 513] width 348 height 384
click at [887, 644] on div "Schedule H: Your Codebtors" at bounding box center [905, 657] width 314 height 31
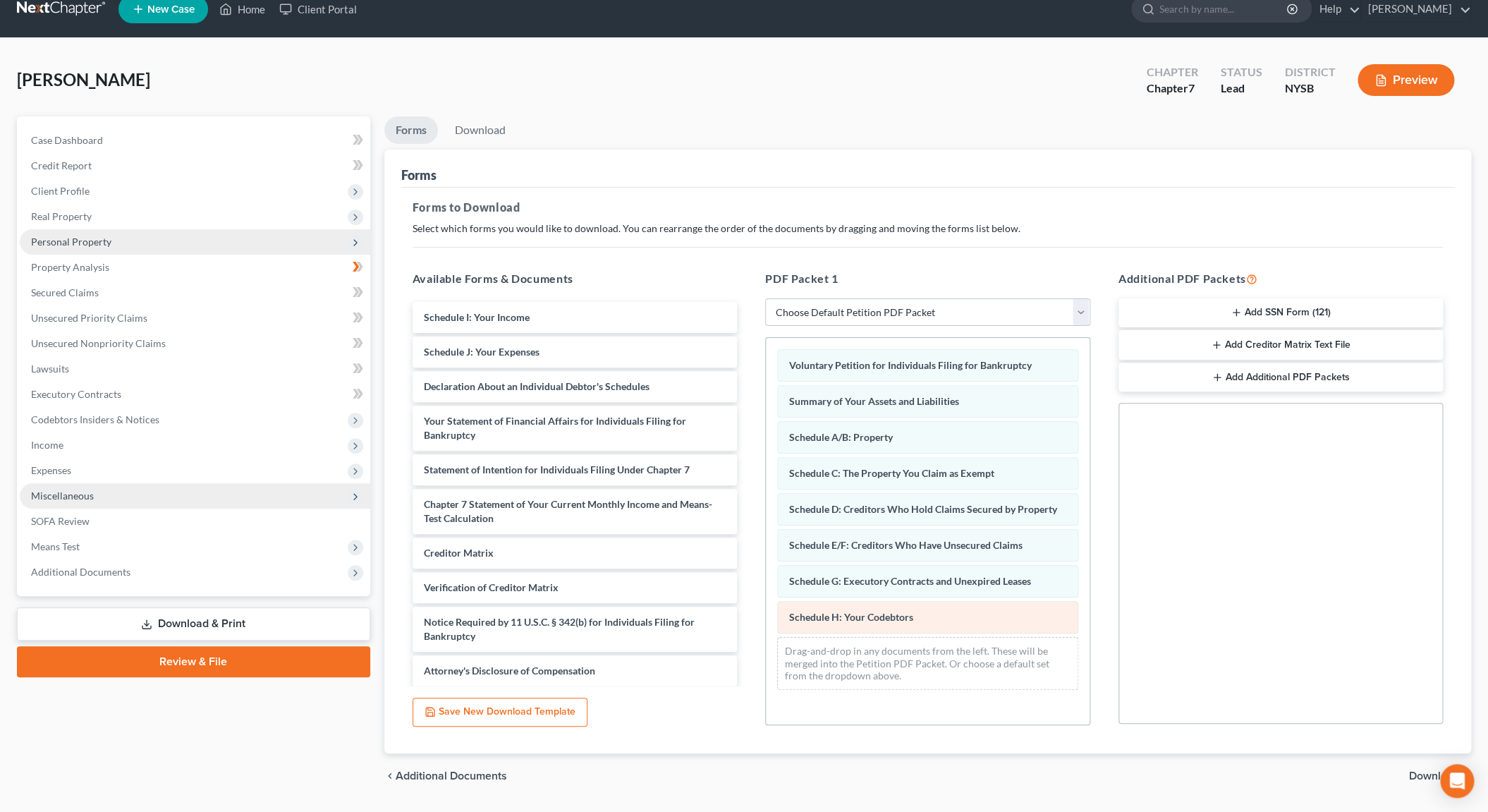
scroll to position [59, 0]
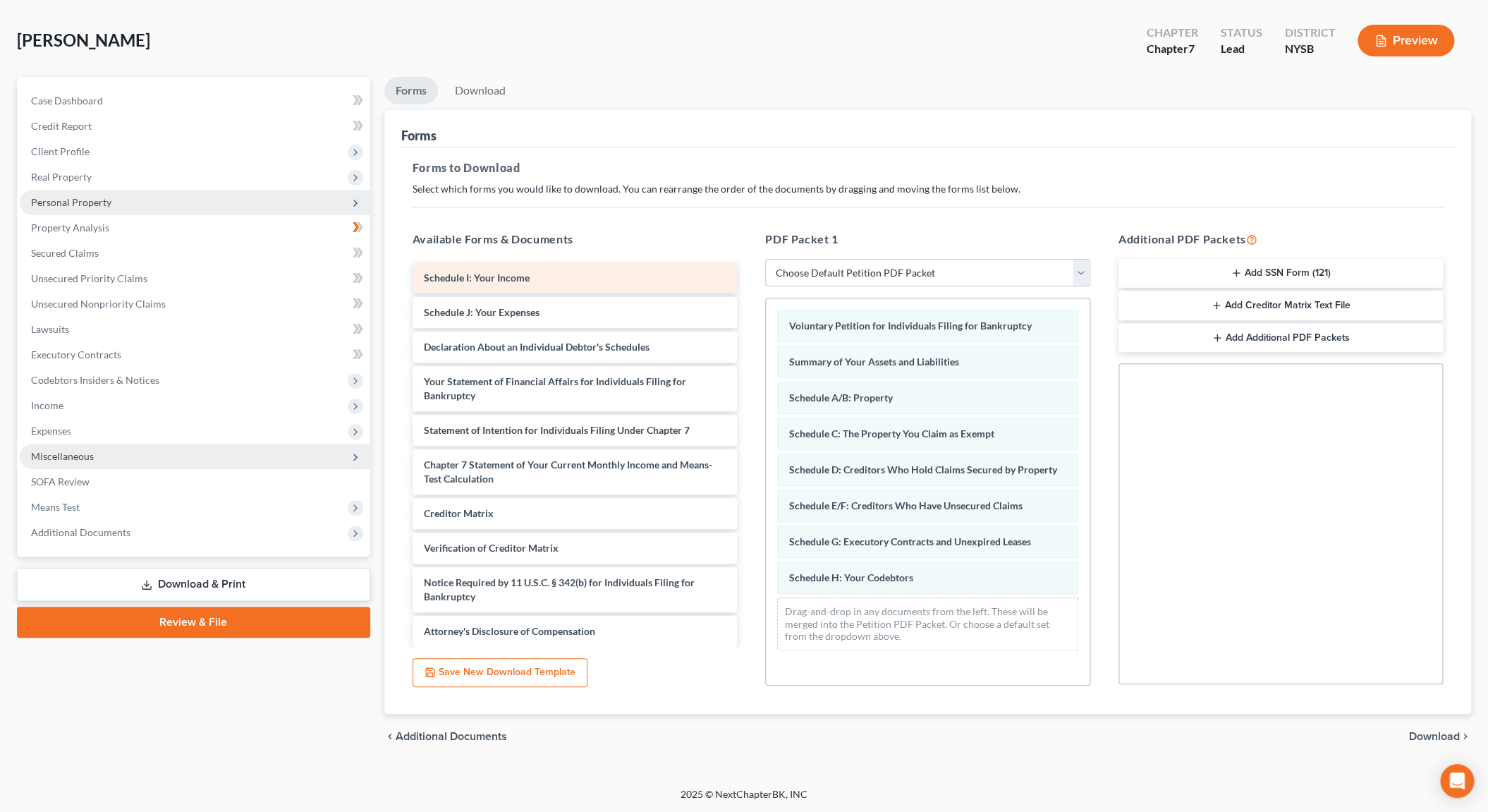
click at [530, 271] on div "Schedule I: Your Income" at bounding box center [576, 277] width 325 height 31
drag, startPoint x: 530, startPoint y: 271, endPoint x: 575, endPoint y: 330, distance: 74.2
click at [543, 289] on div "Schedule I: Your Income Schedule I: Your Income Schedule I: Your Income Schedul…" at bounding box center [575, 454] width 348 height 384
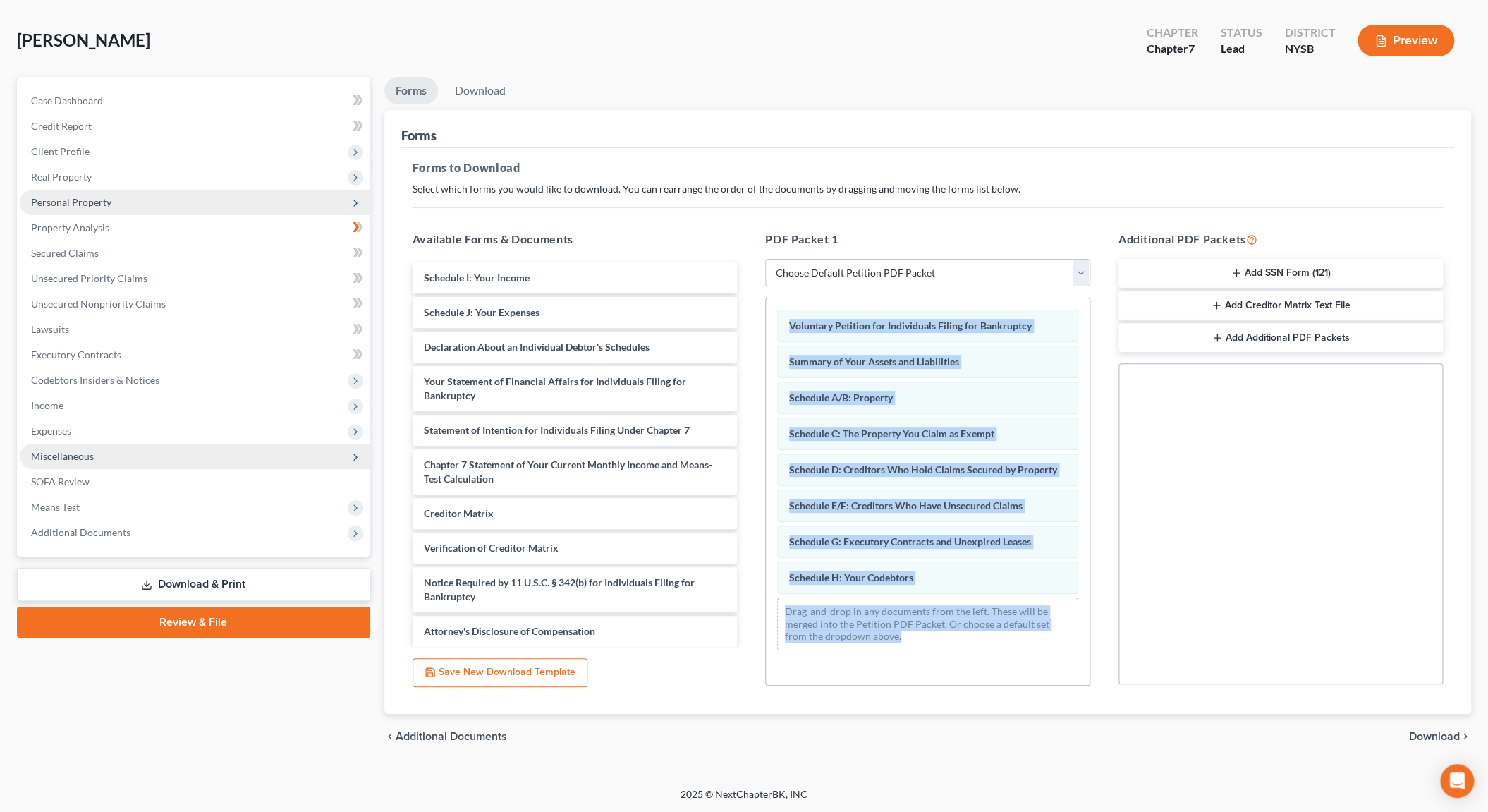
drag, startPoint x: 575, startPoint y: 330, endPoint x: 872, endPoint y: 621, distance: 415.8
click at [749, 636] on div "Schedule I: Your Income Schedule J: Your Expenses Declaration About an Individu…" at bounding box center [575, 452] width 348 height 388
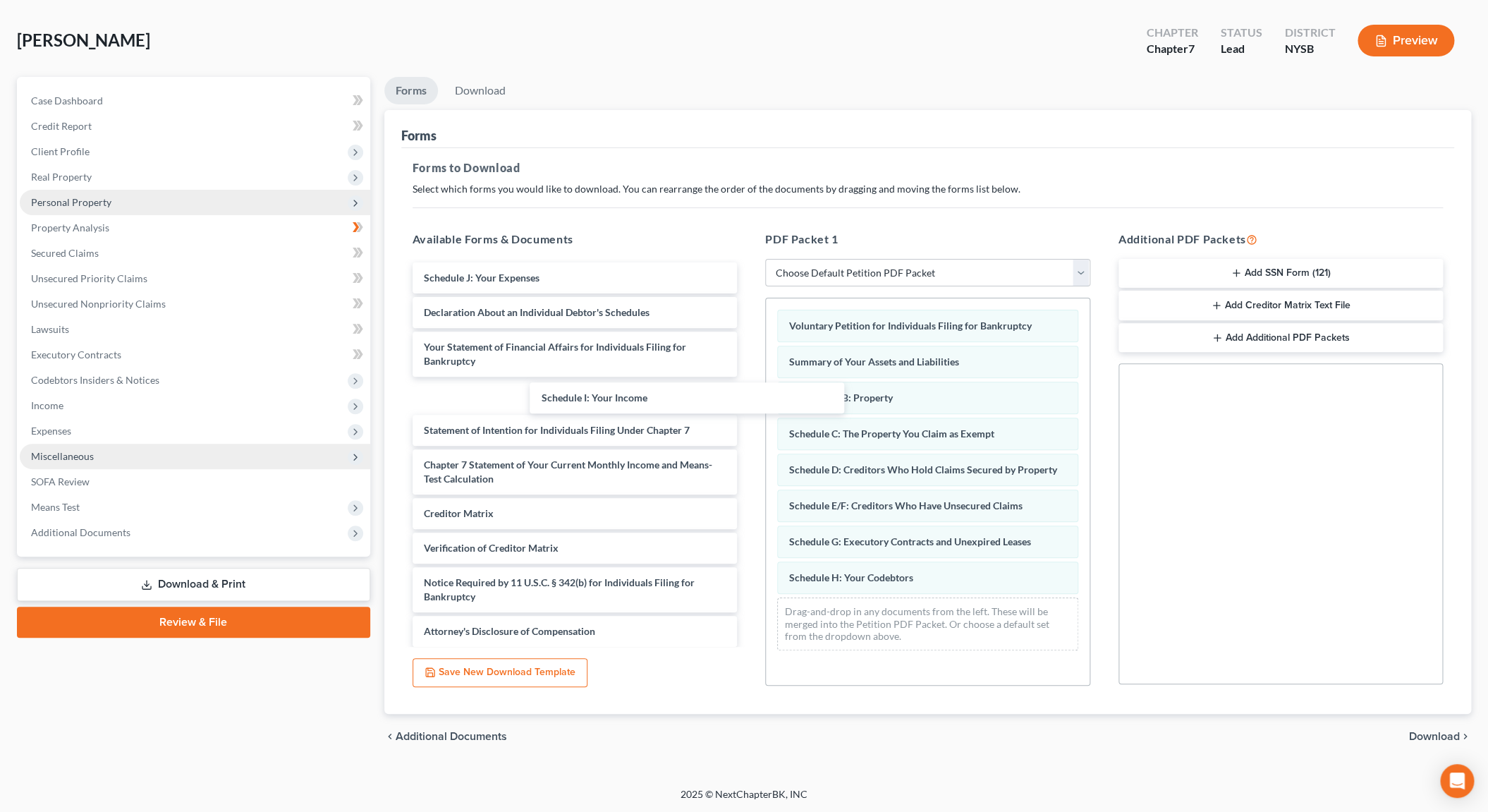
drag, startPoint x: 516, startPoint y: 277, endPoint x: 795, endPoint y: 592, distance: 420.8
click at [749, 547] on div "Schedule I: Your Income Schedule I: Your Income Schedule J: Your Expenses Decla…" at bounding box center [575, 454] width 348 height 384
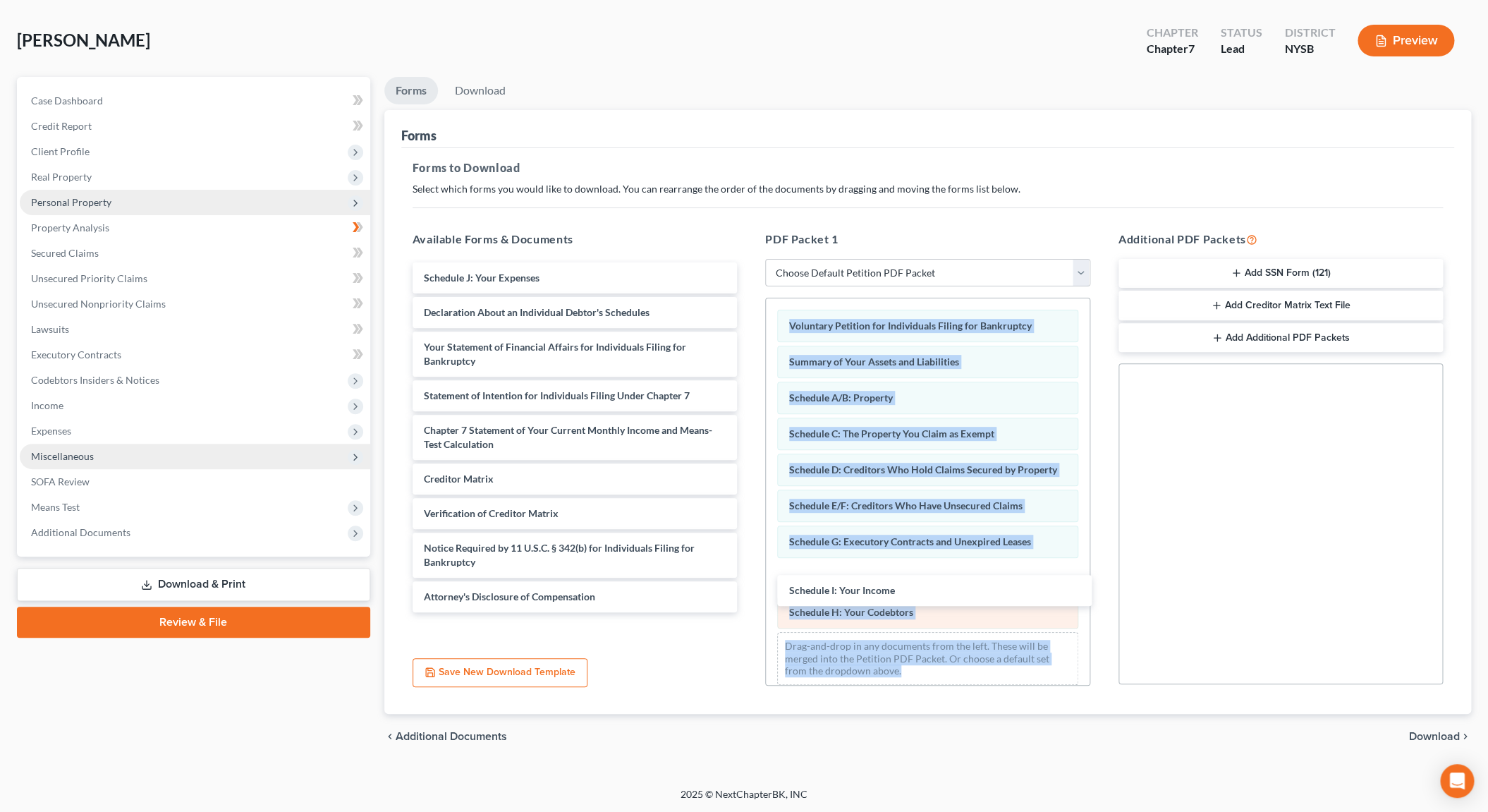
click at [827, 631] on div "Voluntary Petition for Individuals Filing for Bankruptcy Summary of Your Assets…" at bounding box center [928, 497] width 324 height 398
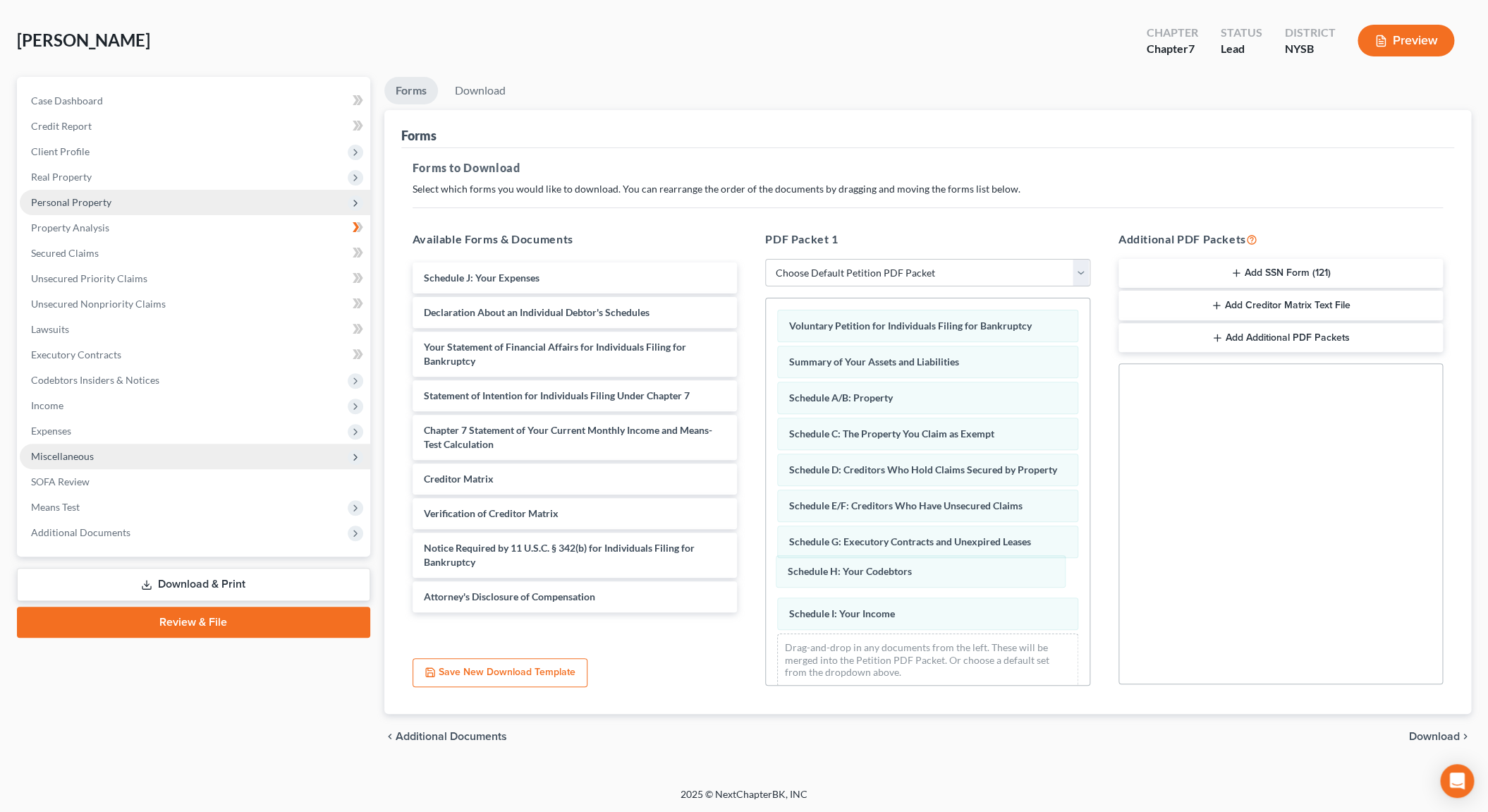
drag, startPoint x: 852, startPoint y: 643, endPoint x: 849, endPoint y: 588, distance: 55.1
click at [849, 588] on div "Schedule H: Your Codebtors Voluntary Petition for Individuals Filing for Bankru…" at bounding box center [928, 497] width 324 height 399
click at [0, 0] on span "Schedule H: Your Codebtors" at bounding box center [0, 0] width 0 height 0
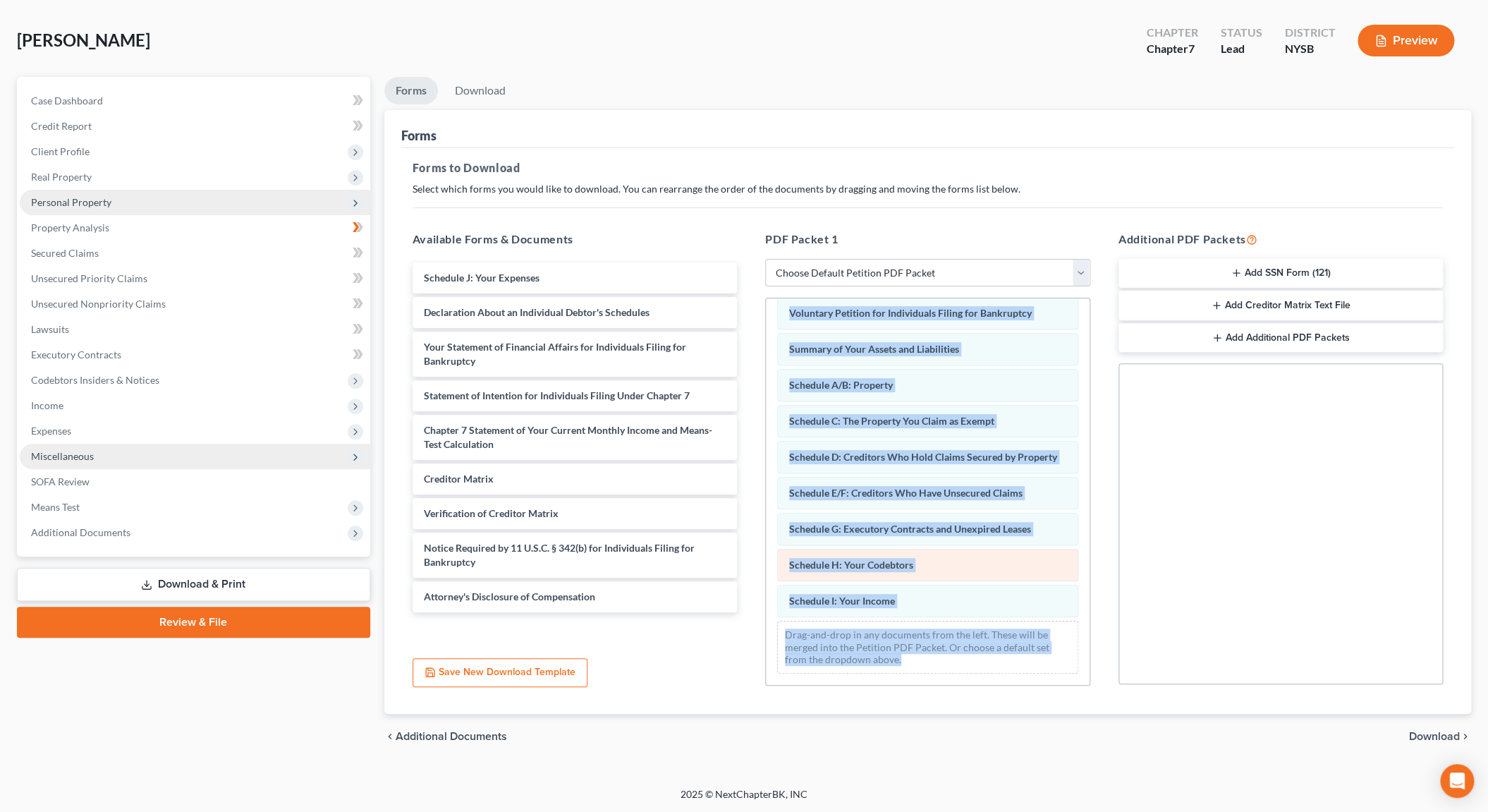
scroll to position [26, 0]
click at [955, 234] on h5 "PDF Packet 1" at bounding box center [928, 239] width 325 height 17
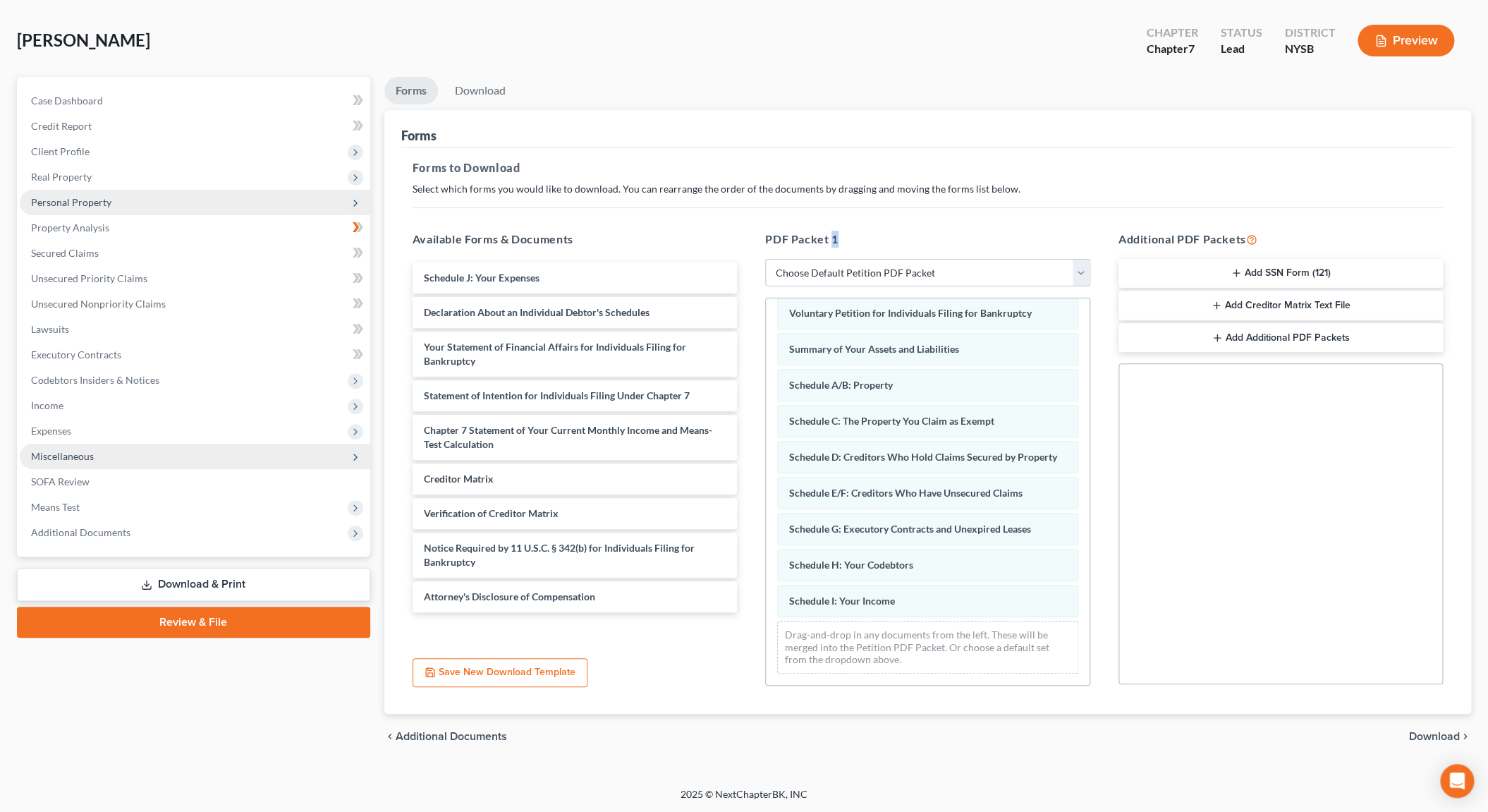
click at [955, 234] on h5 "PDF Packet 1" at bounding box center [928, 239] width 325 height 17
click at [912, 376] on div "Schedule A/B: Property" at bounding box center [927, 385] width 301 height 32
click at [544, 272] on div "Schedule J: Your Expenses" at bounding box center [576, 277] width 325 height 31
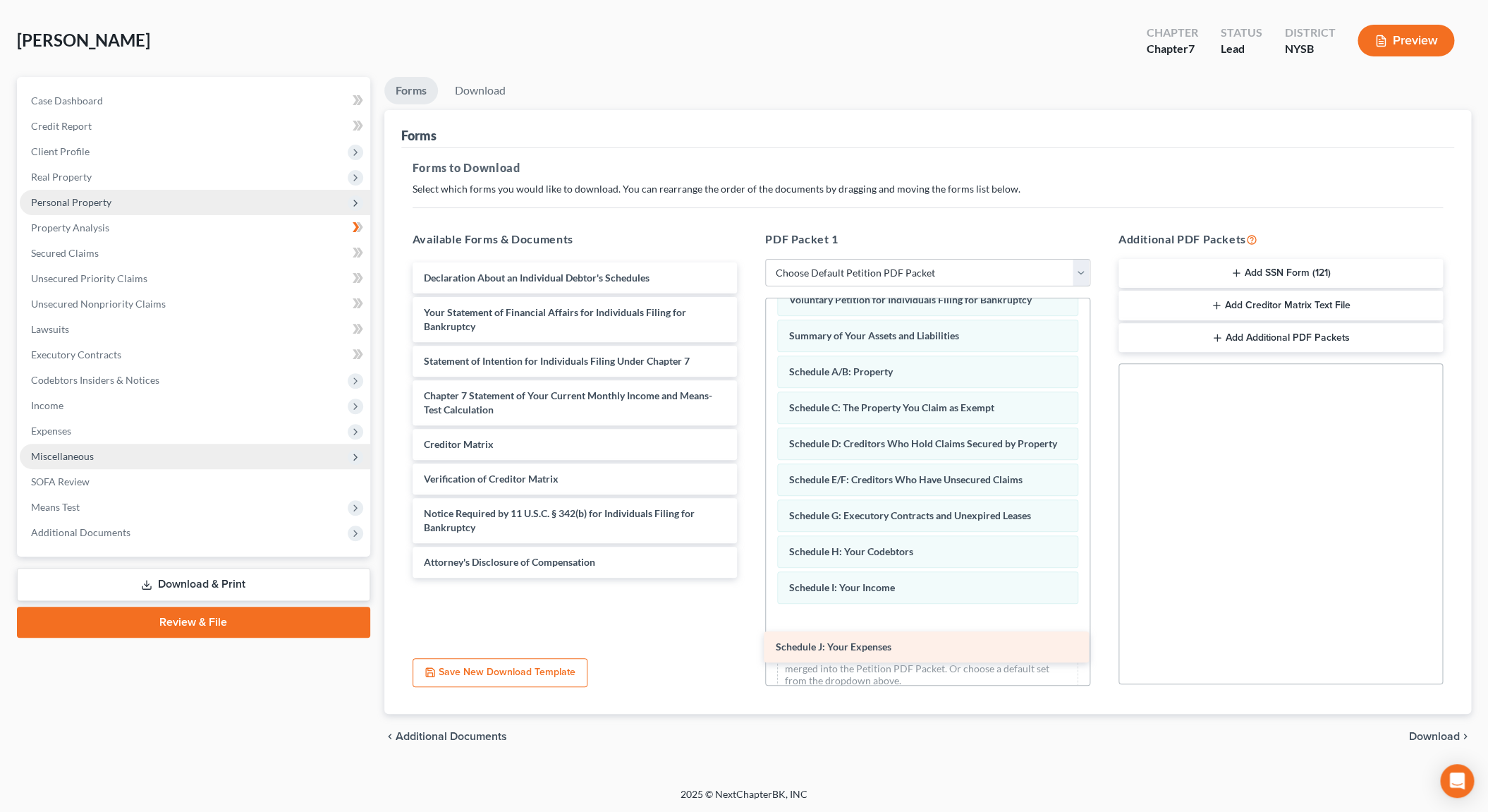
drag, startPoint x: 544, startPoint y: 272, endPoint x: 896, endPoint y: 642, distance: 510.7
click at [749, 578] on div "Schedule J: Your Expenses Schedule J: Your Expenses Declaration About an Indivi…" at bounding box center [575, 420] width 348 height 315
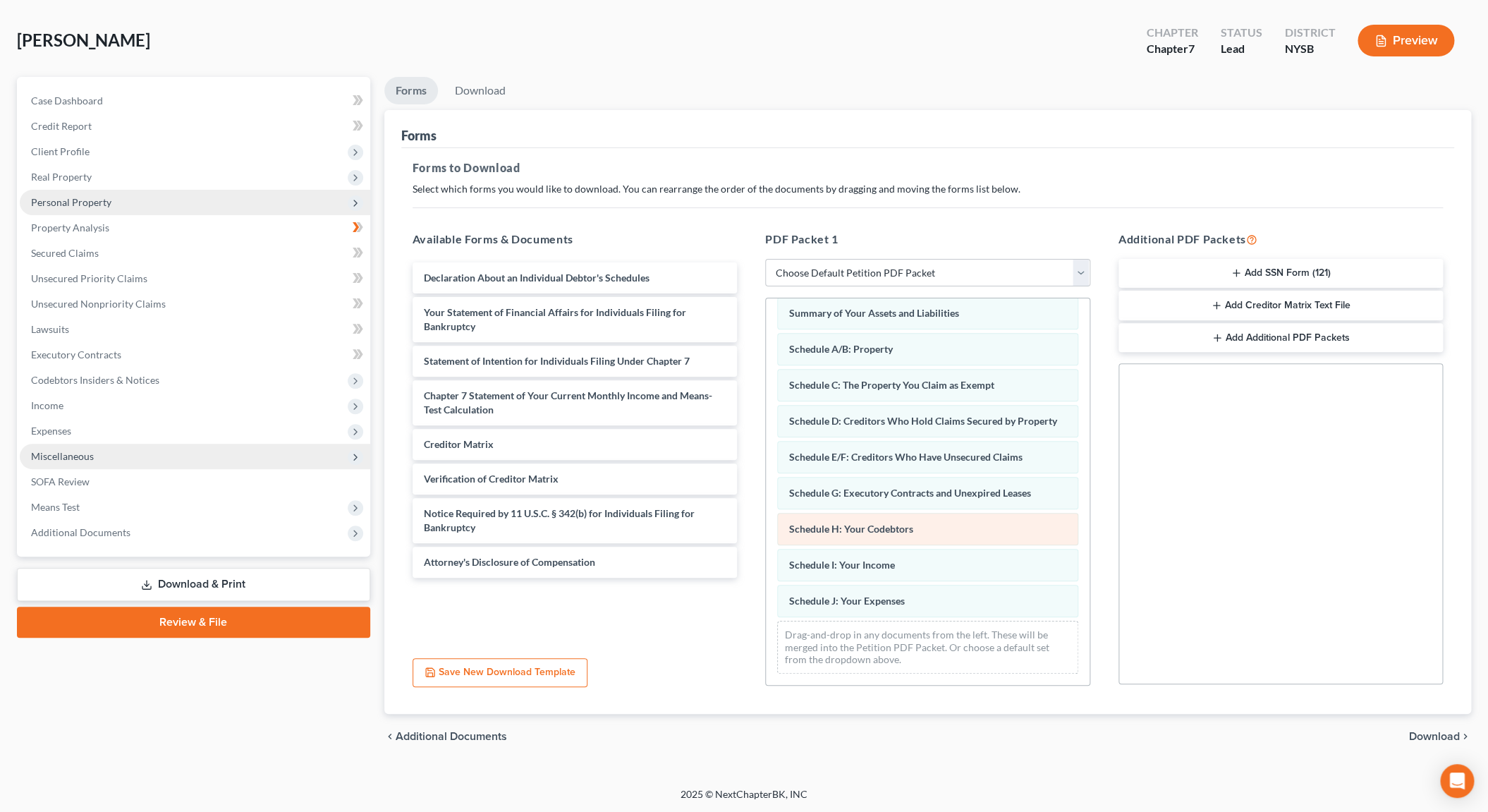
scroll to position [62, 0]
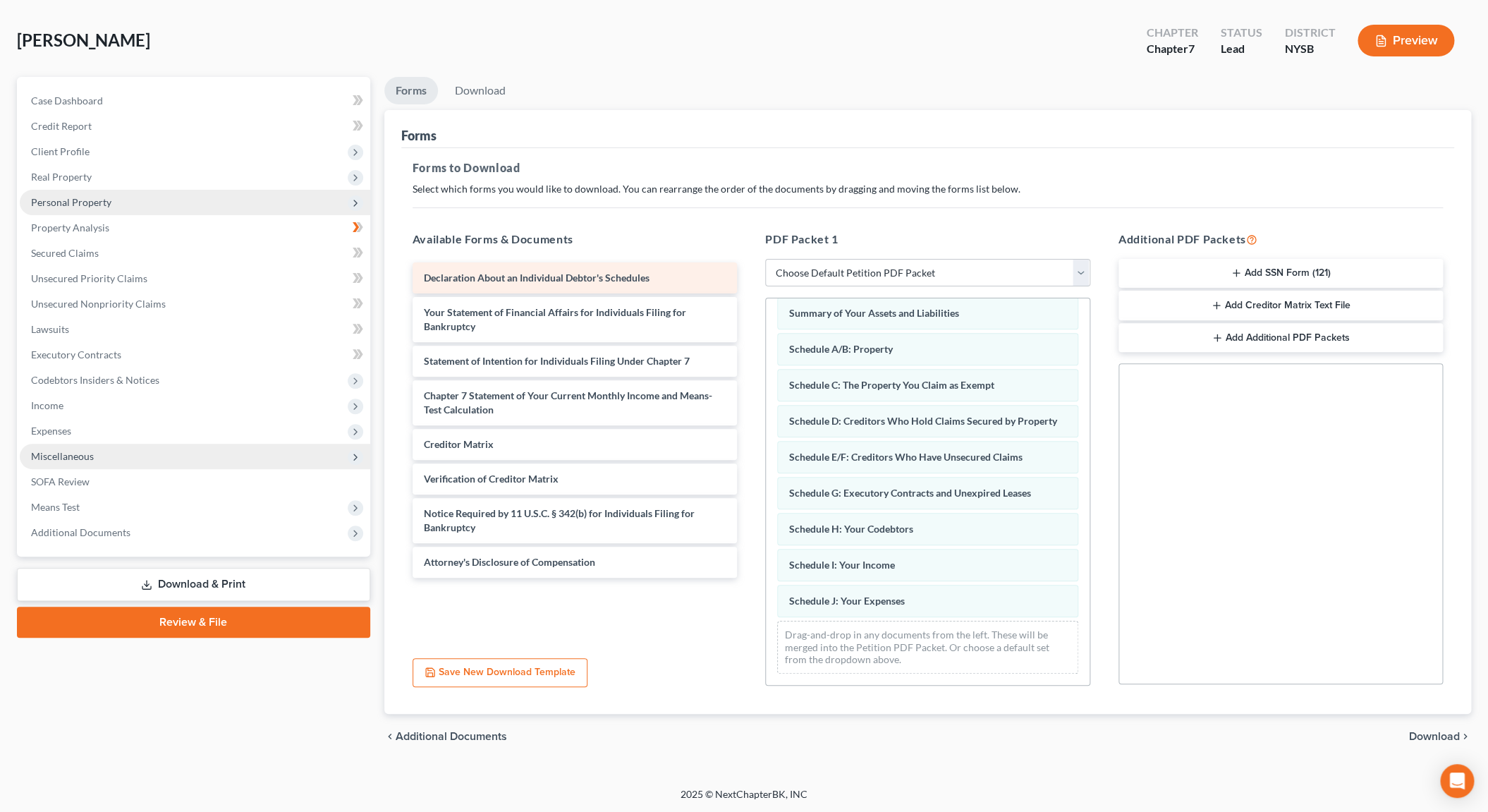
click at [553, 274] on span "Declaration About an Individual Debtor's Schedules" at bounding box center [536, 277] width 226 height 12
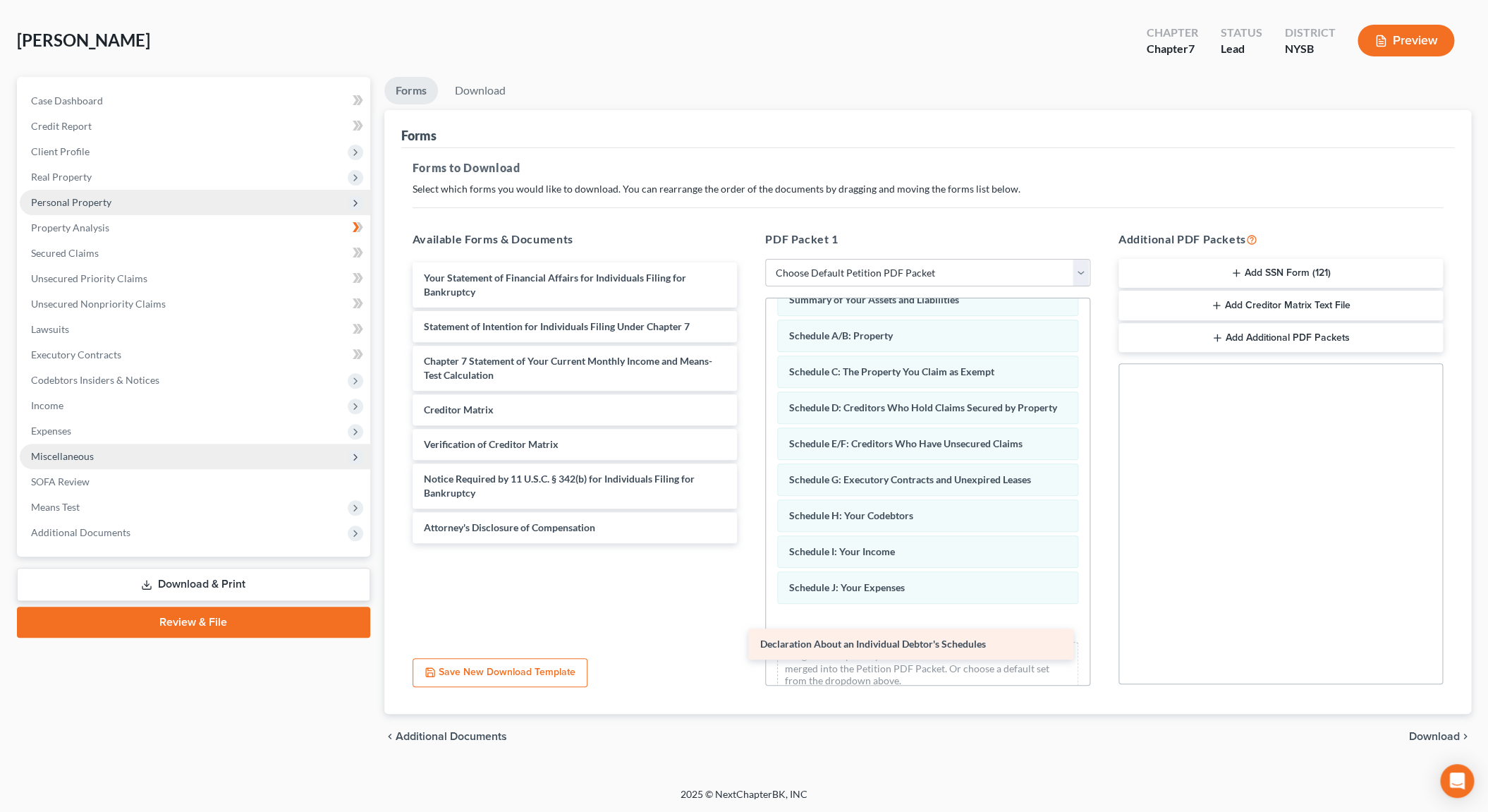
drag, startPoint x: 553, startPoint y: 274, endPoint x: 889, endPoint y: 641, distance: 497.6
click at [749, 543] on div "Declaration About an Individual Debtor's Schedules Declaration About an Individ…" at bounding box center [575, 403] width 348 height 281
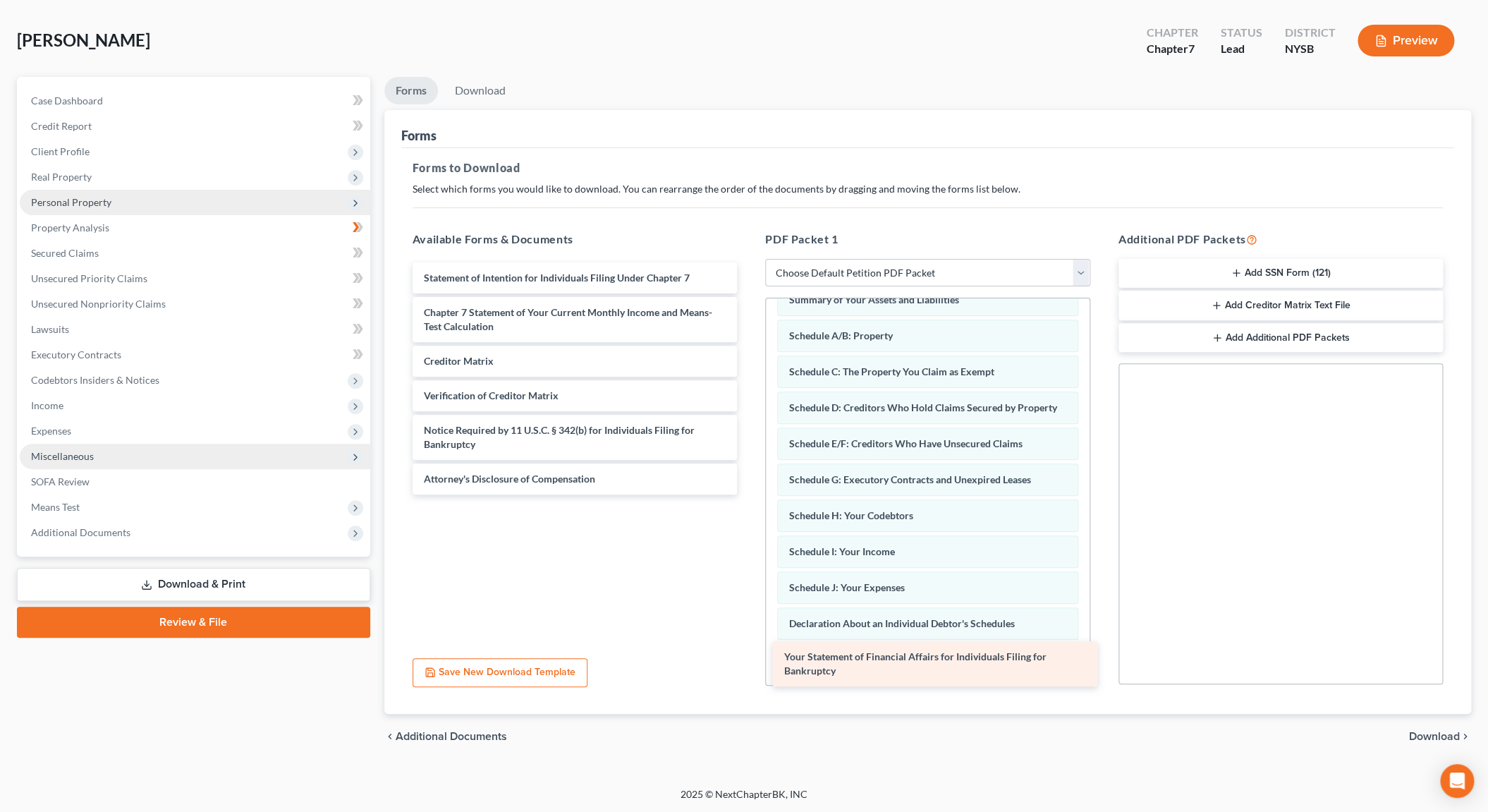
drag, startPoint x: 557, startPoint y: 281, endPoint x: 917, endPoint y: 661, distance: 523.5
click at [749, 495] on div "Your Statement of Financial Affairs for Individuals Filing for Bankruptcy Your …" at bounding box center [575, 378] width 348 height 232
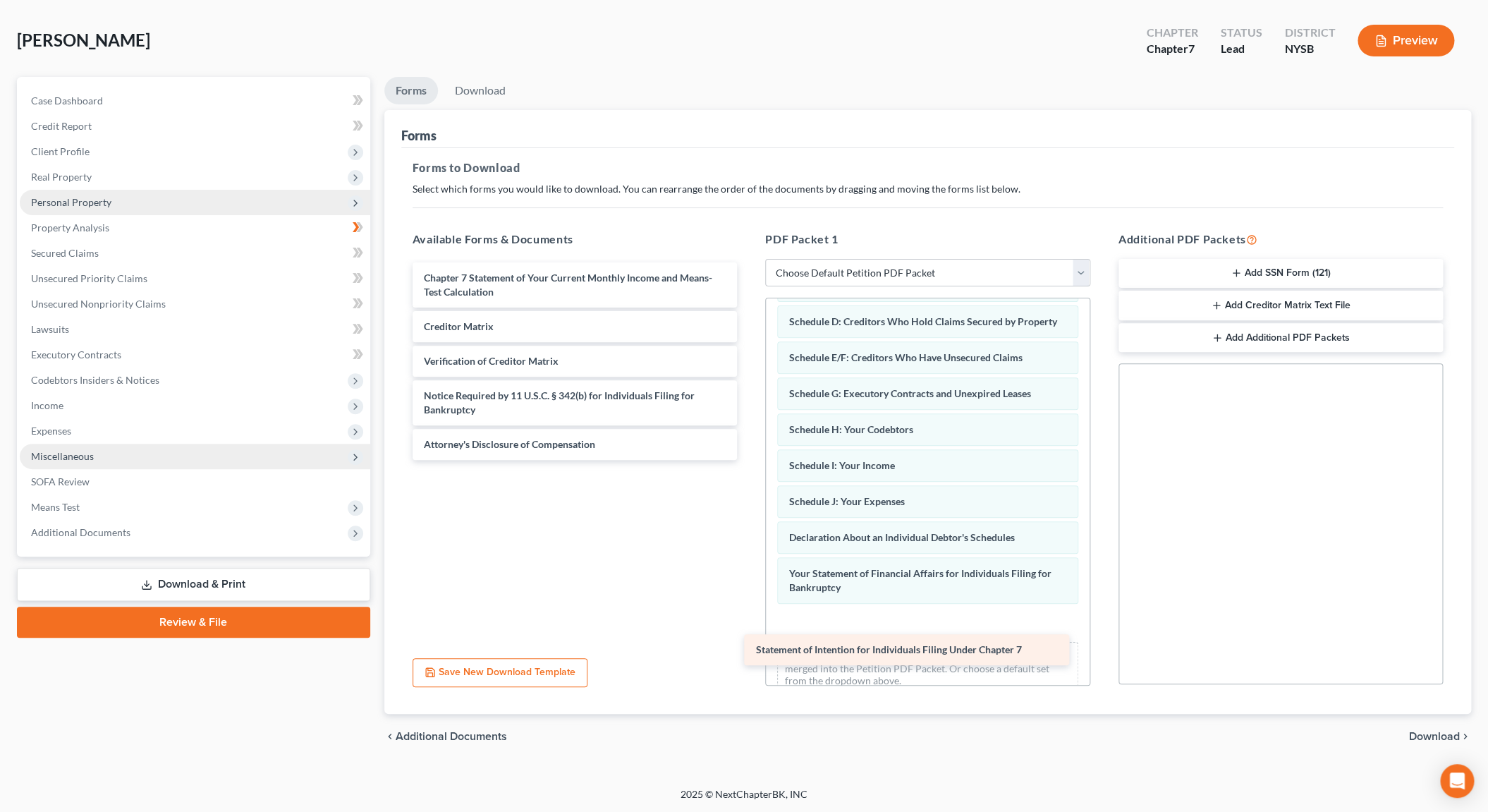
drag, startPoint x: 579, startPoint y: 280, endPoint x: 911, endPoint y: 652, distance: 498.6
click at [749, 460] on div "Statement of Intention for Individuals Filing Under Chapter 7 Statement of Inte…" at bounding box center [575, 361] width 348 height 198
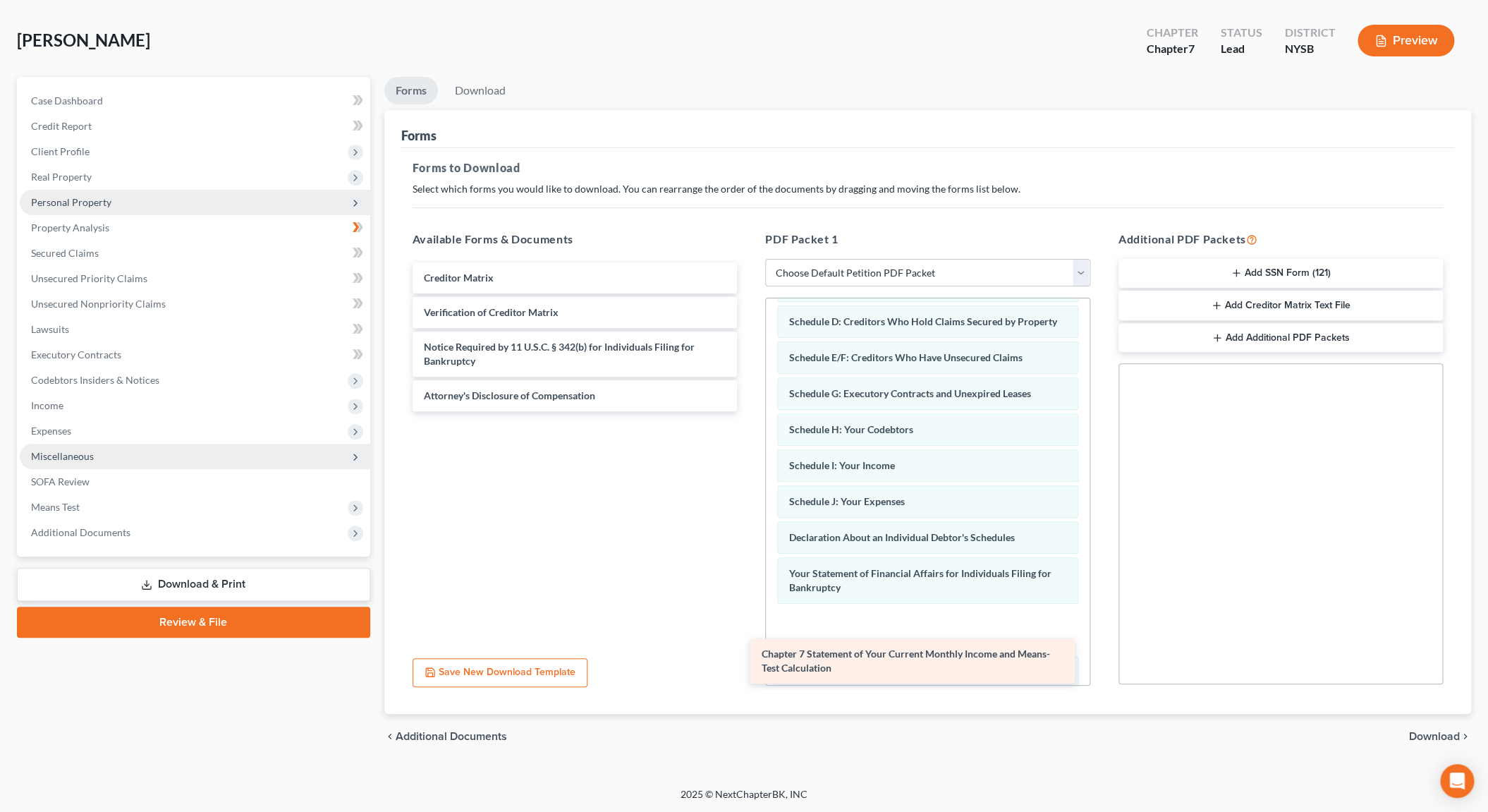
drag, startPoint x: 546, startPoint y: 270, endPoint x: 884, endPoint y: 647, distance: 506.3
click at [749, 411] on div "Chapter 7 Statement of Your Current Monthly Income and Means-Test Calculation C…" at bounding box center [575, 337] width 348 height 149
click at [884, 647] on div "Chapter 7 Statement of Your Current Monthly Income and Means-Test Calculation" at bounding box center [912, 661] width 325 height 45
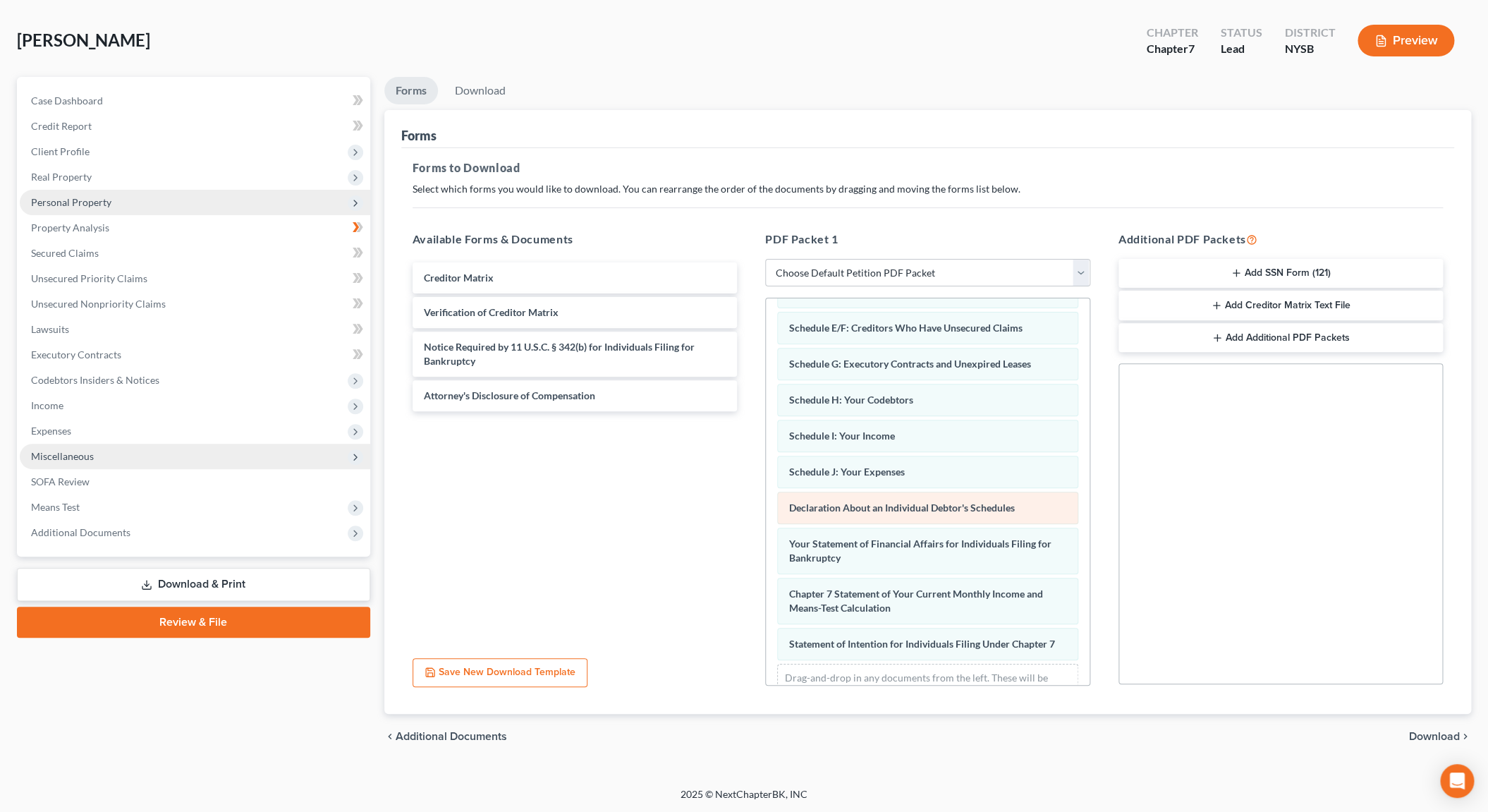
scroll to position [220, 0]
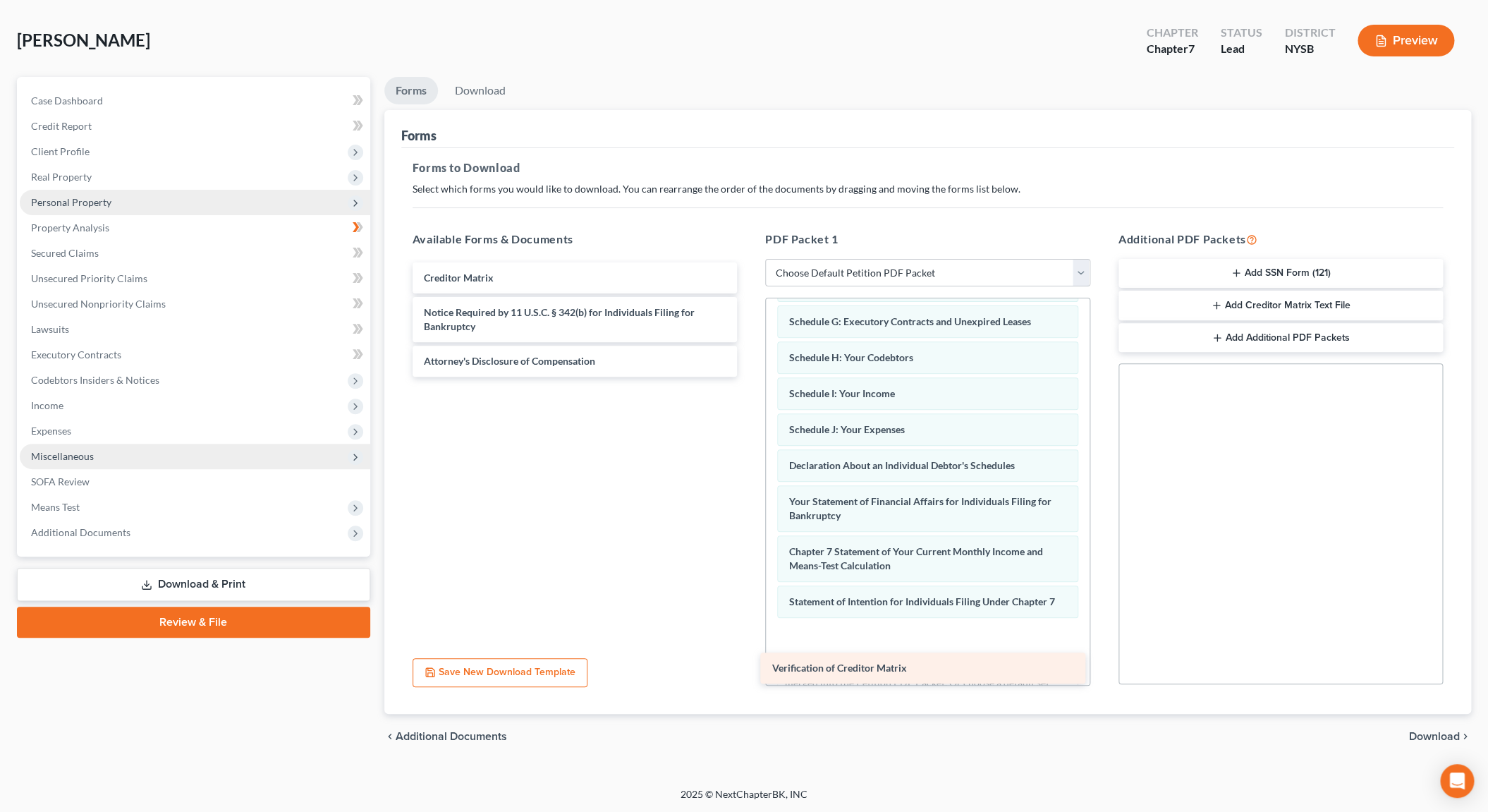
drag, startPoint x: 533, startPoint y: 304, endPoint x: 881, endPoint y: 661, distance: 498.6
click at [749, 376] on div "Verification of Creditor Matrix Creditor Matrix Verification of Creditor Matrix…" at bounding box center [575, 319] width 348 height 114
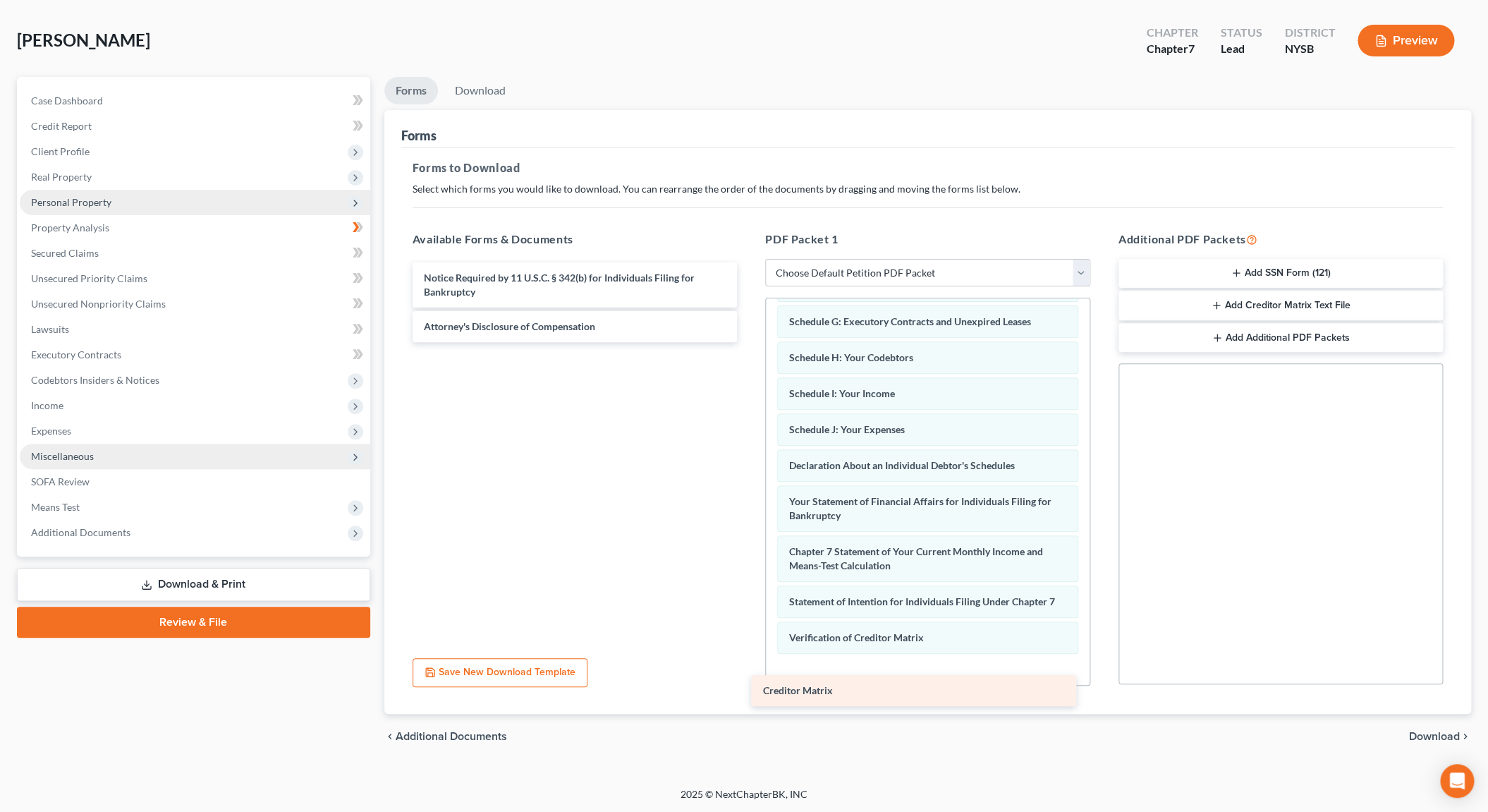
drag, startPoint x: 537, startPoint y: 280, endPoint x: 876, endPoint y: 693, distance: 534.3
click at [749, 342] on div "Creditor Matrix Creditor Matrix Notice Required by 11 U.S.C. § 342(b) for Indiv…" at bounding box center [575, 302] width 348 height 80
click at [876, 693] on div "Creditor Matrix" at bounding box center [913, 690] width 325 height 31
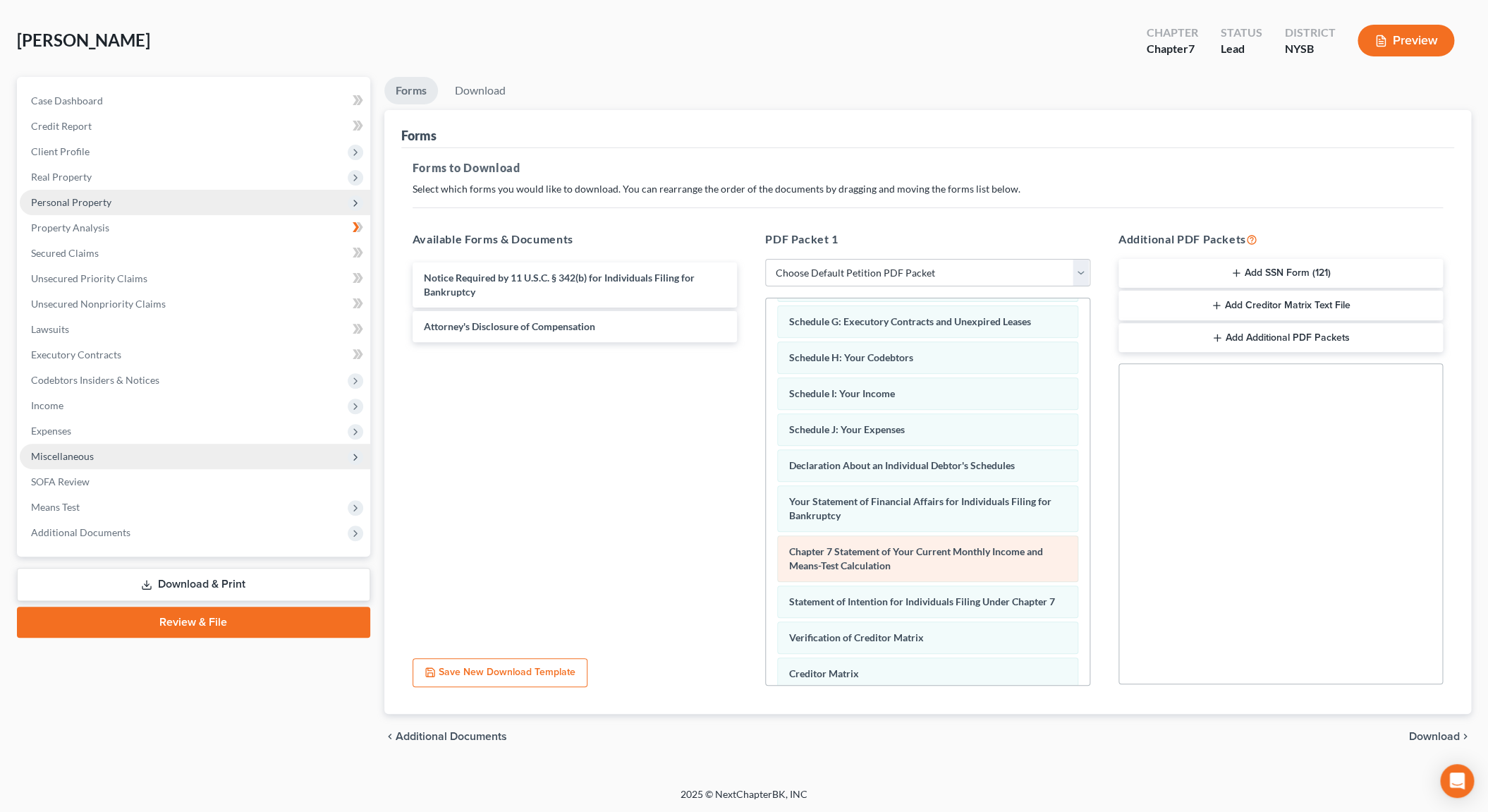
scroll to position [320, 0]
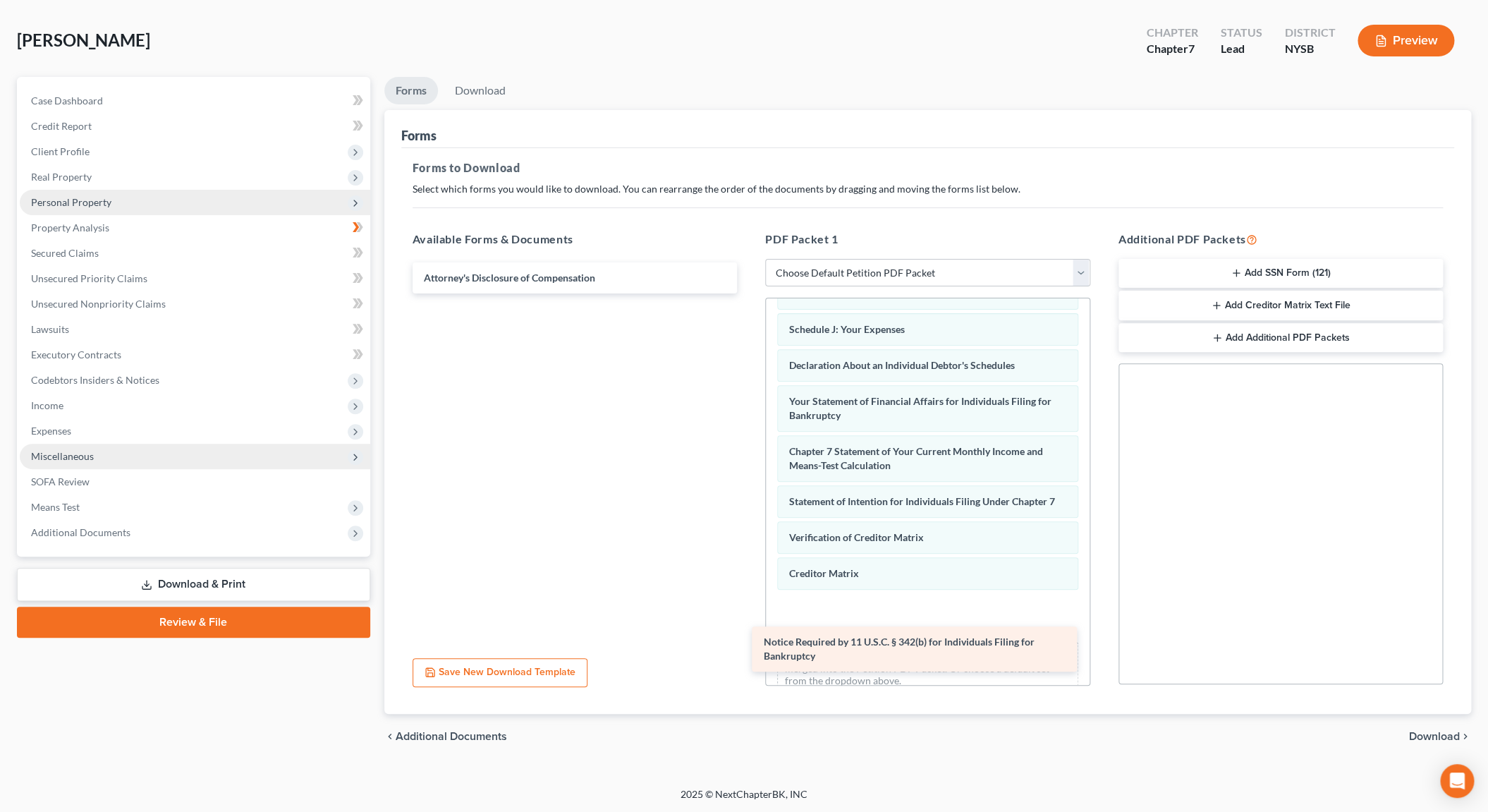
drag, startPoint x: 574, startPoint y: 289, endPoint x: 914, endPoint y: 654, distance: 498.8
click at [749, 293] on div "Notice Required by 11 U.S.C. § 342(b) for Individuals Filing for Bankruptcy Not…" at bounding box center [575, 277] width 348 height 31
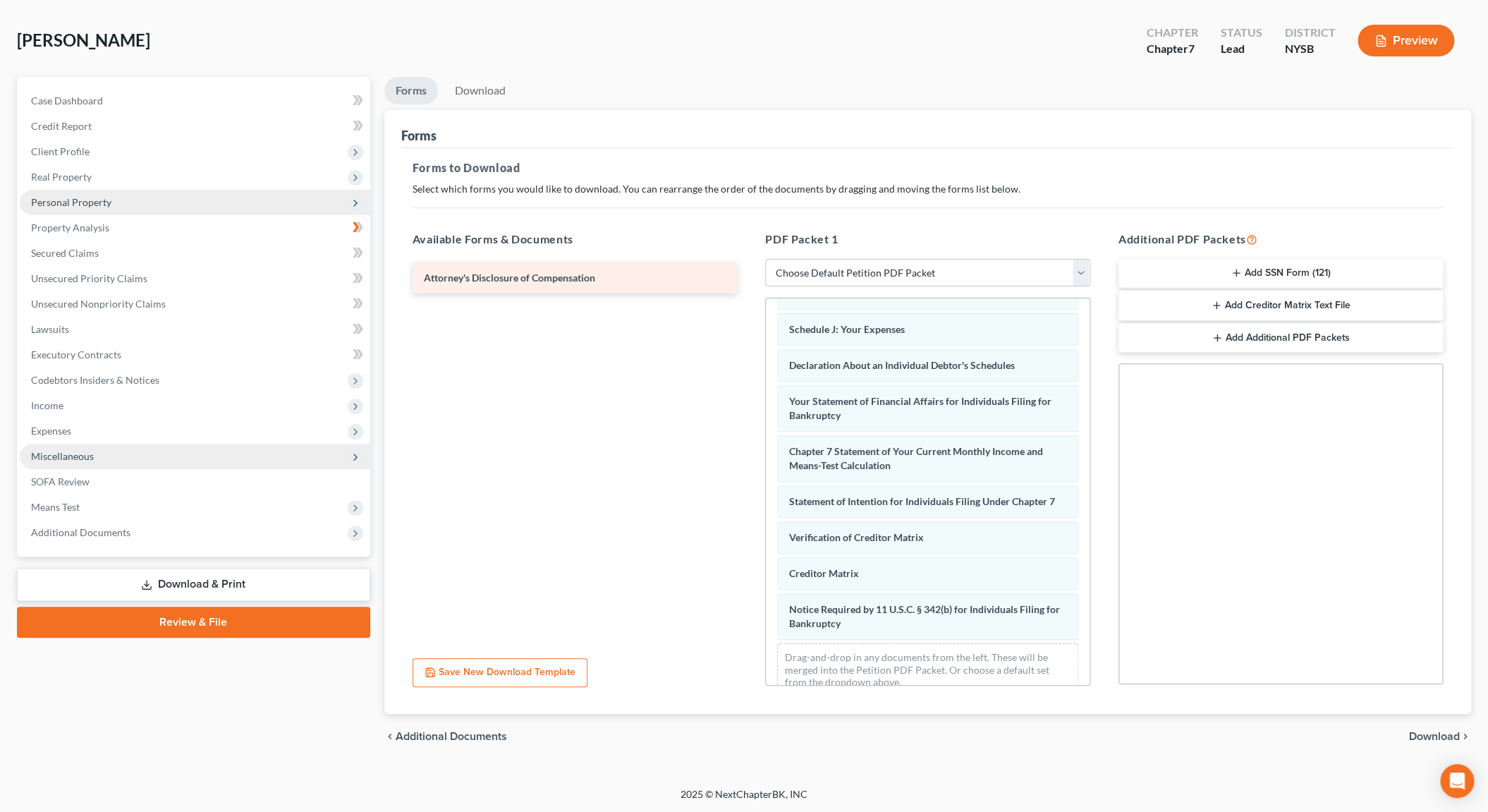
click at [555, 280] on span "Attorney's Disclosure of Compensation" at bounding box center [509, 277] width 171 height 12
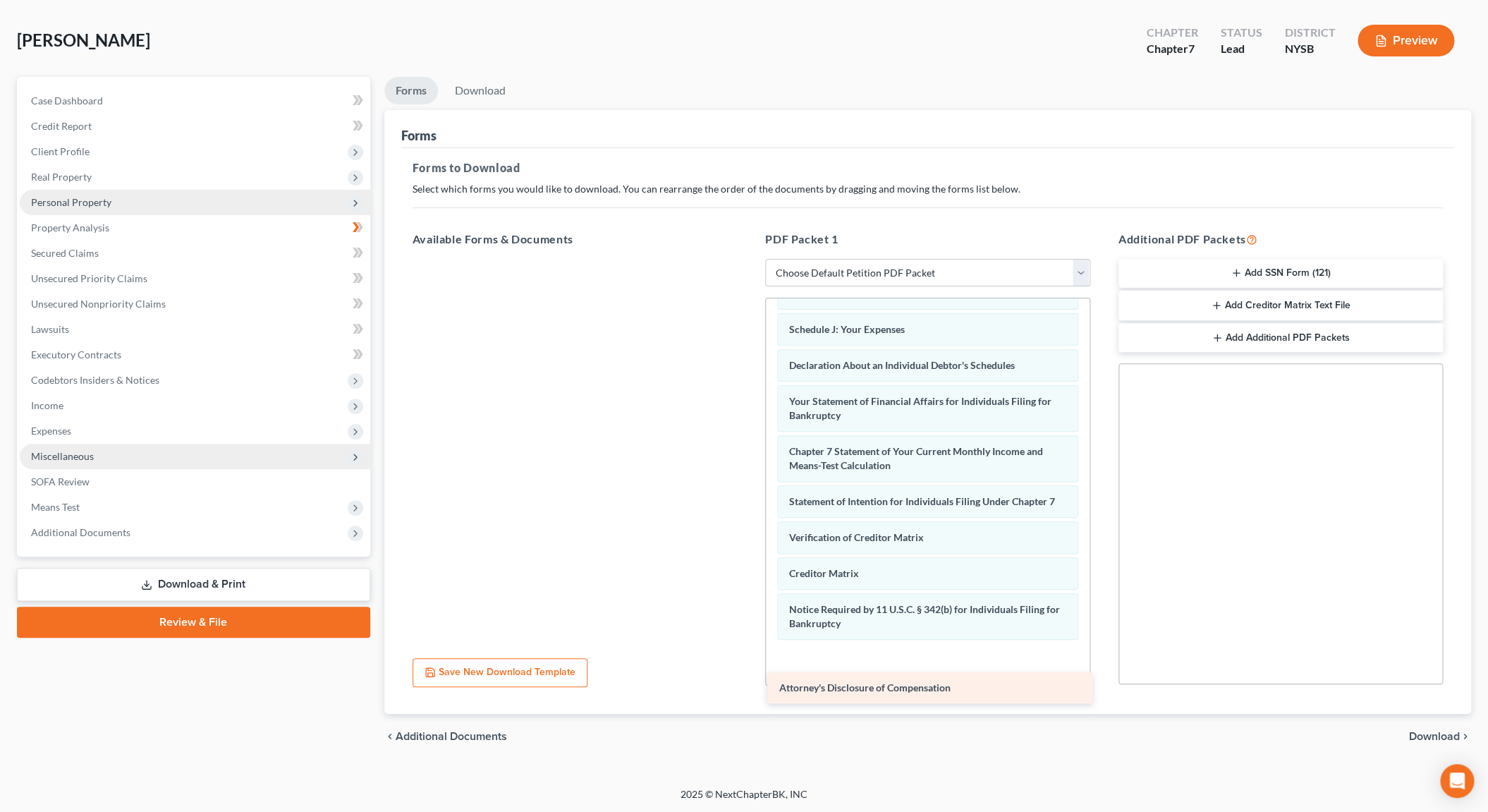
drag, startPoint x: 555, startPoint y: 280, endPoint x: 911, endPoint y: 691, distance: 543.7
click at [749, 259] on div "Attorney's Disclosure of Compensation Attorney's Disclosure of Compensation" at bounding box center [575, 259] width 348 height 0
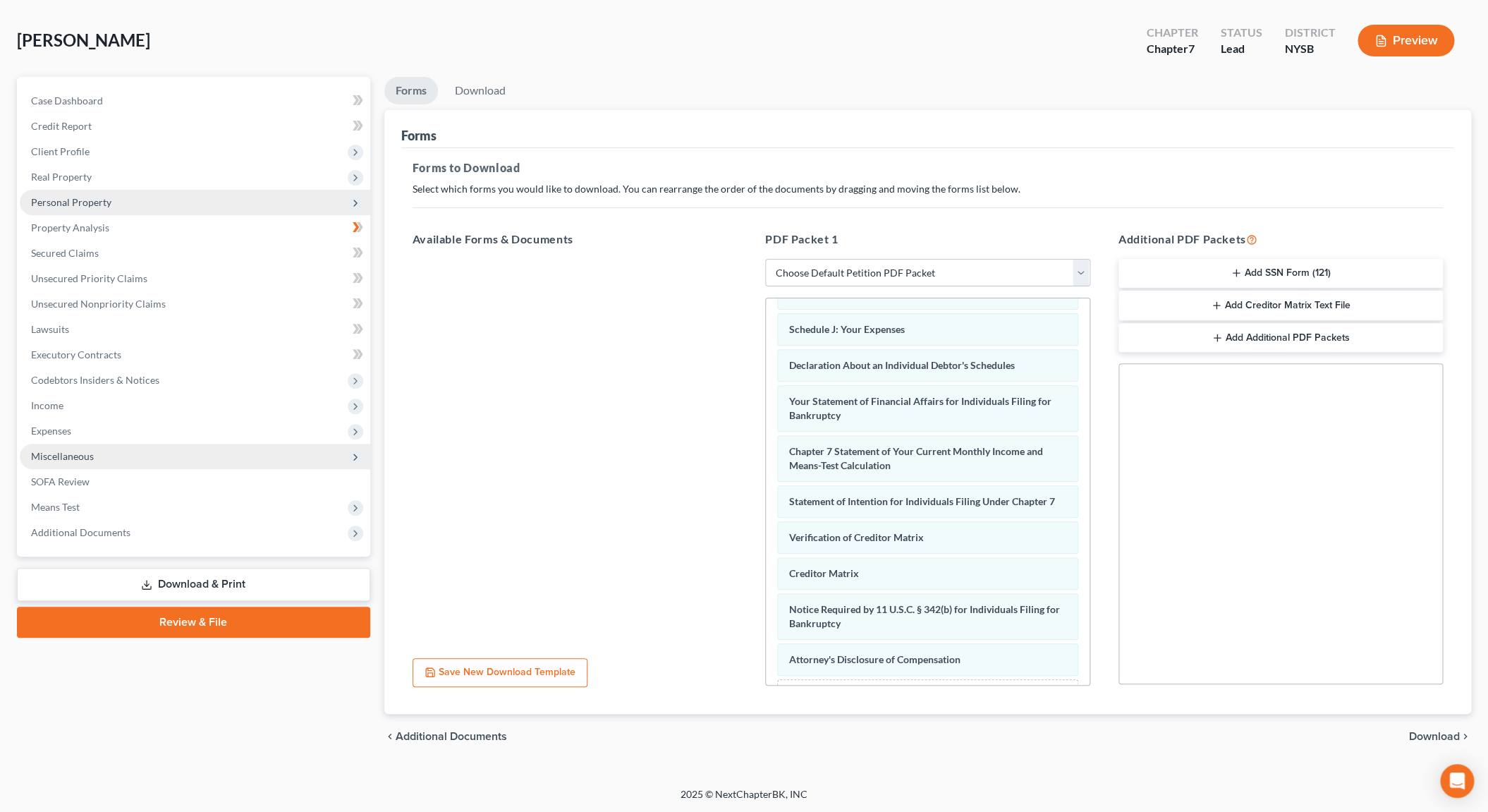
click at [1226, 274] on button "Add SSN Form (121)" at bounding box center [1282, 273] width 325 height 29
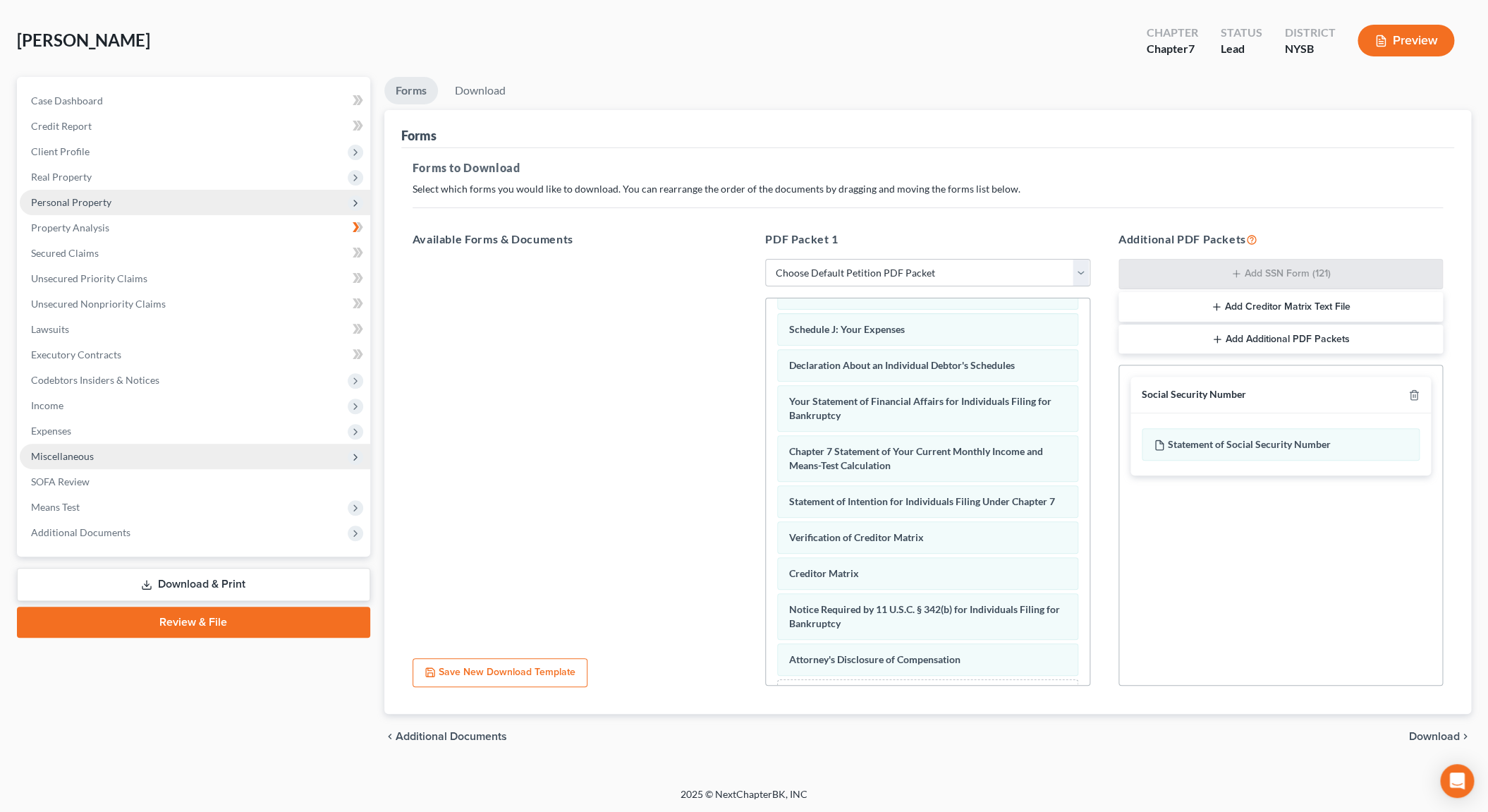
click at [1425, 737] on span "Download" at bounding box center [1434, 736] width 51 height 11
click at [1425, 787] on footer "2025 © NextChapterBK, INC" at bounding box center [744, 799] width 1488 height 25
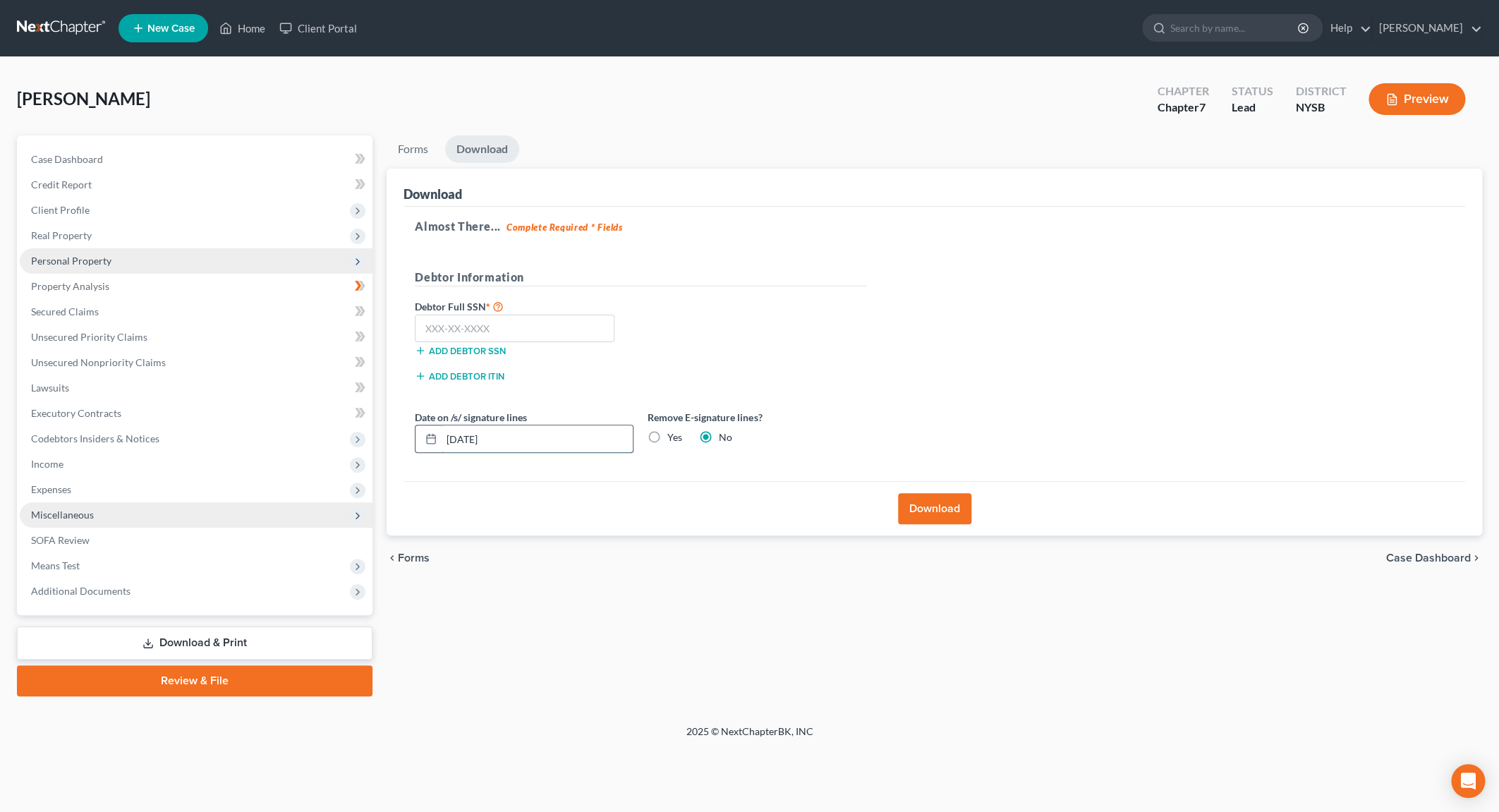
click at [474, 438] on input "[DATE]" at bounding box center [537, 438] width 191 height 27
type input "[DATE]"
click at [498, 335] on input "text" at bounding box center [515, 328] width 199 height 28
type input "109-66-9563"
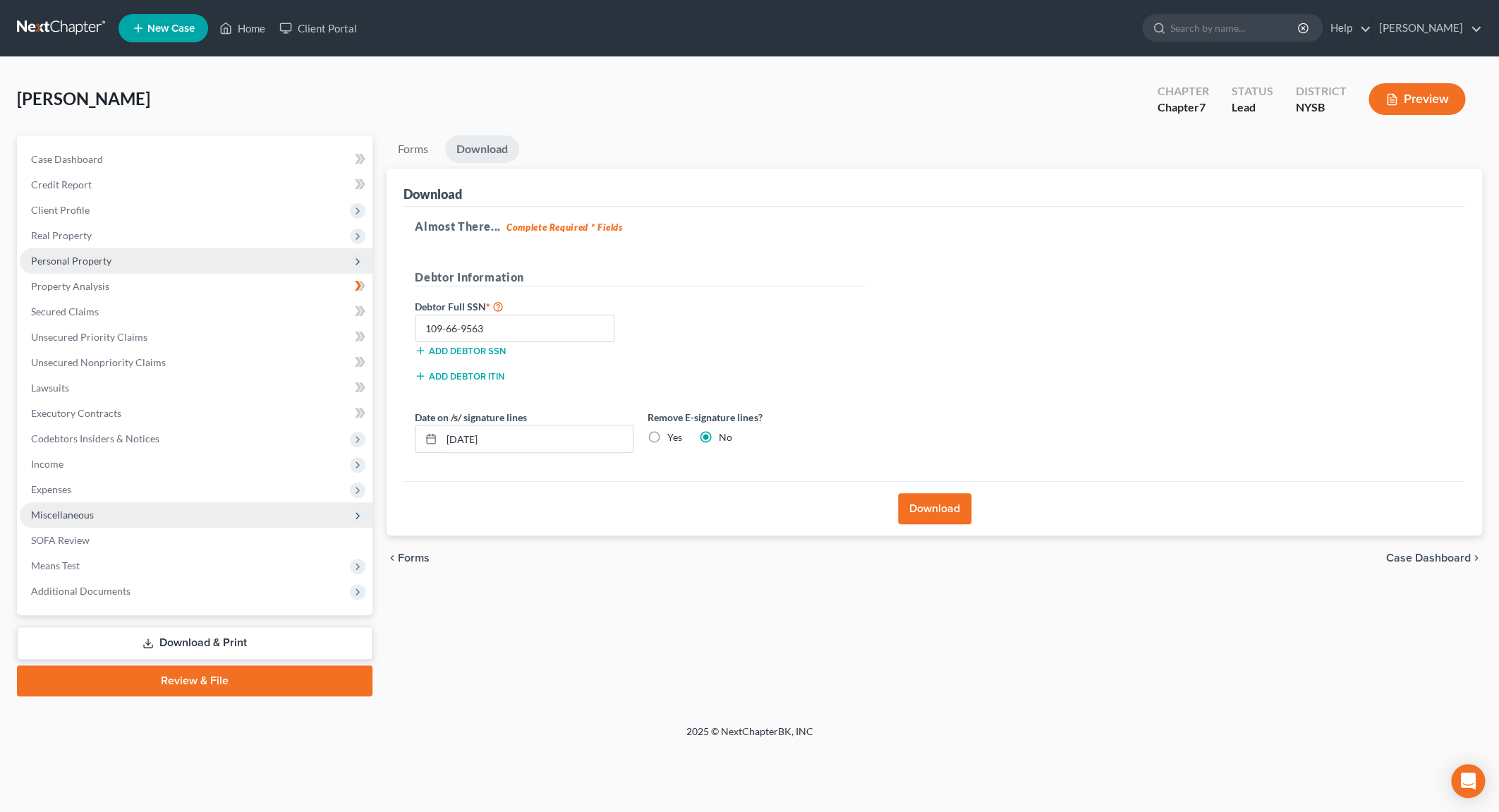
drag, startPoint x: 8, startPoint y: 776, endPoint x: 317, endPoint y: 102, distance: 741.5
click at [317, 102] on div "[PERSON_NAME] Upgraded Chapter Chapter 7 Status Lead District NYSB Preview" at bounding box center [750, 105] width 1465 height 62
click at [667, 437] on label "Yes" at bounding box center [675, 437] width 15 height 14
click at [673, 437] on input "Yes" at bounding box center [677, 434] width 9 height 9
radio input "true"
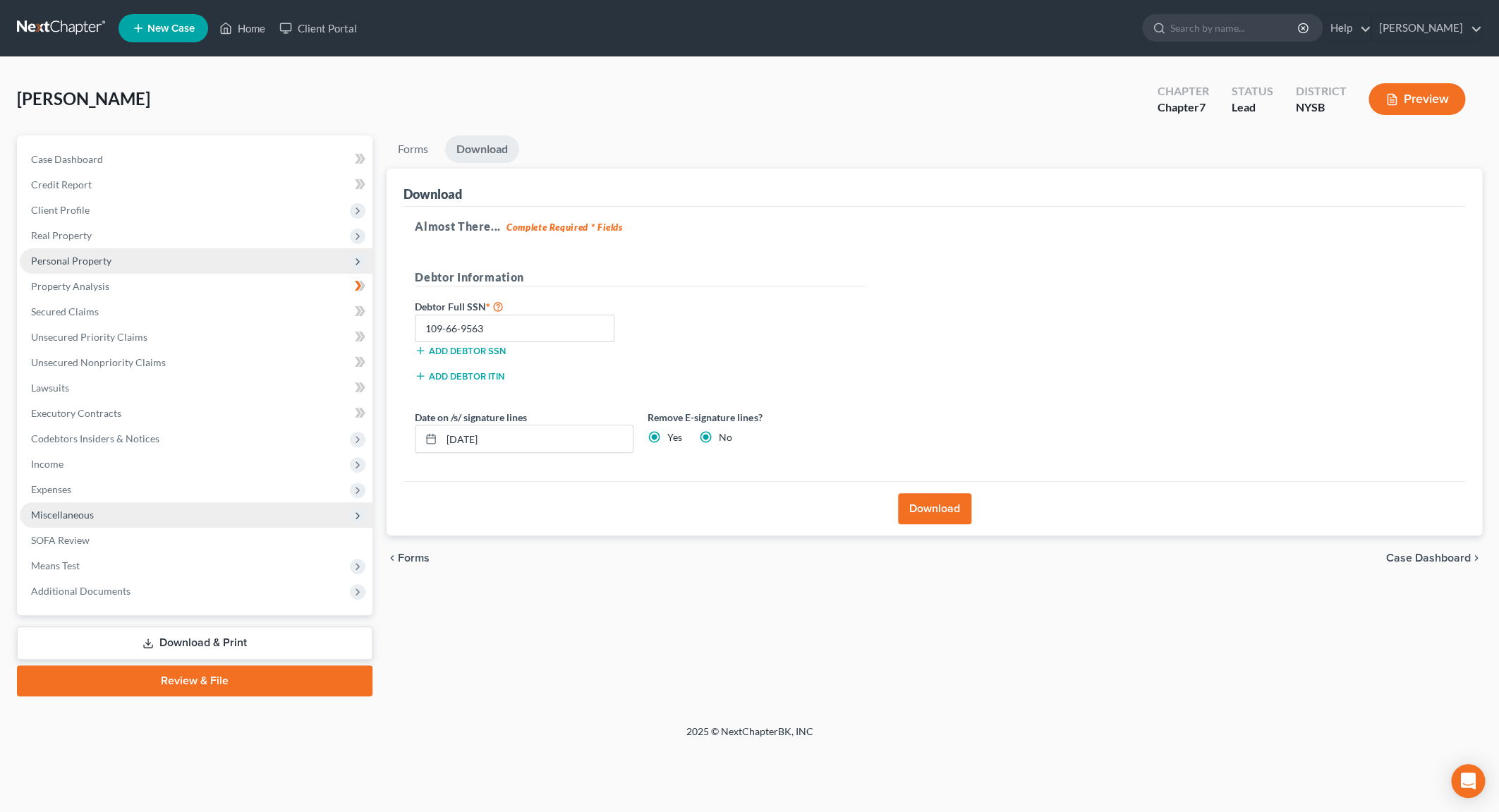
radio input "false"
click at [920, 510] on button "Download" at bounding box center [935, 508] width 73 height 31
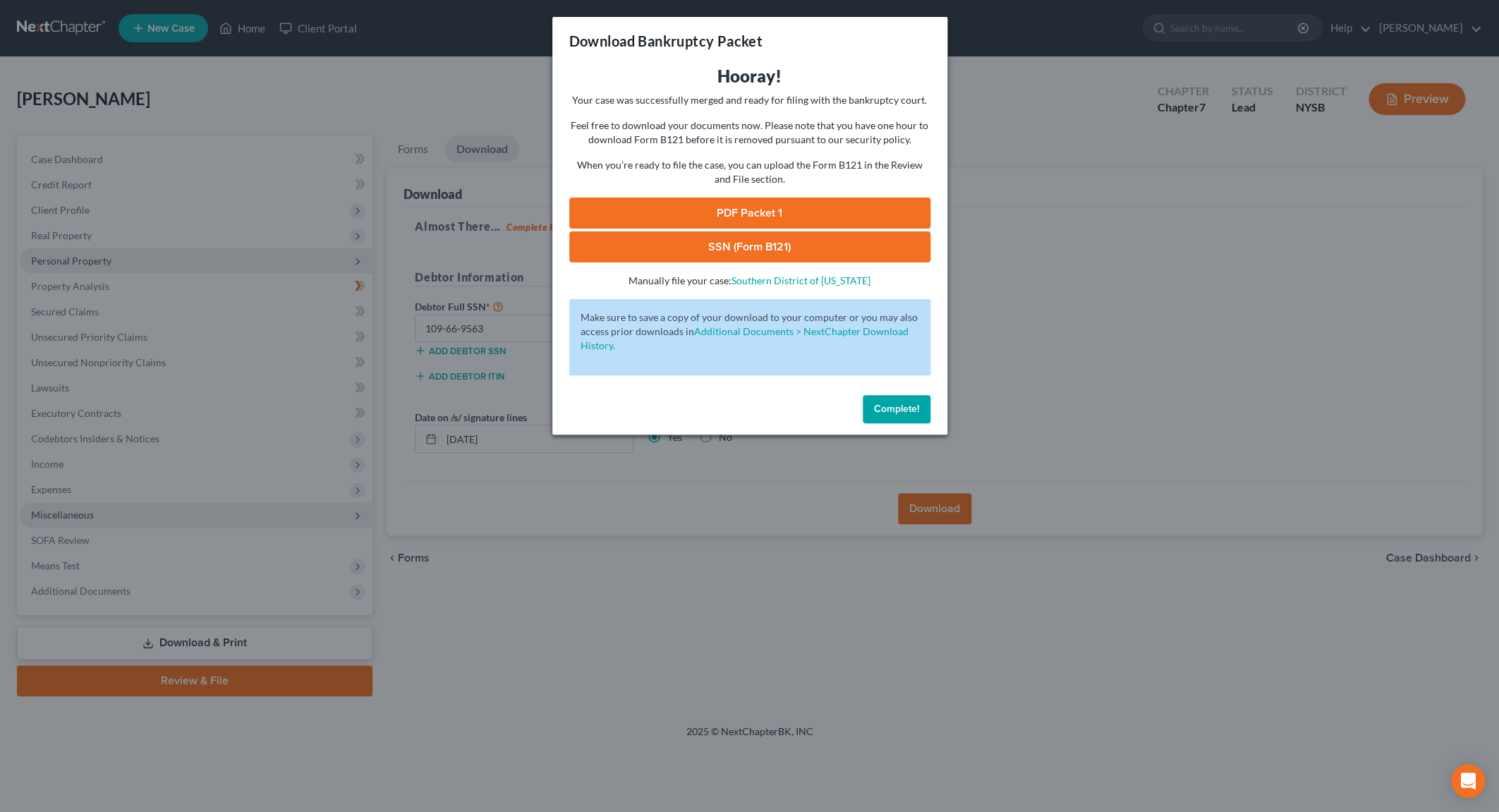
click at [722, 250] on link "SSN (Form B121)" at bounding box center [750, 247] width 361 height 31
click at [741, 214] on link "PDF Packet 1" at bounding box center [750, 213] width 361 height 31
